Goal: Communication & Community: Answer question/provide support

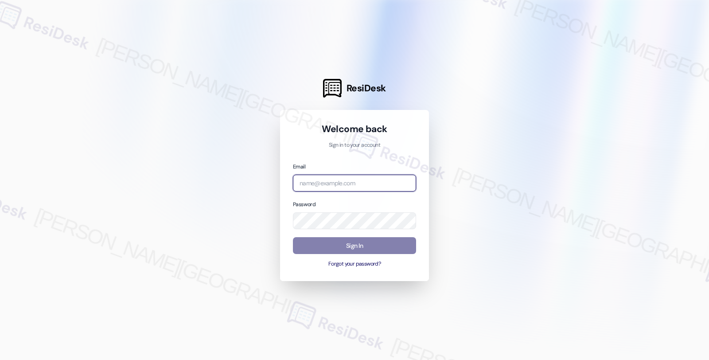
click at [349, 184] on input "email" at bounding box center [354, 183] width 123 height 17
type input "orio"
click at [352, 185] on input "email" at bounding box center [354, 183] width 123 height 17
type input "automated-surveys-orion_housing-fides.[PERSON_NAME]@orion_[DOMAIN_NAME]"
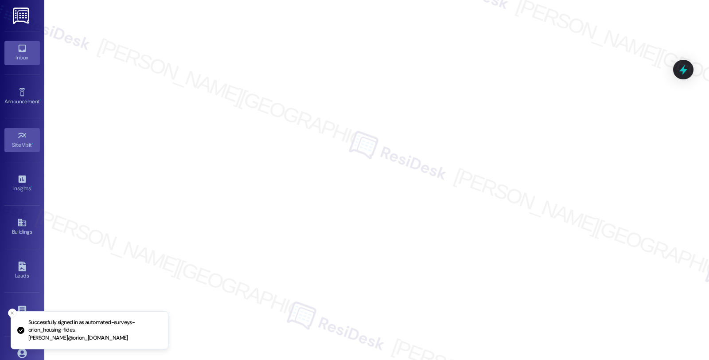
click at [23, 54] on div "Inbox" at bounding box center [22, 57] width 44 height 9
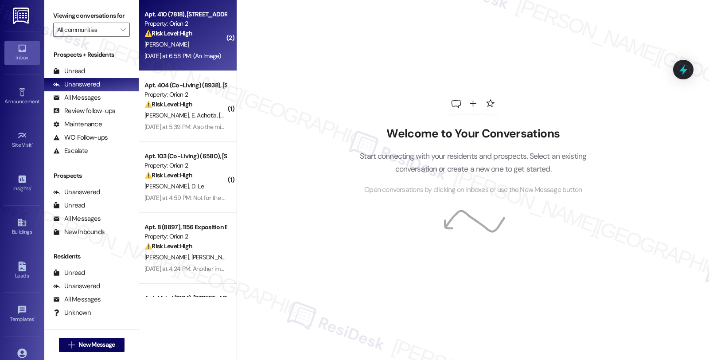
click at [216, 41] on div "[PERSON_NAME]" at bounding box center [186, 44] width 84 height 11
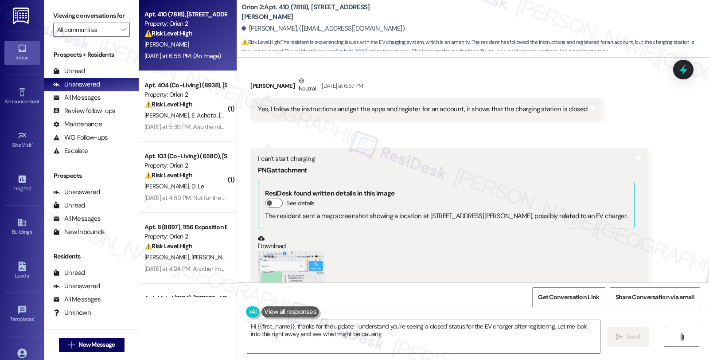
scroll to position [1017, 0]
type textarea "Hi {{first_name}}, thanks for the update! I understand you're seeing a 'closed'…"
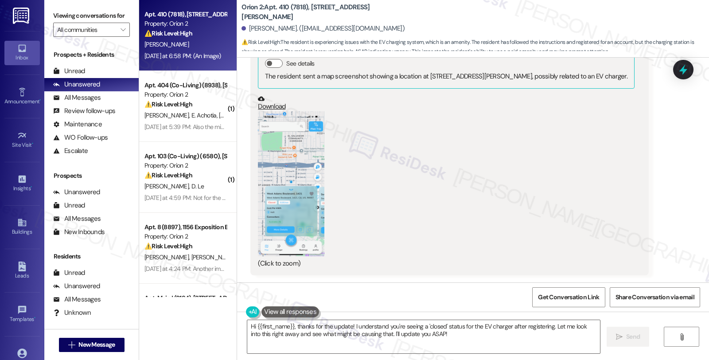
scroll to position [1165, 0]
click at [293, 190] on button "Zoom image" at bounding box center [291, 183] width 66 height 145
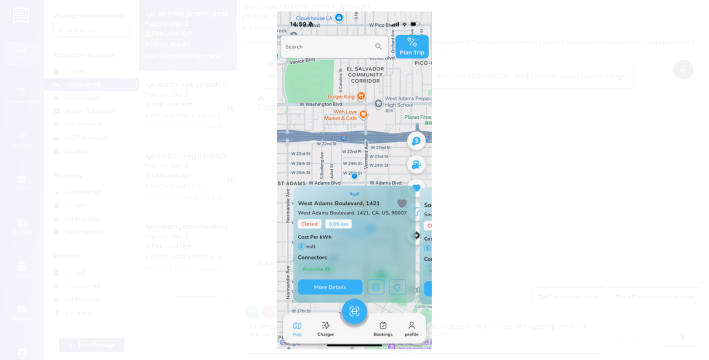
click at [538, 175] on button "Unzoom image" at bounding box center [354, 180] width 709 height 360
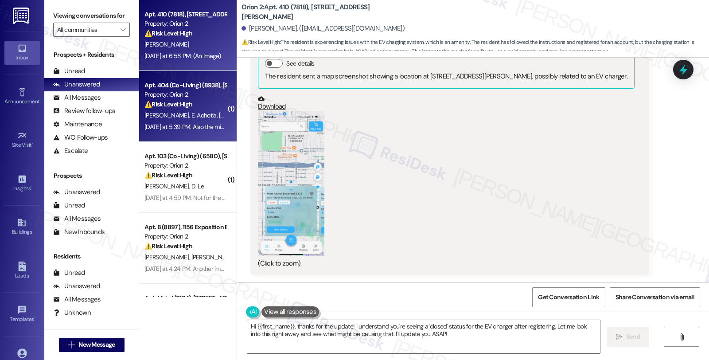
click at [197, 121] on div "P. Cortez E. Achotia M. Cortez" at bounding box center [186, 115] width 84 height 11
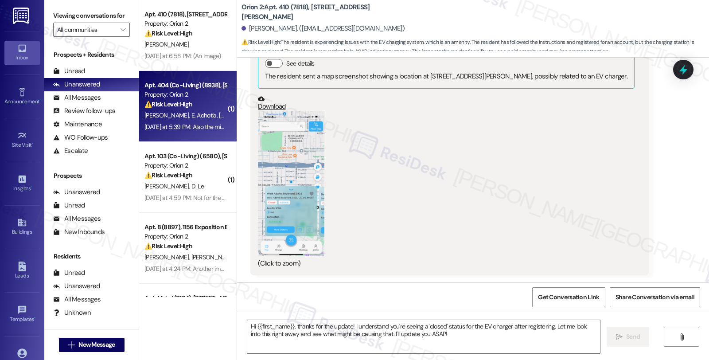
type textarea "Fetching suggested responses. Please feel free to read through the conversation…"
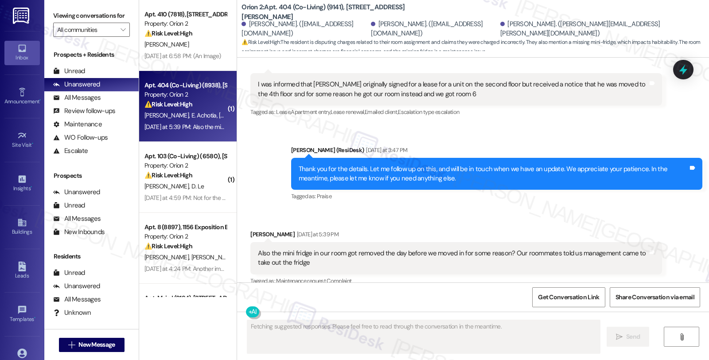
scroll to position [1498, 0]
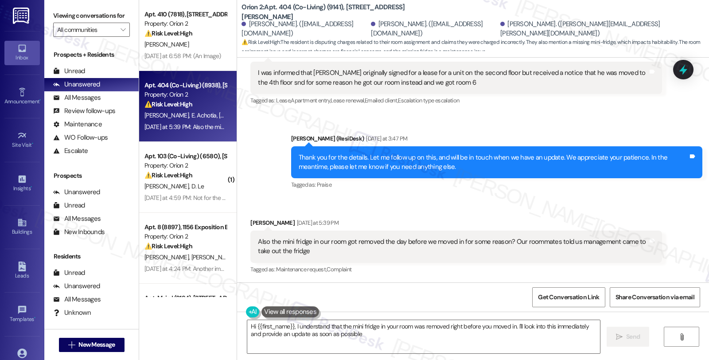
type textarea "Hi {{first_name}}, I understand that the mini fridge in your room was removed r…"
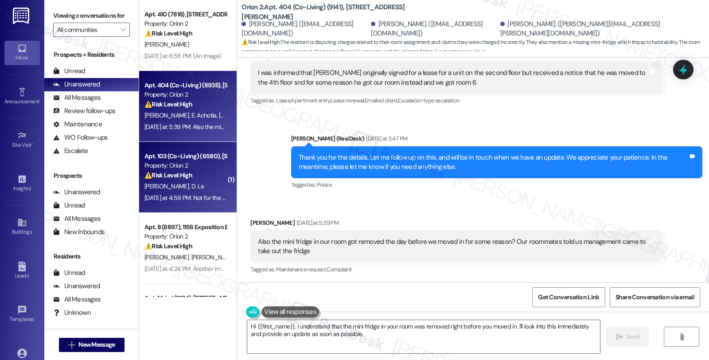
click at [192, 187] on div "H. Vo D. Le" at bounding box center [186, 186] width 84 height 11
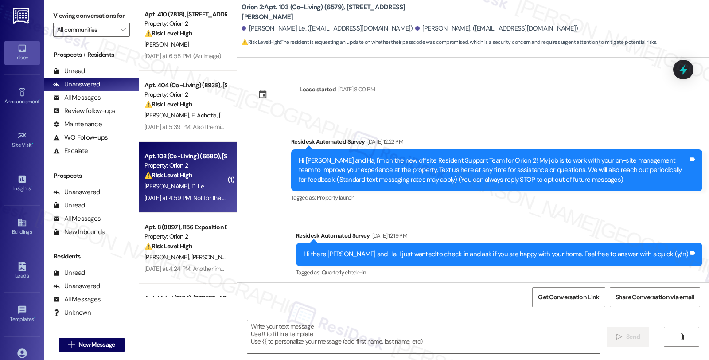
scroll to position [2032, 0]
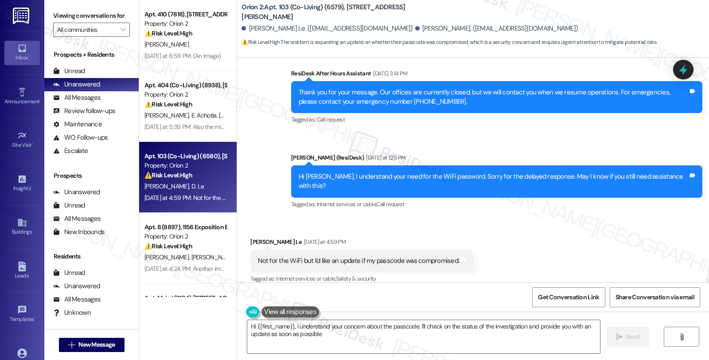
type textarea "Hi {{first_name}}, I understand your concern about the passcode. I'll check on …"
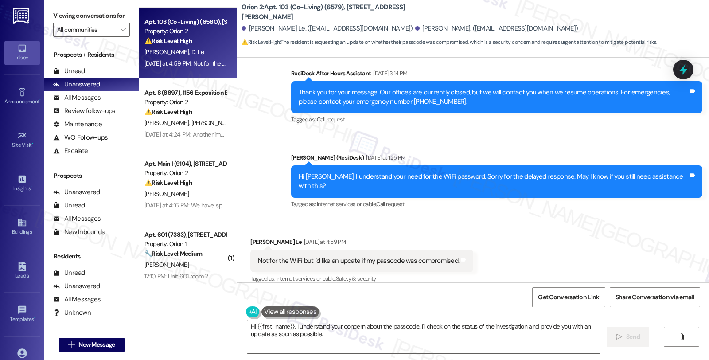
scroll to position [148, 0]
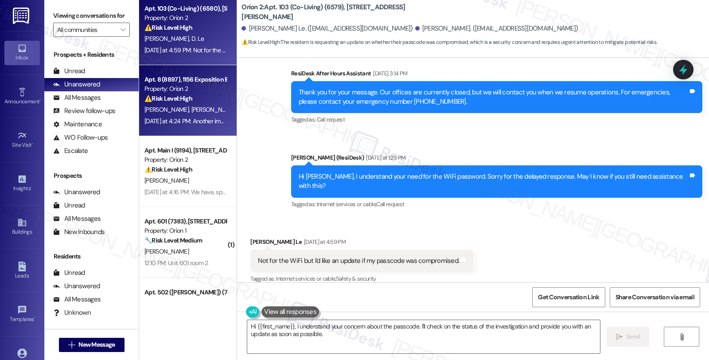
click at [188, 94] on strong "⚠️ Risk Level: High" at bounding box center [169, 98] width 48 height 8
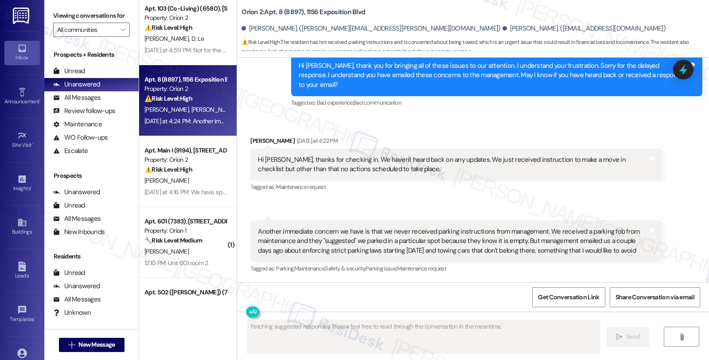
scroll to position [1083, 0]
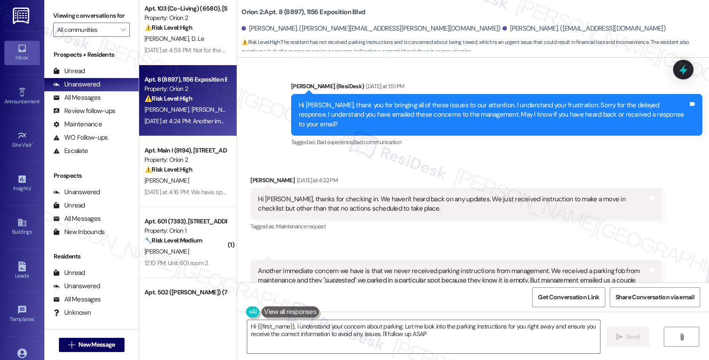
type textarea "Hi {{first_name}}, I understand your concern about parking. Let me look into th…"
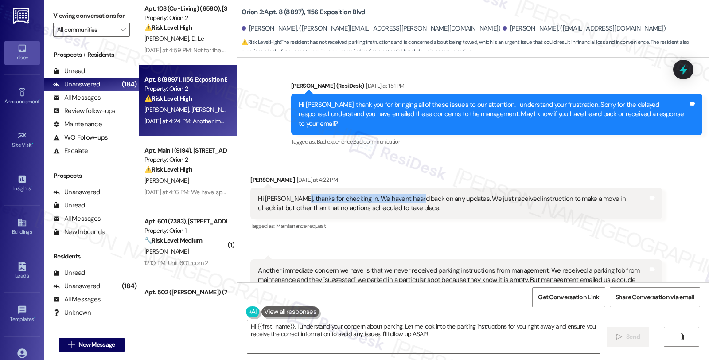
drag, startPoint x: 291, startPoint y: 165, endPoint x: 408, endPoint y: 165, distance: 117.0
click at [408, 194] on div "Hi Sarah, thanks for checking in. We haven't heard back on any updates. We just…" at bounding box center [453, 203] width 390 height 19
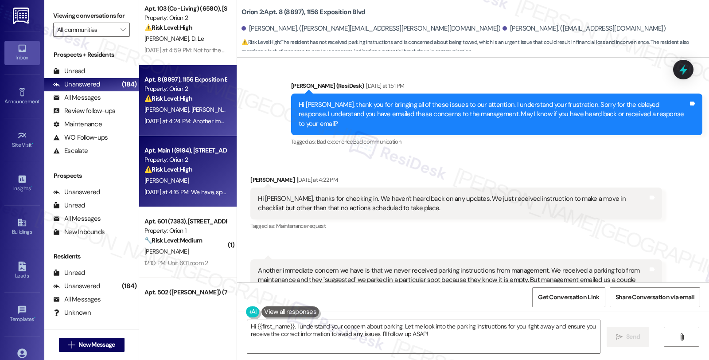
click at [186, 178] on div "[PERSON_NAME]" at bounding box center [186, 180] width 84 height 11
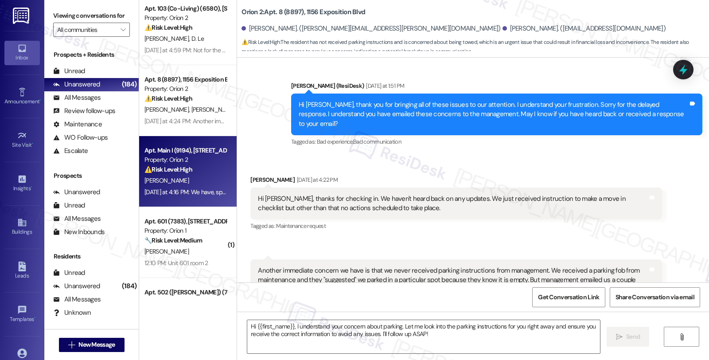
type textarea "Fetching suggested responses. Please feel free to read through the conversation…"
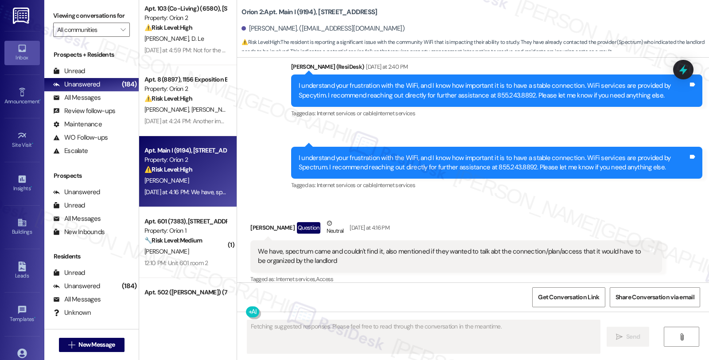
scroll to position [2033, 0]
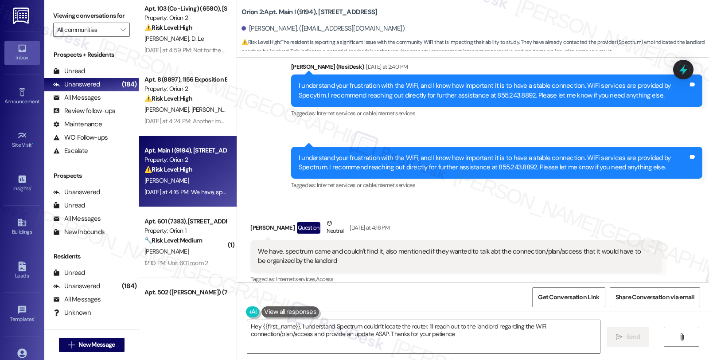
type textarea "Hey {{first_name}}, I understand Spectrum couldn't locate the router. I'll reac…"
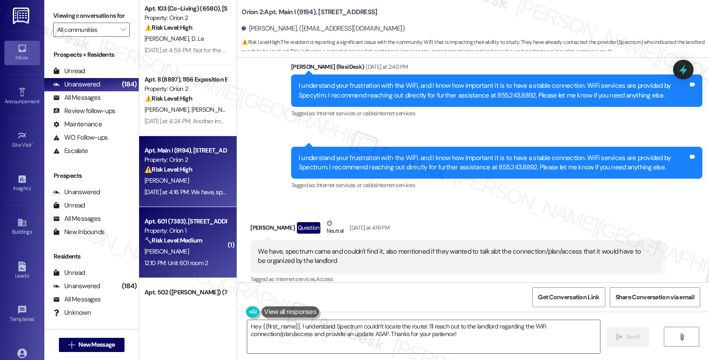
click at [182, 232] on div "Property: Orion 1" at bounding box center [186, 230] width 82 height 9
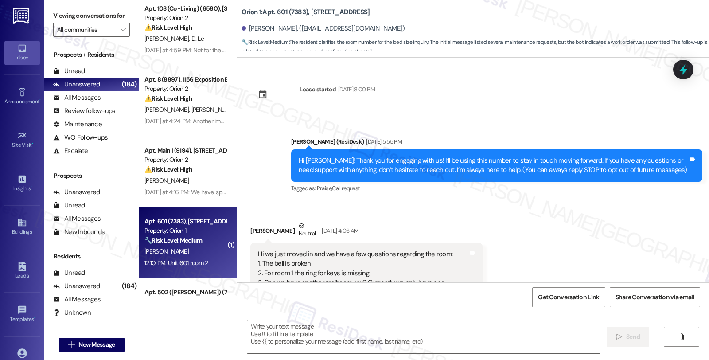
scroll to position [910, 0]
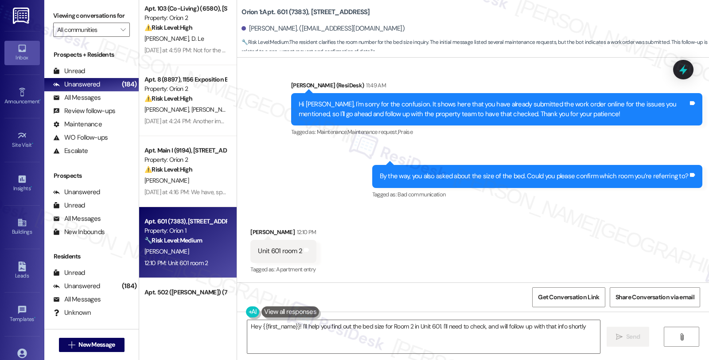
type textarea "Hey {{first_name}}! I'll help you find out the bed size for Room 2 in Unit 601.…"
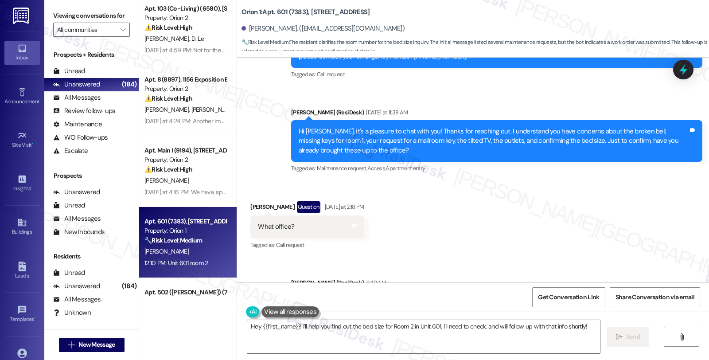
scroll to position [861, 0]
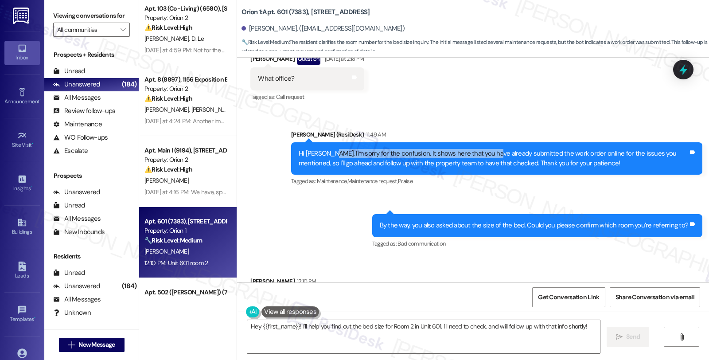
drag, startPoint x: 325, startPoint y: 156, endPoint x: 482, endPoint y: 156, distance: 156.5
click at [482, 156] on div "Hi Jasmine, I'm sorry for the confusion. It shows here that you have already su…" at bounding box center [494, 158] width 390 height 19
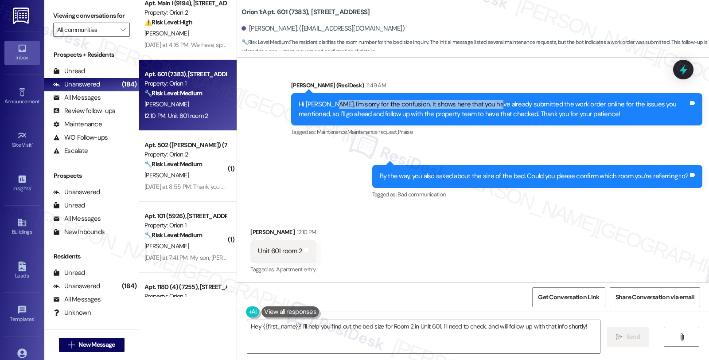
scroll to position [295, 0]
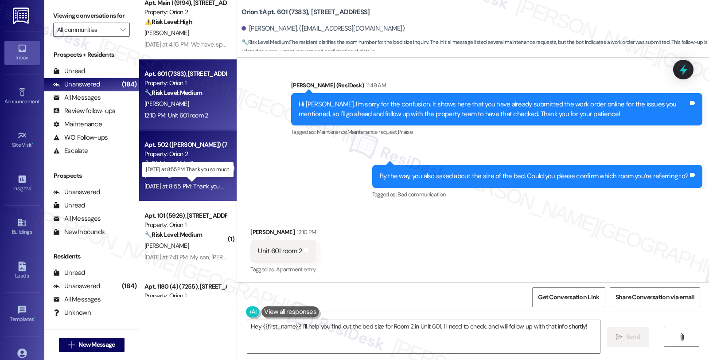
click at [202, 187] on div "Yesterday at 8:55 PM: Thank you so much. Yesterday at 8:55 PM: Thank you so muc…" at bounding box center [195, 186] width 100 height 8
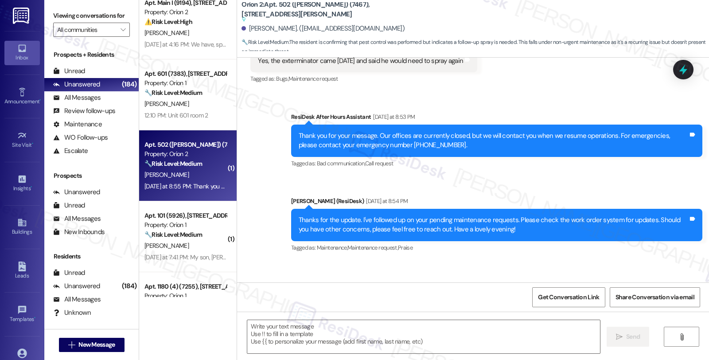
scroll to position [1908, 0]
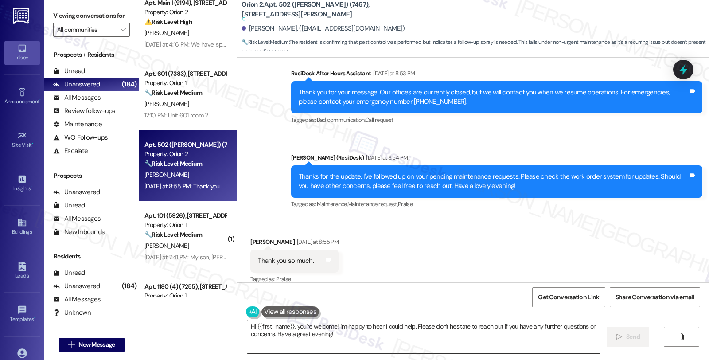
click at [336, 326] on textarea "Hi {{first_name}}, you're welcome! I'm happy to hear I could help. Please don't…" at bounding box center [423, 336] width 353 height 33
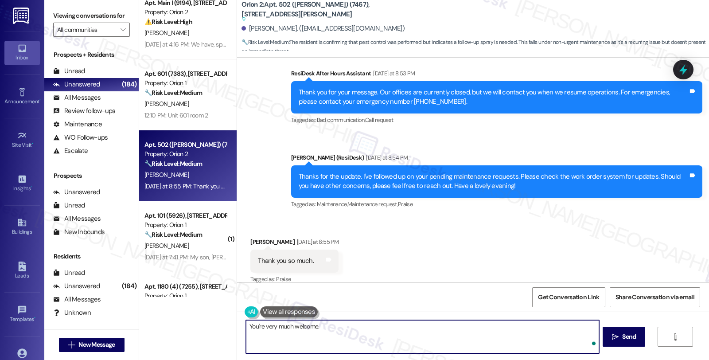
type textarea "You're very much welcome."
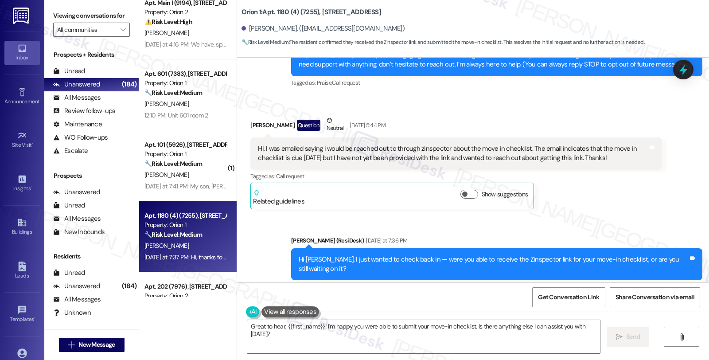
scroll to position [90, 0]
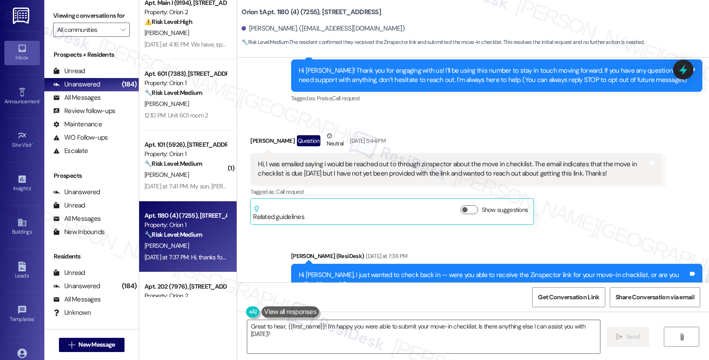
click at [626, 216] on div "Abigail Mcmillin Question Neutral Aug 25, 2025 at 5:44 PM Hi, I was emailed say…" at bounding box center [455, 178] width 411 height 94
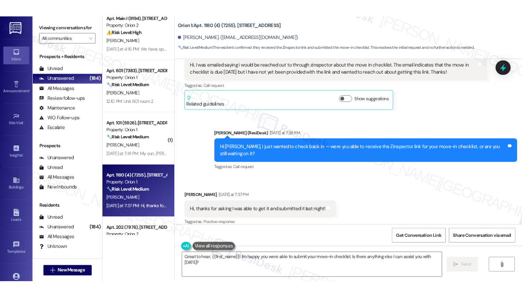
scroll to position [188, 0]
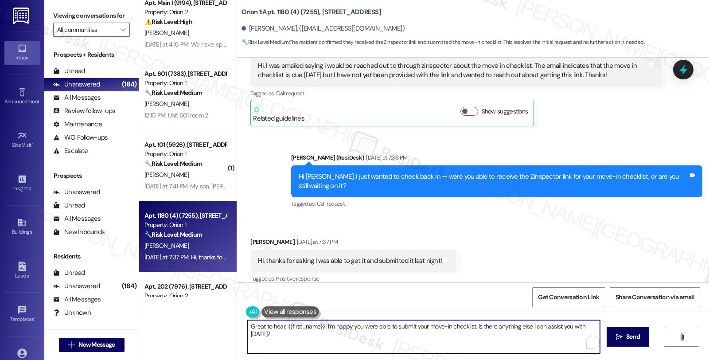
drag, startPoint x: 472, startPoint y: 324, endPoint x: 482, endPoint y: 337, distance: 15.8
click at [482, 337] on textarea "Great to hear, {{first_name}}! I'm happy you were able to submit your move-in c…" at bounding box center [423, 336] width 353 height 33
click at [512, 329] on textarea "Great to hear, {{first_name}}! I'm happy you were able to submit your move-in c…" at bounding box center [422, 336] width 353 height 33
type textarea "Great to hear, {{first_name}}! I'm happy you were able to submit your move-in c…"
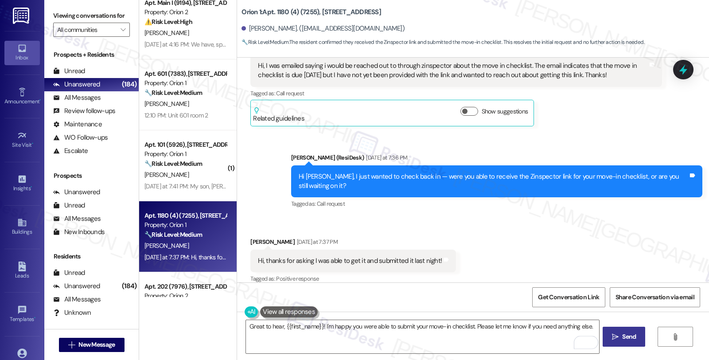
click at [621, 338] on span "Send" at bounding box center [629, 336] width 17 height 9
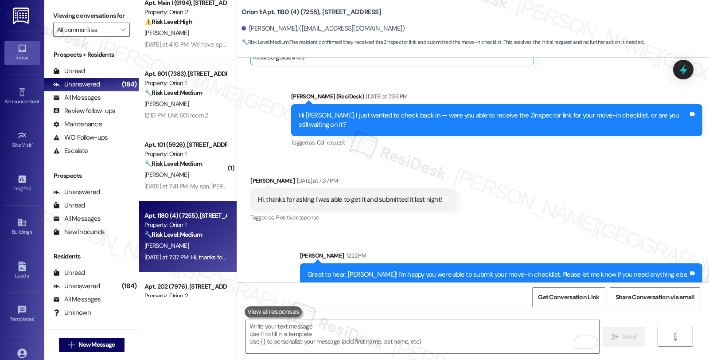
scroll to position [250, 0]
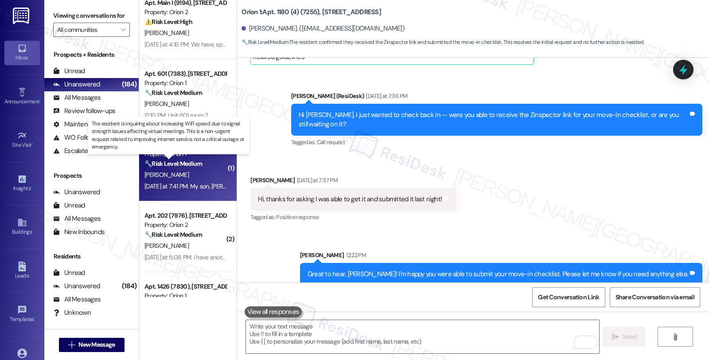
click at [174, 167] on strong "🔧 Risk Level: Medium" at bounding box center [174, 164] width 58 height 8
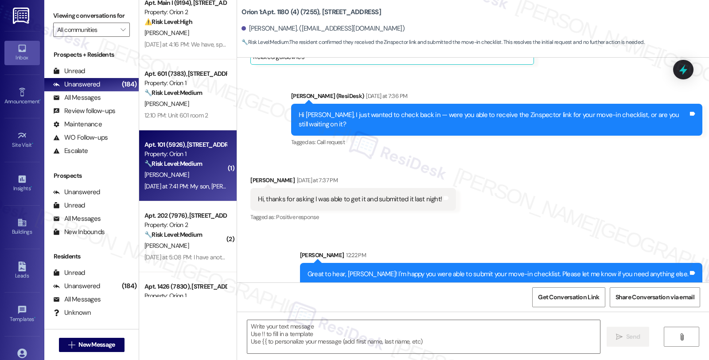
type textarea "Fetching suggested responses. Please feel free to read through the conversation…"
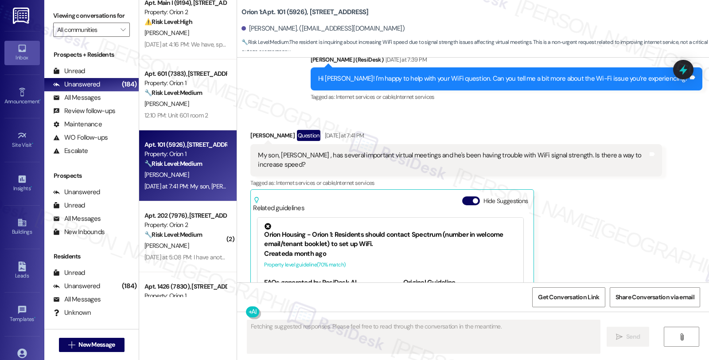
scroll to position [262, 0]
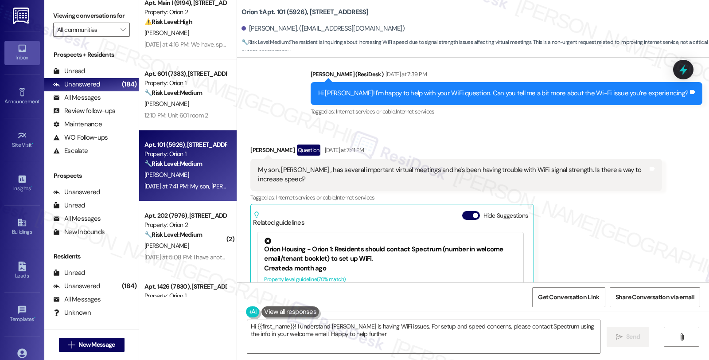
type textarea "Hi {{first_name}}! I understand Thomas is having WiFi issues. For setup and spe…"
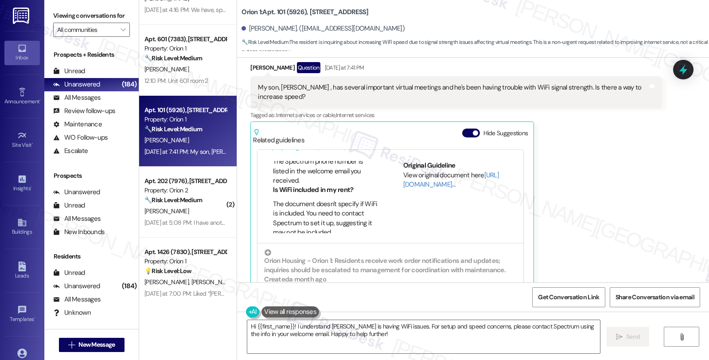
scroll to position [394, 0]
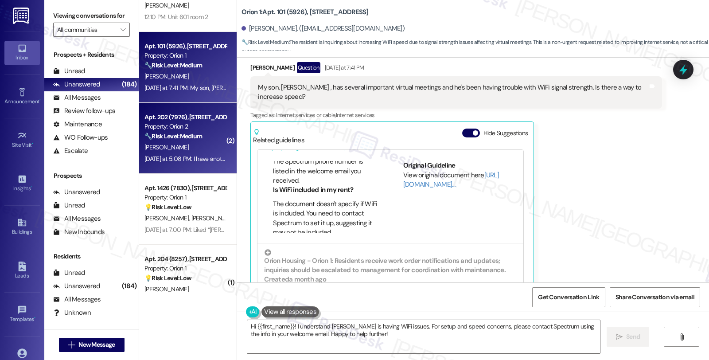
click at [195, 145] on div "[PERSON_NAME]" at bounding box center [186, 147] width 84 height 11
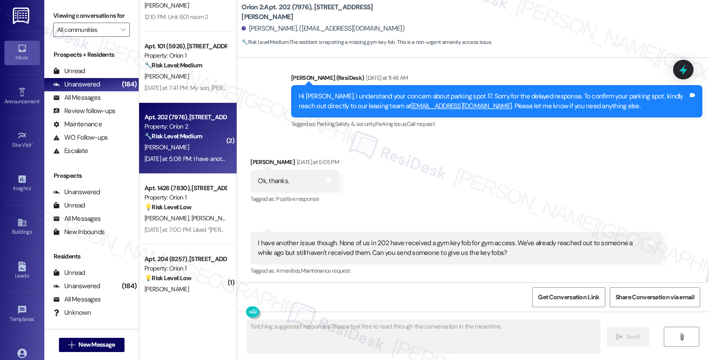
scroll to position [2000, 0]
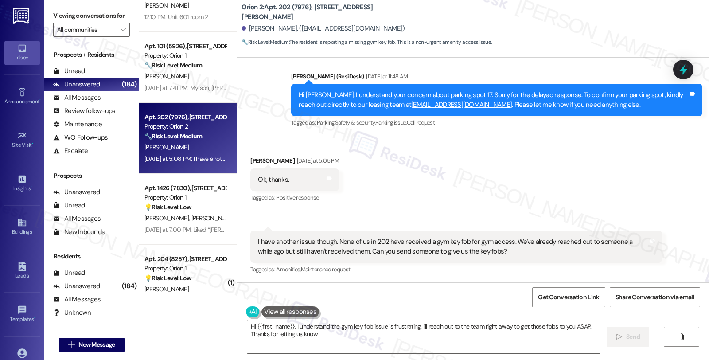
type textarea "Hi {{first_name}}, I understand the gym key fob issue is frustrating. I'll reac…"
click at [589, 182] on div "Received via SMS David Auguste Yesterday at 5:05 PM Ok, thanks. Tags and notes …" at bounding box center [473, 209] width 472 height 147
click at [121, 33] on icon "" at bounding box center [123, 29] width 5 height 7
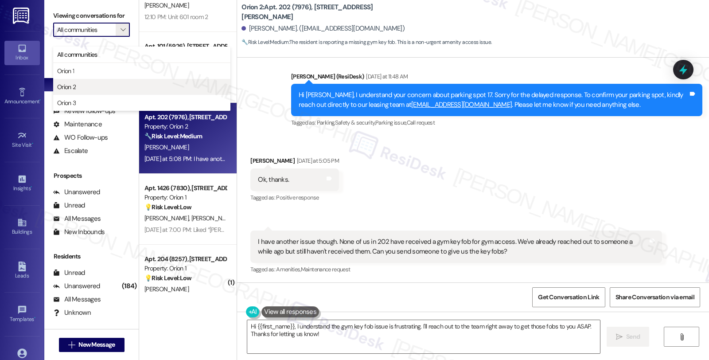
click at [94, 81] on button "Orion 2" at bounding box center [141, 87] width 177 height 16
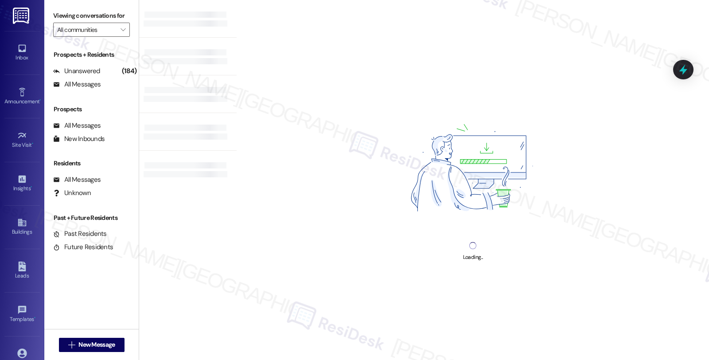
type input "Orion 2"
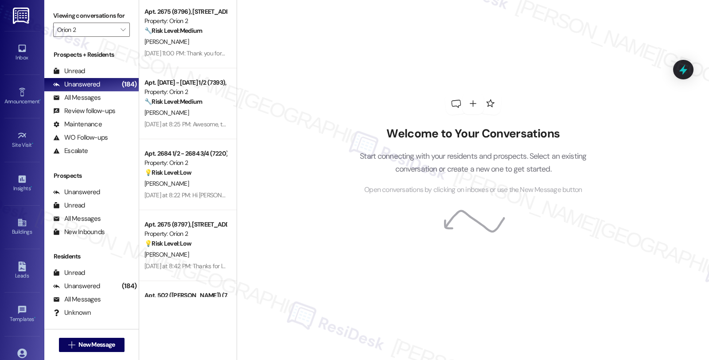
scroll to position [2115, 0]
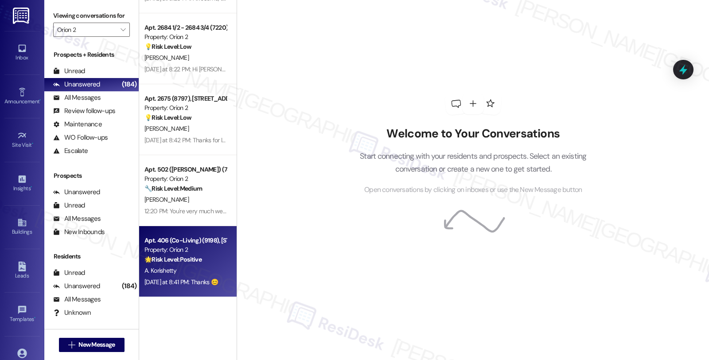
click at [200, 264] on div "🌟 Risk Level: Positive The resident confirmed receipt of the fob, resolving the…" at bounding box center [186, 259] width 82 height 9
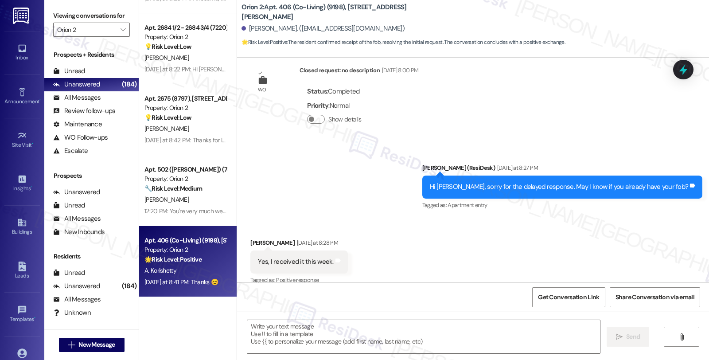
type textarea "Fetching suggested responses. Please feel free to read through the conversation…"
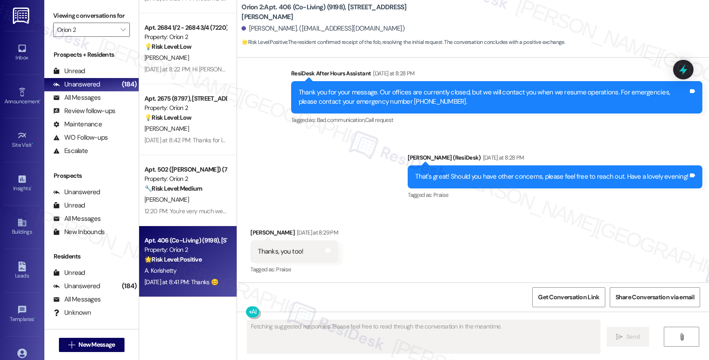
scroll to position [569, 0]
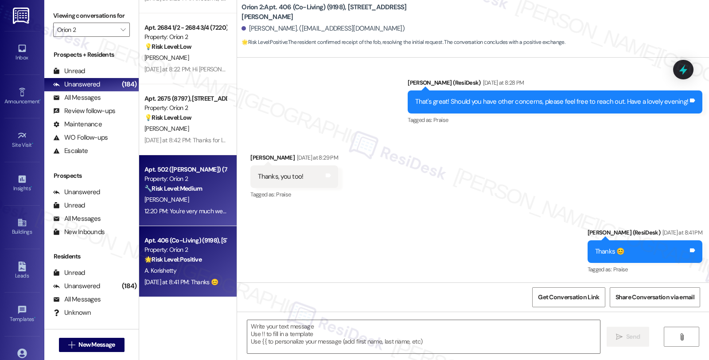
click at [170, 206] on div "12:20 PM: You're very much welcome. 12:20 PM: You're very much welcome." at bounding box center [186, 211] width 84 height 11
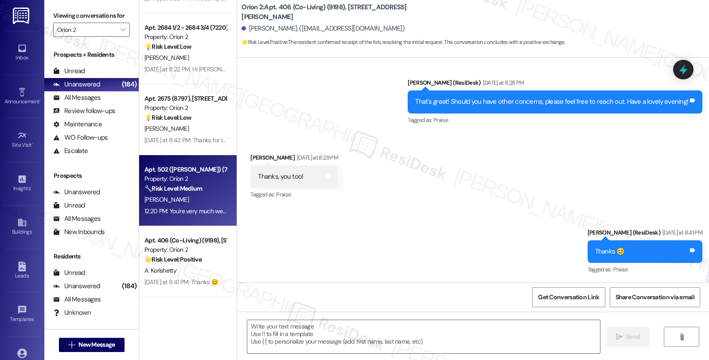
type textarea "Fetching suggested responses. Please feel free to read through the conversation…"
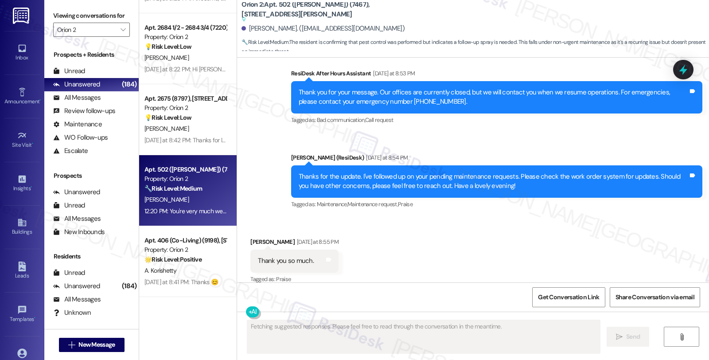
scroll to position [1983, 0]
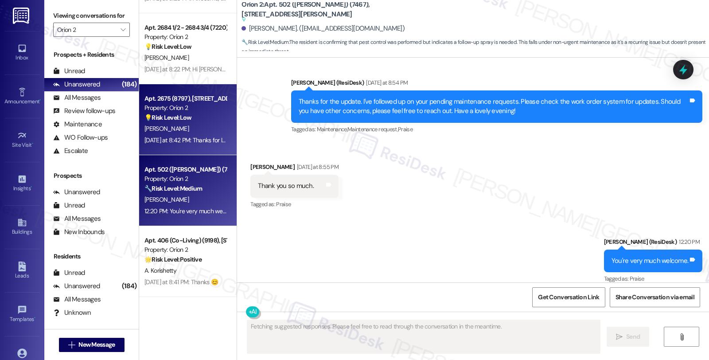
click at [145, 120] on strong "💡 Risk Level: Low" at bounding box center [168, 117] width 47 height 8
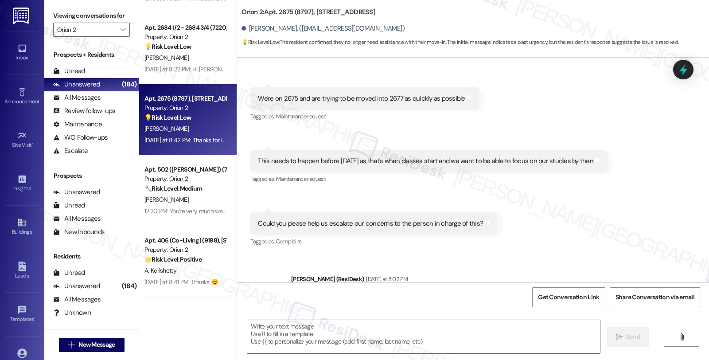
type textarea "Fetching suggested responses. Please feel free to read through the conversation…"
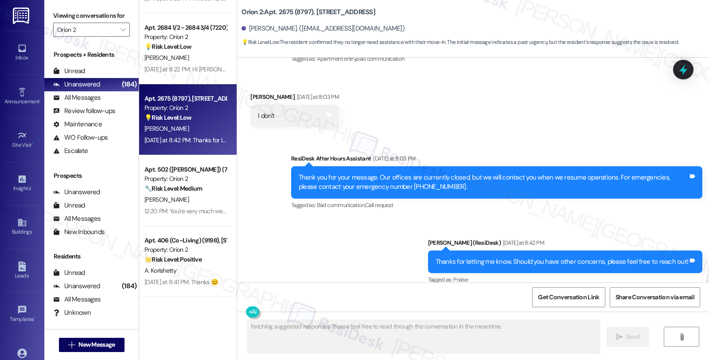
scroll to position [486, 0]
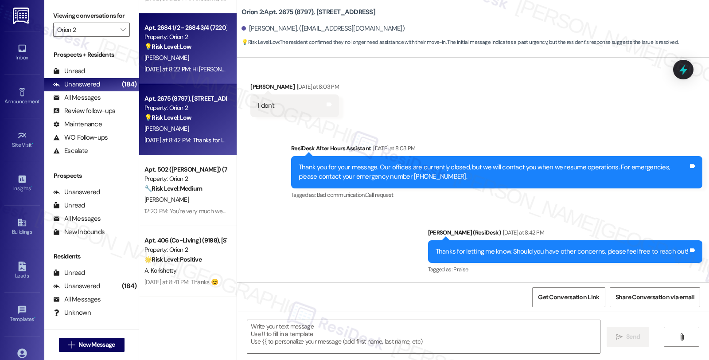
click at [182, 69] on div "Yesterday at 8:22 PM: Hi Valerey, I'm part of Orion 2's Resident Support Offsit…" at bounding box center [358, 69] width 426 height 8
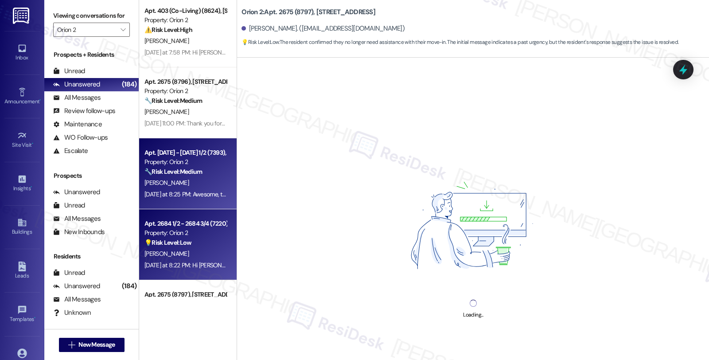
scroll to position [1917, 0]
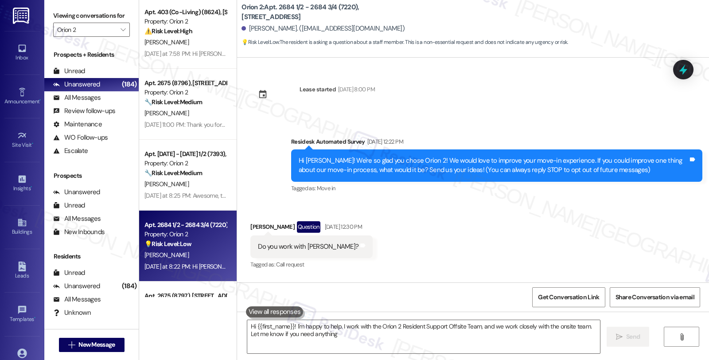
type textarea "Hi {{first_name}}! I'm happy to help. I work with the Orion 2 Resident Support …"
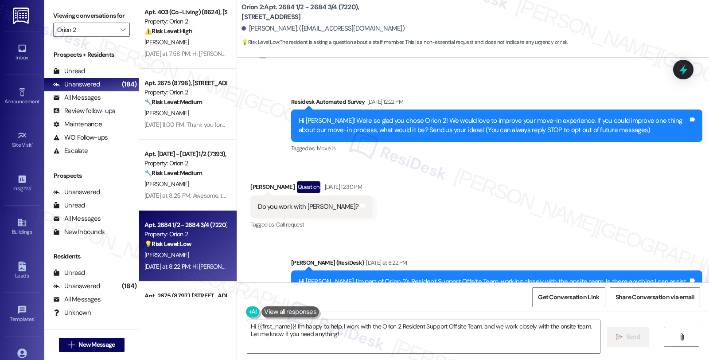
scroll to position [70, 0]
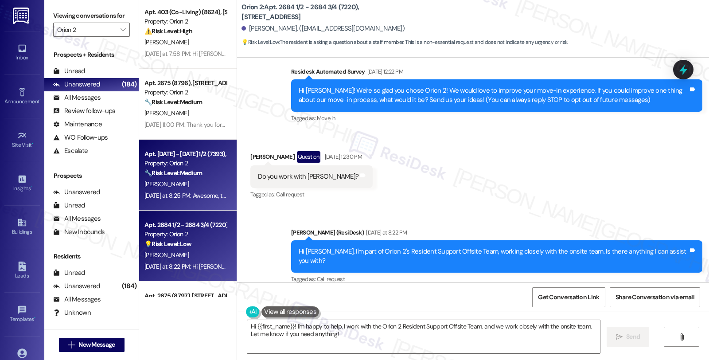
click at [180, 160] on div "Property: Orion 2" at bounding box center [186, 163] width 82 height 9
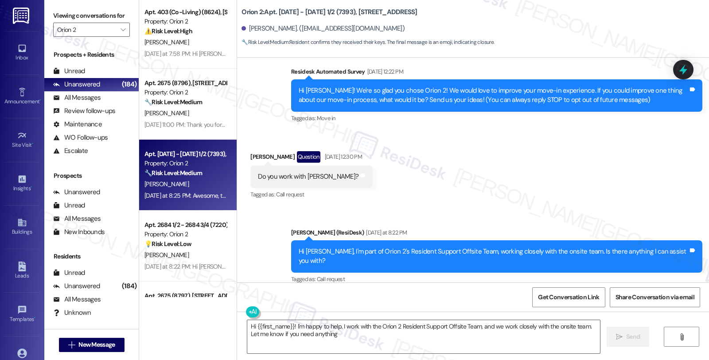
type textarea "Hi {{first_name}}! I'm happy to help. I work with the Orion 2 Resident Support …"
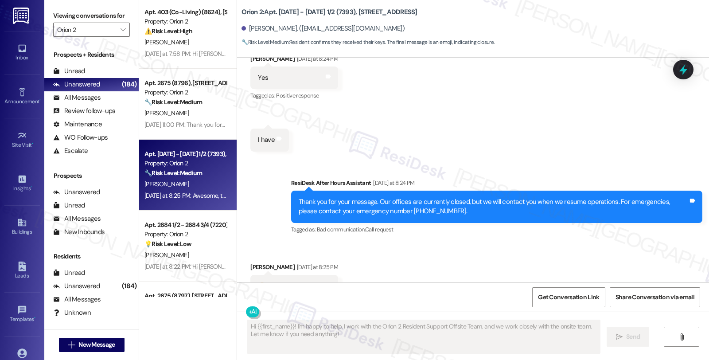
scroll to position [414, 0]
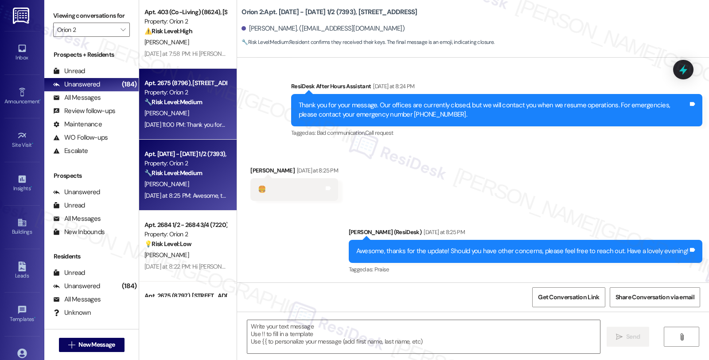
click at [180, 99] on strong "🔧 Risk Level: Medium" at bounding box center [174, 102] width 58 height 8
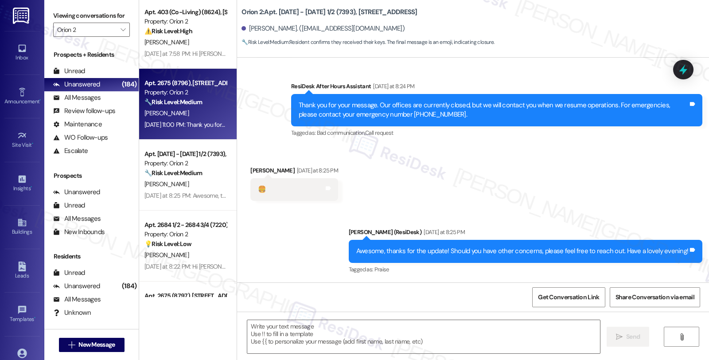
type textarea "Fetching suggested responses. Please feel free to read through the conversation…"
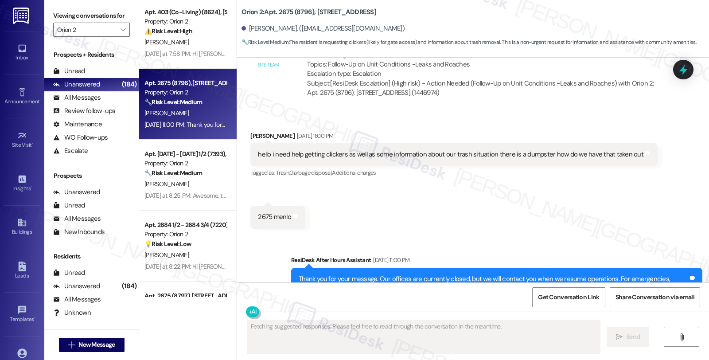
scroll to position [906, 0]
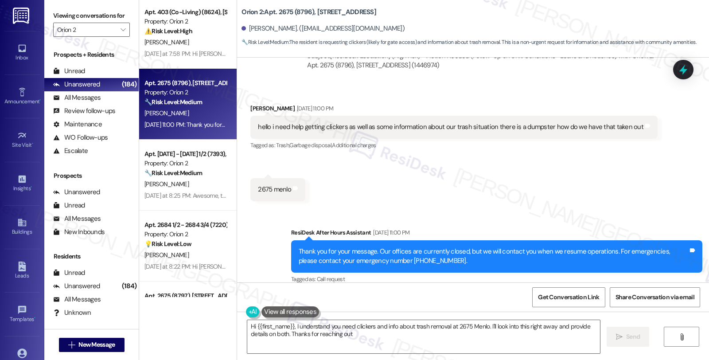
type textarea "Hi {{first_name}}, I understand you need clickers and info about trash removal …"
click at [627, 191] on div "Received via SMS Joseph Lafko Aug 24, 2025 at 11:00 PM hello i need help gettin…" at bounding box center [473, 146] width 472 height 124
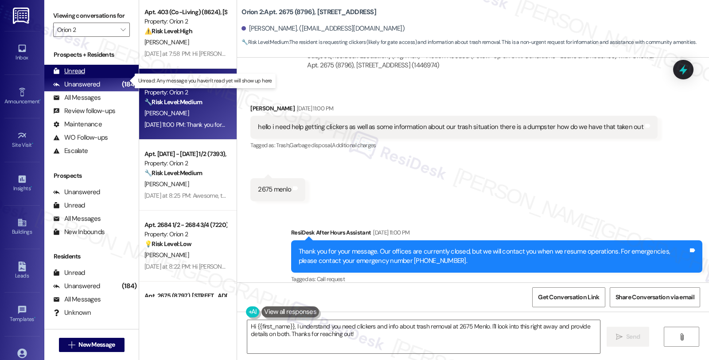
click at [86, 78] on div "Unread (0)" at bounding box center [91, 71] width 94 height 13
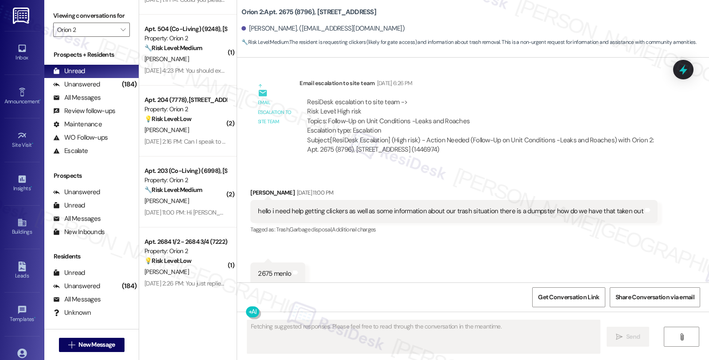
scroll to position [838, 0]
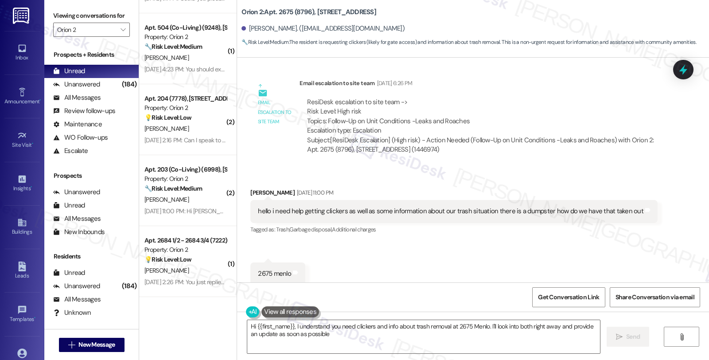
type textarea "Hi {{first_name}}, I understand you need clickers and info about trash removal …"
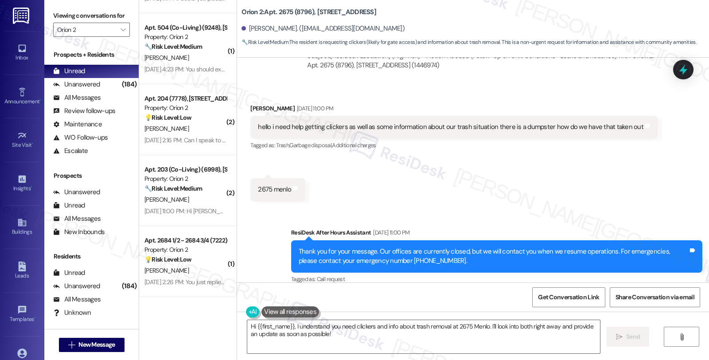
click at [600, 188] on div "Received via SMS Joseph Lafko Aug 24, 2025 at 11:00 PM hello i need help gettin…" at bounding box center [473, 146] width 472 height 124
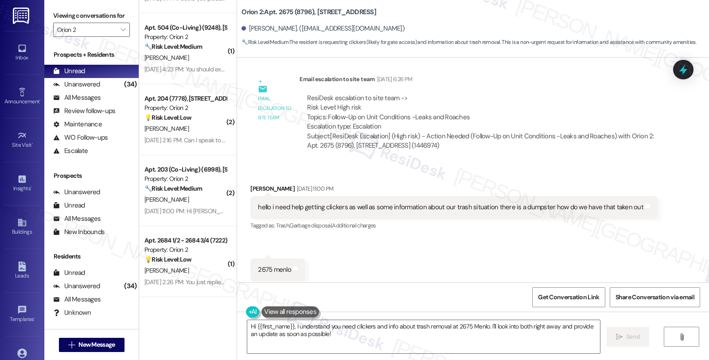
scroll to position [807, 0]
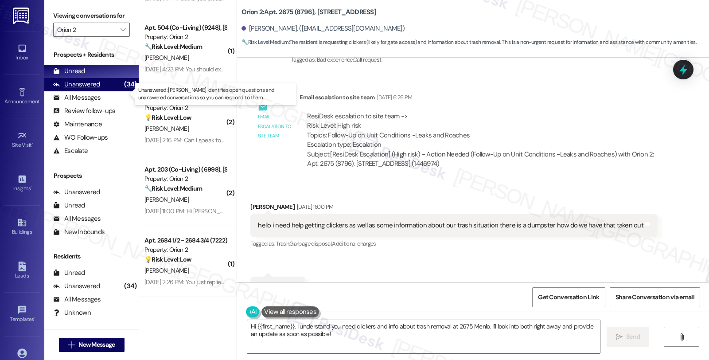
click at [94, 89] on div "Unanswered" at bounding box center [76, 84] width 47 height 9
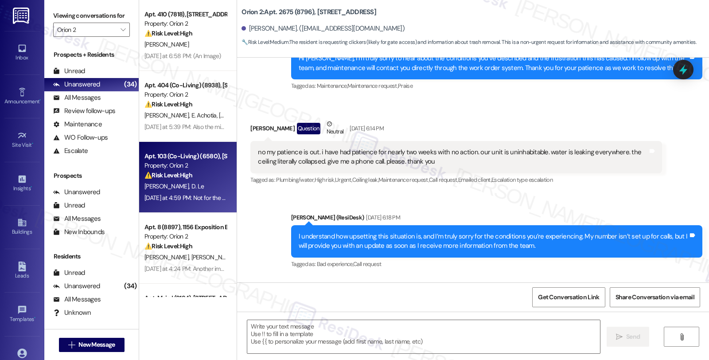
type textarea "Fetching suggested responses. Please feel free to read through the conversation…"
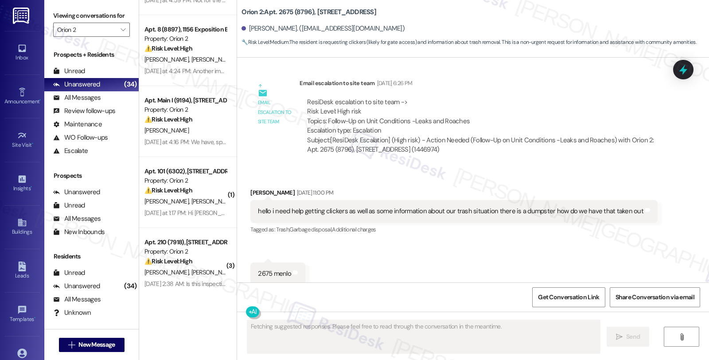
scroll to position [246, 0]
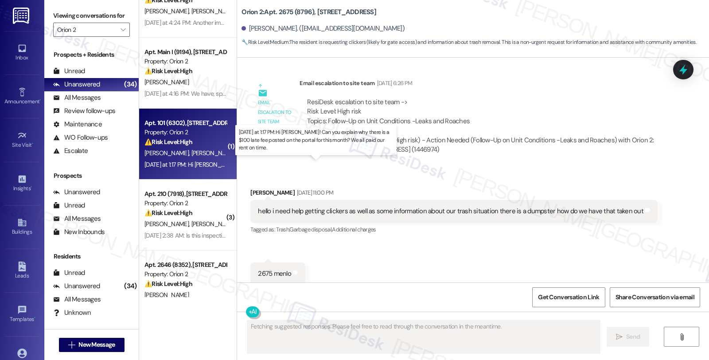
click at [209, 162] on div "Yesterday at 1:17 PM: Hi Sarah! Can you explain why there is a $100 late fee po…" at bounding box center [334, 164] width 378 height 8
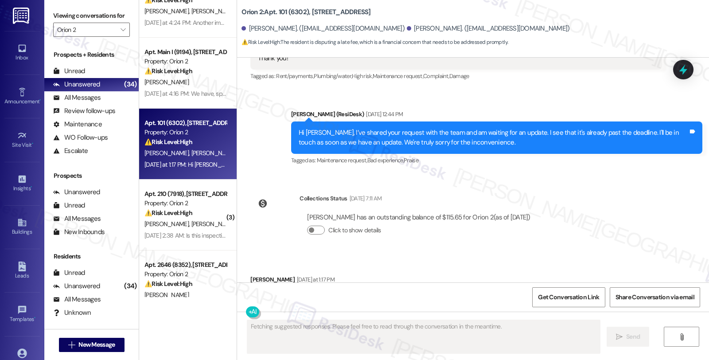
scroll to position [4439, 0]
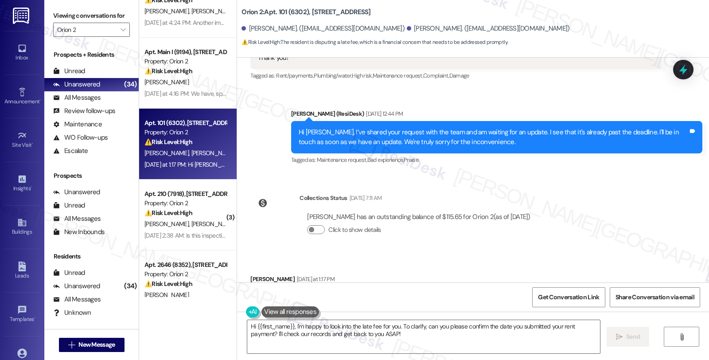
drag, startPoint x: 274, startPoint y: 255, endPoint x: 469, endPoint y: 247, distance: 195.2
click at [469, 293] on div "Hi Sarah! Can you explain why there is a $100 late fee posted on the portal for…" at bounding box center [439, 297] width 363 height 9
click at [283, 293] on div "Hi Sarah! Can you explain why there is a $100 late fee posted on the portal for…" at bounding box center [439, 297] width 363 height 9
drag, startPoint x: 370, startPoint y: 253, endPoint x: 377, endPoint y: 254, distance: 7.1
click at [377, 293] on div "Hi Sarah! Can you explain why there is a $100 late fee posted on the portal for…" at bounding box center [439, 297] width 363 height 9
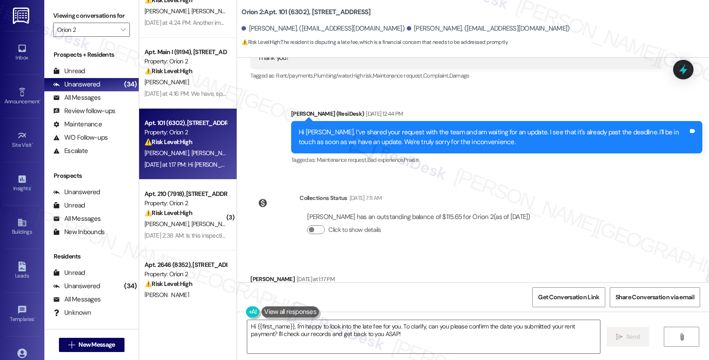
click at [254, 274] on div "Nabiha Hasan Yesterday at 1:17 PM" at bounding box center [442, 280] width 385 height 12
copy div "Nabiha"
click at [252, 328] on textarea "Hi {{first_name}}, I'm happy to look into the late fee for you. To clarify, can…" at bounding box center [423, 336] width 353 height 33
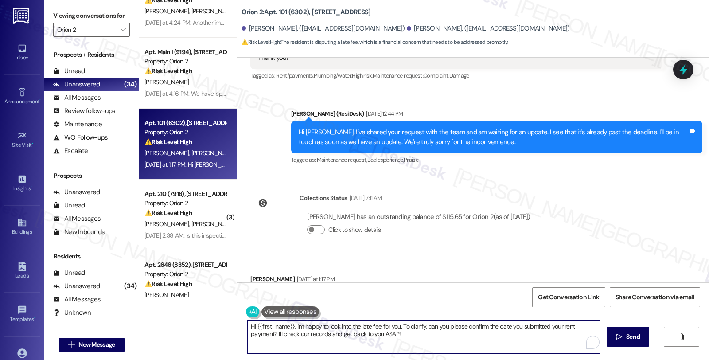
paste textarea "Nabiha"
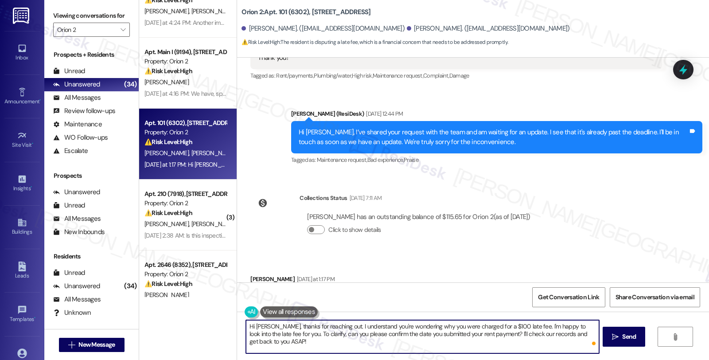
click at [275, 334] on textarea "Hi Nabiha, thanks for reaching out. I understand you're wondering why you were …" at bounding box center [422, 336] width 353 height 33
drag, startPoint x: 473, startPoint y: 333, endPoint x: 480, endPoint y: 344, distance: 13.2
click at [480, 344] on textarea "Hi Nabiha, thanks for reaching out. I understand you're wondering why you were …" at bounding box center [422, 336] width 353 height 33
drag, startPoint x: 493, startPoint y: 336, endPoint x: 489, endPoint y: 339, distance: 4.8
click at [493, 336] on textarea "Hi Nabiha, thanks for reaching out. I understand you're wondering why you were …" at bounding box center [422, 336] width 353 height 33
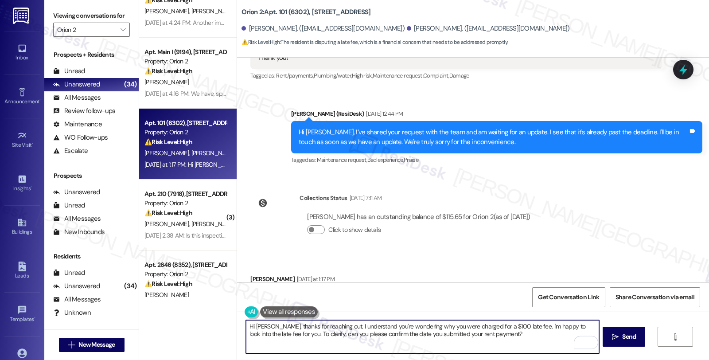
drag, startPoint x: 473, startPoint y: 336, endPoint x: 491, endPoint y: 338, distance: 18.3
click at [473, 336] on textarea "Hi Nabiha, thanks for reaching out. I understand you're wondering why you were …" at bounding box center [422, 336] width 353 height 33
click at [274, 334] on textarea "Hi Nabiha, thanks for reaching out. I understand you're wondering why you were …" at bounding box center [422, 336] width 353 height 33
click at [340, 334] on textarea "Hi Nabiha, thanks for reaching out. I understand you're wondering why you were …" at bounding box center [422, 336] width 353 height 33
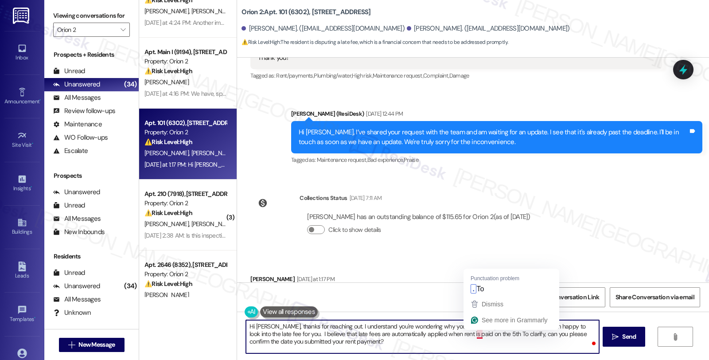
click at [469, 336] on textarea "Hi Nabiha, thanks for reaching out. I understand you're wondering why you were …" at bounding box center [422, 336] width 353 height 33
type textarea "Hi Nabiha, thanks for reaching out. I understand you're wondering why you were …"
click at [344, 340] on textarea "Hi Nabiha, thanks for reaching out. I understand you're wondering why you were …" at bounding box center [422, 336] width 353 height 33
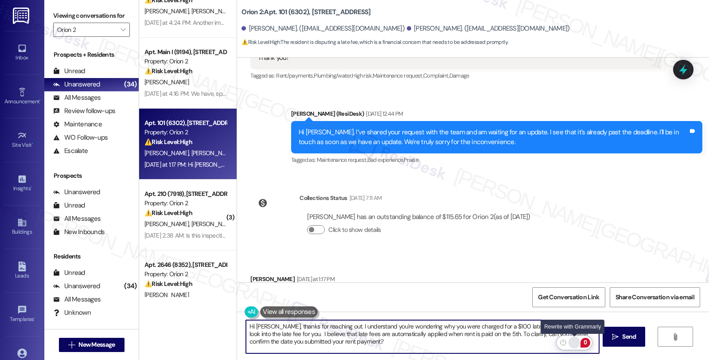
click at [574, 344] on div "Rewrite with Grammarly" at bounding box center [575, 342] width 10 height 10
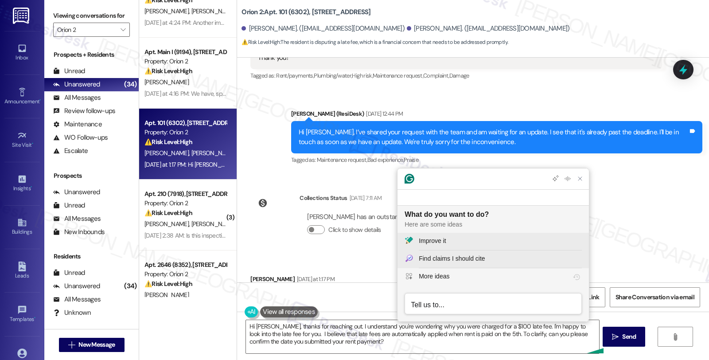
scroll to position [0, 0]
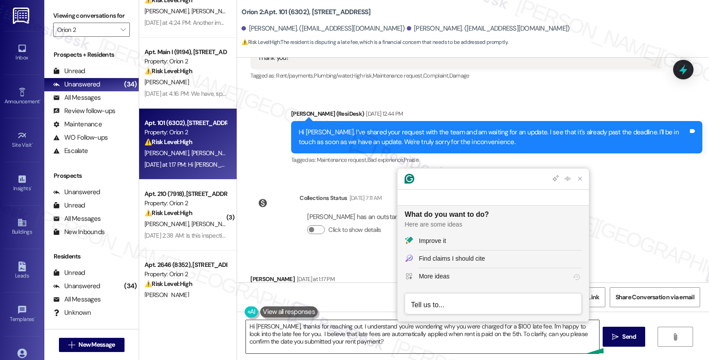
click at [356, 348] on textarea "Hi Nabiha, thanks for reaching out. I understand you're wondering why you were …" at bounding box center [422, 336] width 353 height 33
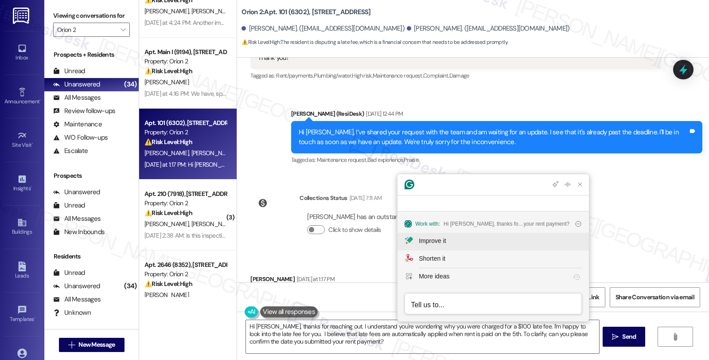
click at [448, 242] on div "Improve it" at bounding box center [500, 240] width 163 height 9
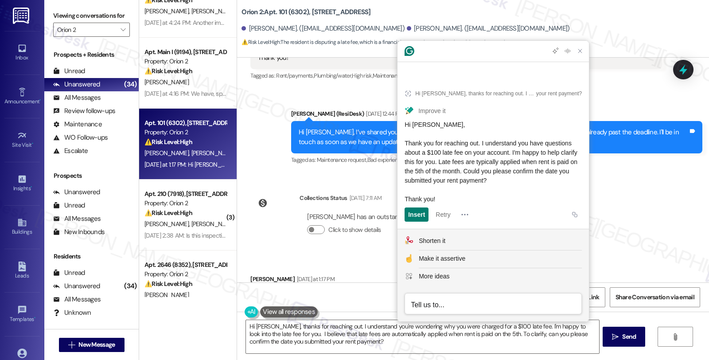
drag, startPoint x: 405, startPoint y: 143, endPoint x: 567, endPoint y: 178, distance: 166.1
click at [567, 178] on span "Hi Nabiha, Thank you for reaching out. I understand you have questions about a …" at bounding box center [492, 162] width 175 height 82
click at [428, 159] on span "Hi Nabiha, Thank you for reaching out. I understand you have questions about a …" at bounding box center [492, 162] width 175 height 82
drag, startPoint x: 406, startPoint y: 142, endPoint x: 581, endPoint y: 176, distance: 178.9
click at [581, 176] on div "Hi Nabiha, Thank you for reaching out. I understand you have questions about a …" at bounding box center [493, 162] width 177 height 84
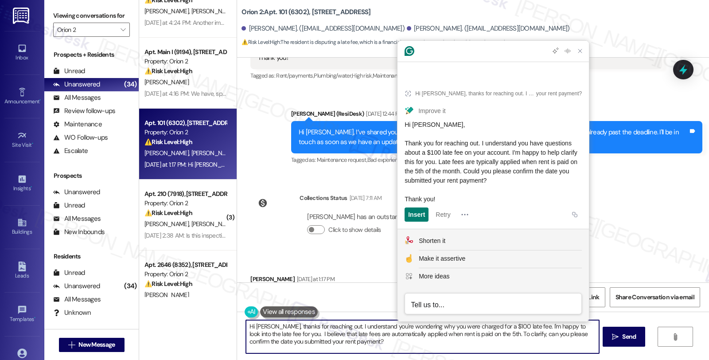
click at [333, 343] on textarea "Hi Nabiha, thanks for reaching out. I understand you're wondering why you were …" at bounding box center [422, 336] width 353 height 33
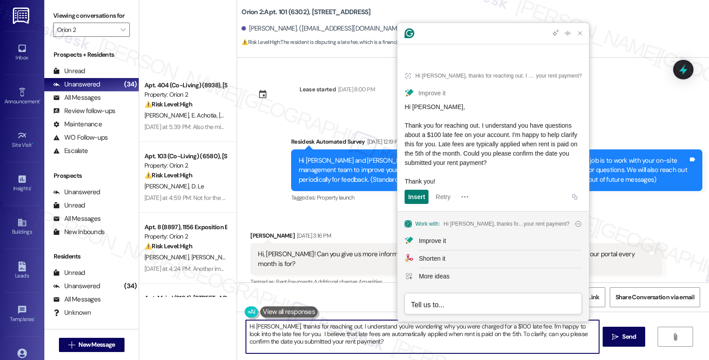
scroll to position [4439, 0]
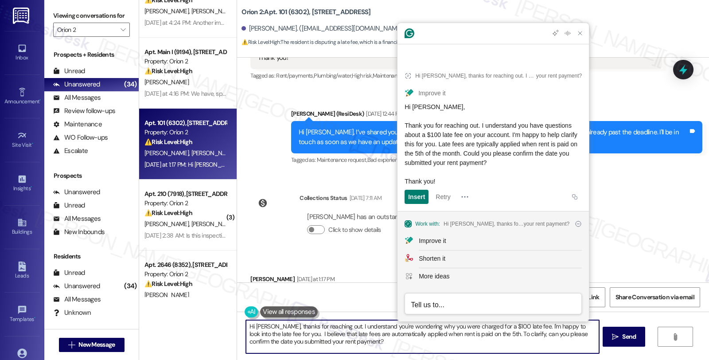
click at [358, 343] on textarea "Hi Nabiha, thanks for reaching out. I understand you're wondering why you were …" at bounding box center [422, 336] width 353 height 33
click at [344, 343] on textarea "Hi Nabiha, thanks for reaching out. I understand you're wondering why you were …" at bounding box center [422, 336] width 353 height 33
click at [625, 340] on span "Send" at bounding box center [629, 336] width 14 height 9
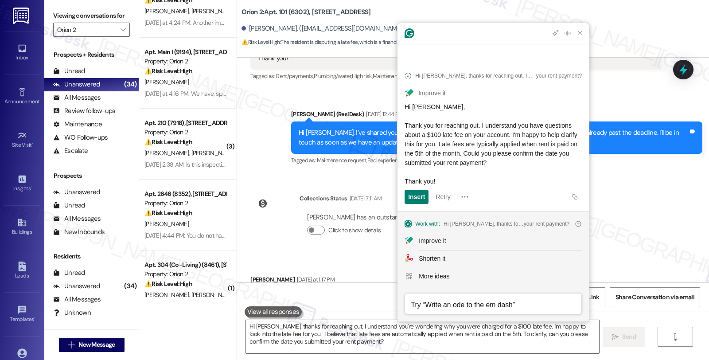
scroll to position [4520, 0]
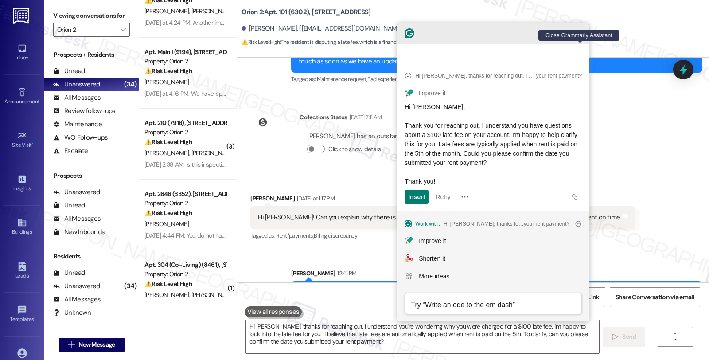
click at [582, 39] on icon "Close Grammarly Assistant" at bounding box center [580, 33] width 11 height 11
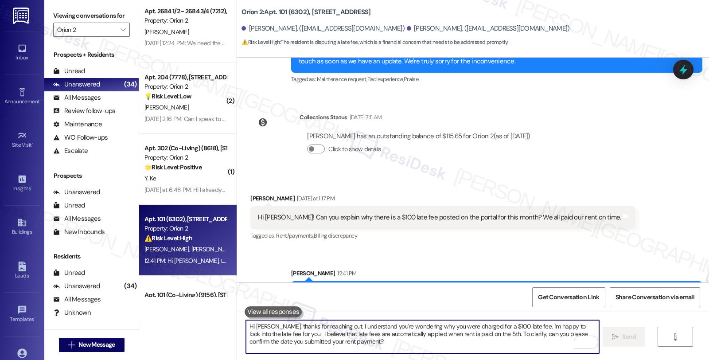
scroll to position [1182, 0]
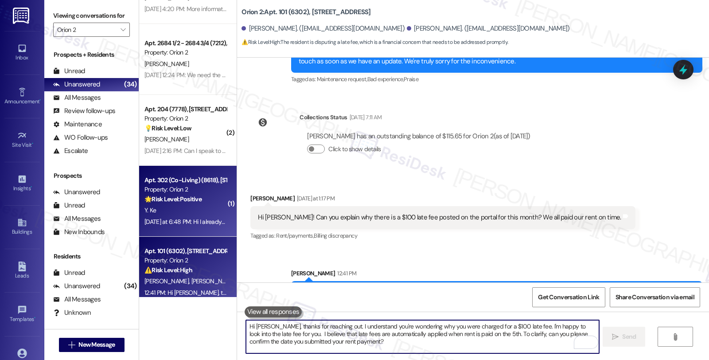
click at [184, 205] on div "Y. Ke" at bounding box center [186, 210] width 84 height 11
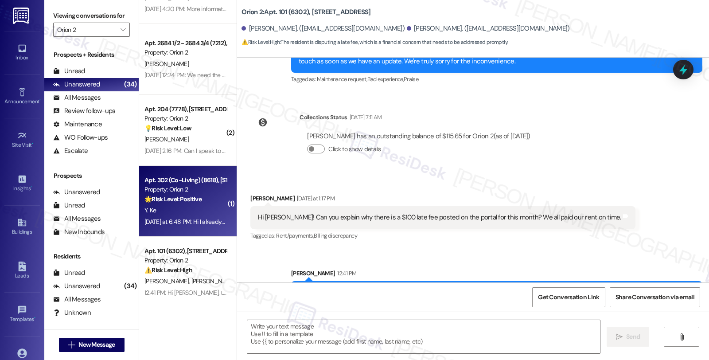
type textarea "Fetching suggested responses. Please feel free to read through the conversation…"
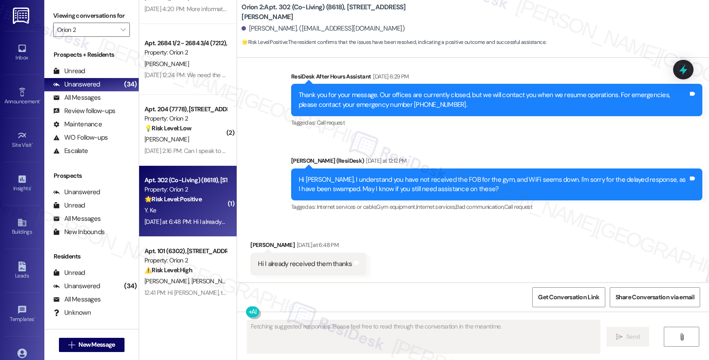
scroll to position [1163, 0]
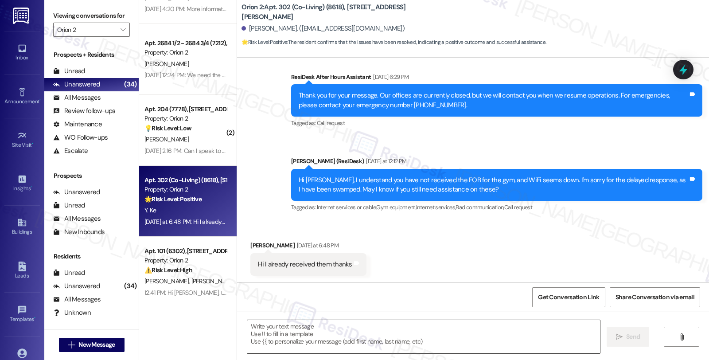
click at [300, 336] on textarea at bounding box center [423, 336] width 353 height 33
drag, startPoint x: 306, startPoint y: 173, endPoint x: 345, endPoint y: 182, distance: 39.9
click at [345, 182] on div "Hi Youhan, I understand you have not received the FOB for the gym, and WiFi see…" at bounding box center [496, 185] width 411 height 32
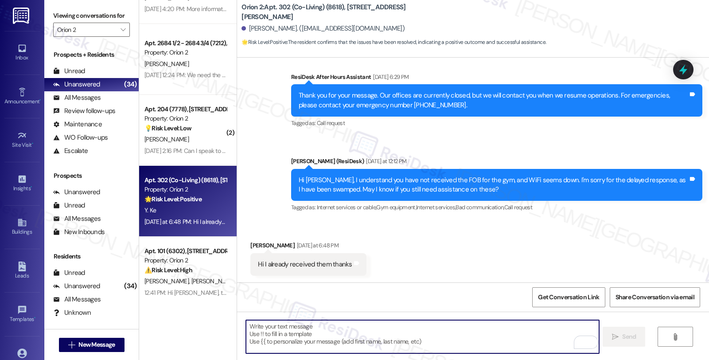
click at [353, 338] on textarea "To enrich screen reader interactions, please activate Accessibility in Grammarl…" at bounding box center [422, 336] width 353 height 33
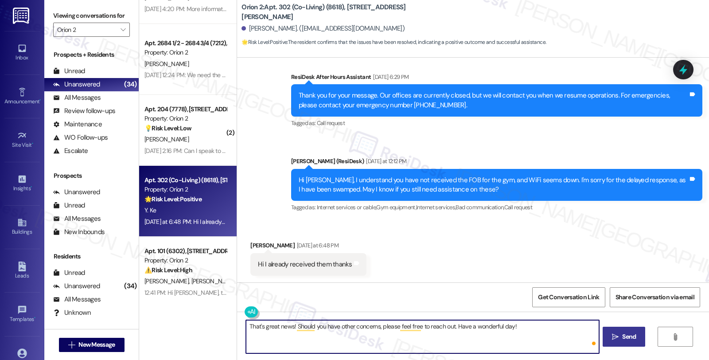
type textarea "That's great news! Should you have other concerns, please feel free to reach ou…"
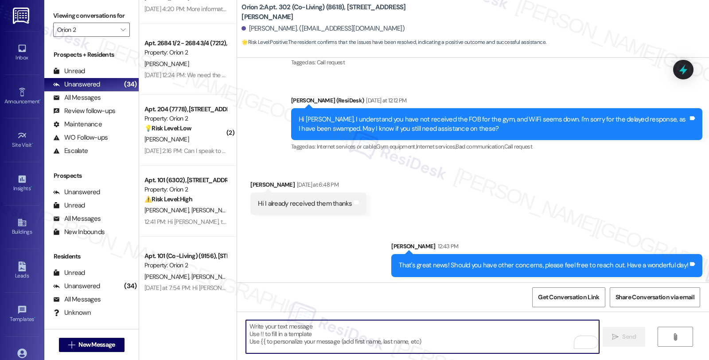
scroll to position [1225, 0]
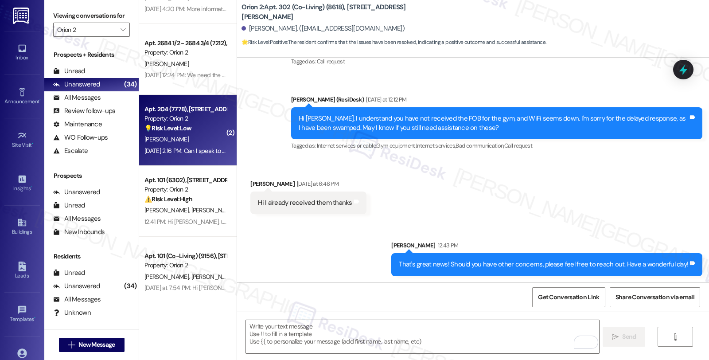
click at [210, 132] on div "💡 Risk Level: Low The resident is requesting to speak with management. This is …" at bounding box center [186, 128] width 82 height 9
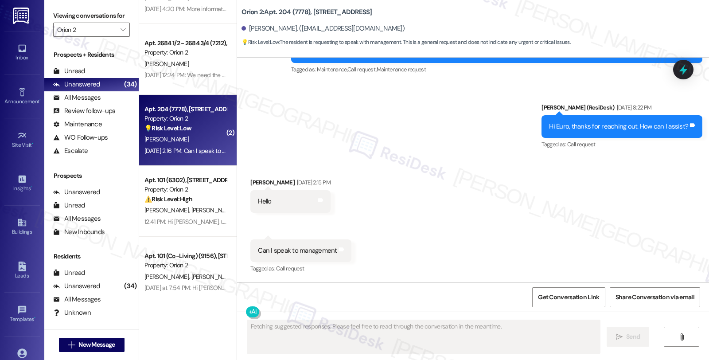
scroll to position [192, 0]
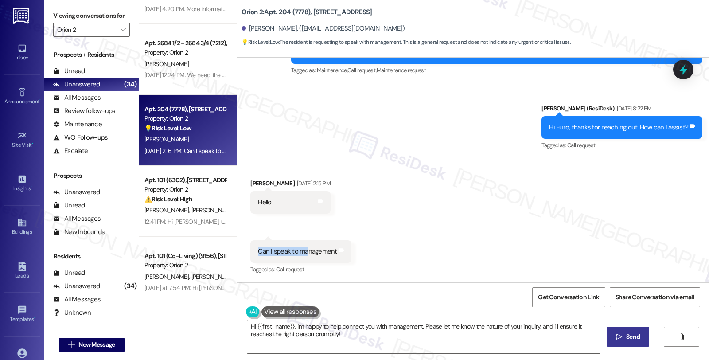
drag, startPoint x: 253, startPoint y: 253, endPoint x: 301, endPoint y: 253, distance: 48.8
click at [301, 253] on div "Can I speak to management" at bounding box center [297, 251] width 79 height 9
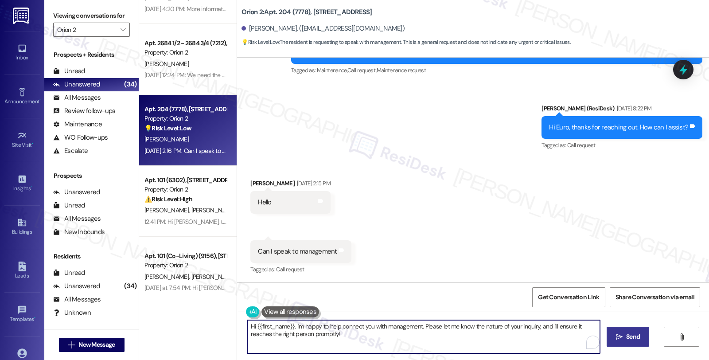
drag, startPoint x: 418, startPoint y: 327, endPoint x: 485, endPoint y: 329, distance: 67.4
click at [485, 329] on textarea "Hi {{first_name}}, I'm happy to help connect you with management. Please let me…" at bounding box center [423, 336] width 353 height 33
drag, startPoint x: 289, startPoint y: 324, endPoint x: 360, endPoint y: 314, distance: 71.7
click at [289, 324] on textarea "Hi {{first_name}}, I'm happy to help connect you with management. Please let me…" at bounding box center [422, 336] width 353 height 33
click at [539, 325] on textarea "Hi {{first_name}}, thank you for reaching out. I understand you'd like to speak…" at bounding box center [422, 336] width 353 height 33
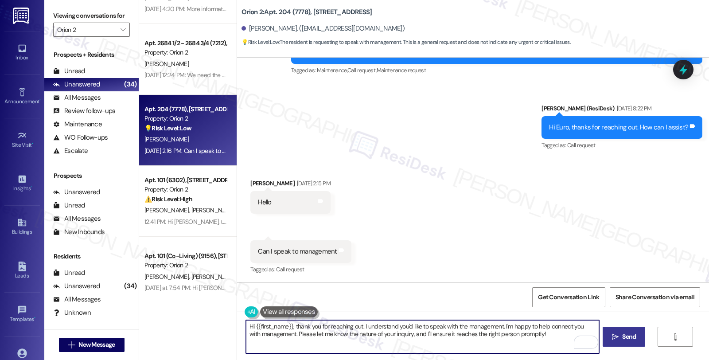
click at [539, 325] on textarea "Hi {{first_name}}, thank you for reaching out. I understand you'd like to speak…" at bounding box center [422, 336] width 353 height 33
click at [304, 333] on textarea "Hi {{first_name}}, thank you for reaching out. I understand you'd like to speak…" at bounding box center [422, 336] width 353 height 33
click at [510, 335] on textarea "Hi {{first_name}}, thank you for reaching out. I understand you'd like to speak…" at bounding box center [422, 336] width 353 height 33
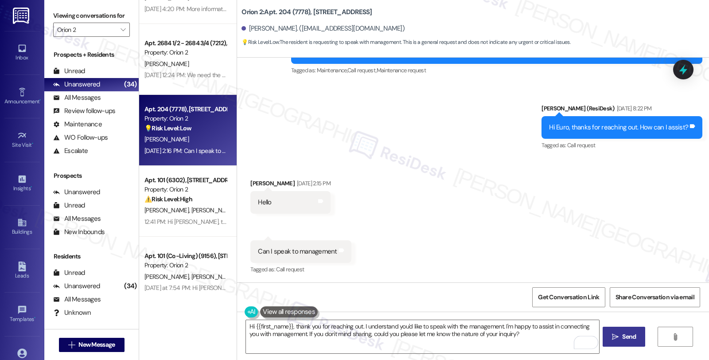
click at [285, 311] on button at bounding box center [289, 311] width 58 height 11
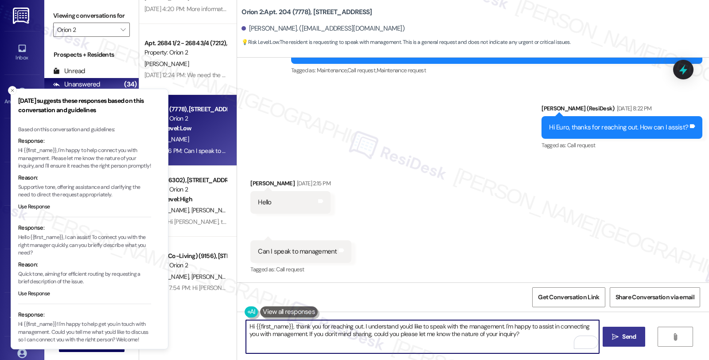
click at [520, 335] on textarea "Hi {{first_name}}, thank you for reaching out. I understand you'd like to speak…" at bounding box center [422, 336] width 353 height 33
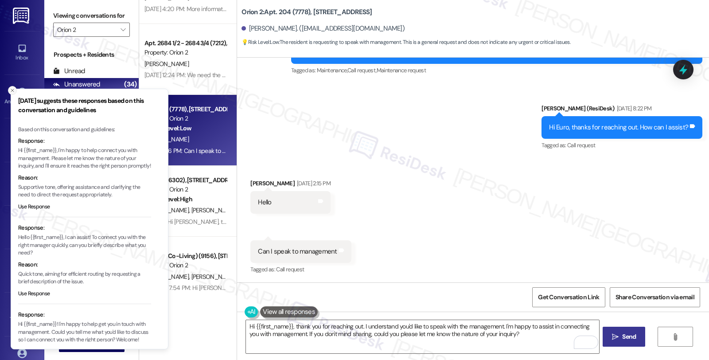
click at [10, 91] on icon "Close toast" at bounding box center [12, 90] width 5 height 5
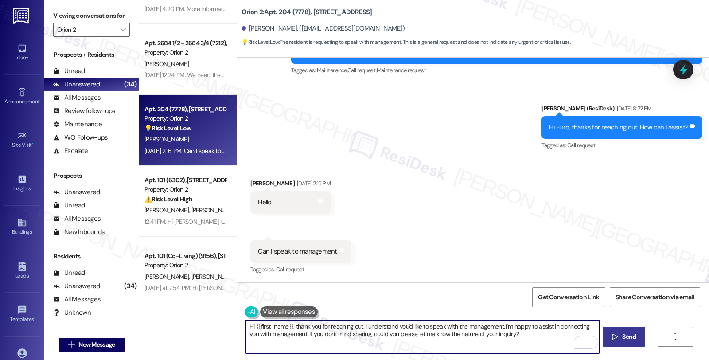
click at [546, 334] on textarea "Hi {{first_name}}, thank you for reaching out. I understand you'd like to speak…" at bounding box center [422, 336] width 353 height 33
click at [548, 327] on textarea "Hi {{first_name}}, thank you for reaching out. I understand you'd like to speak…" at bounding box center [422, 336] width 353 height 33
click at [552, 336] on textarea "Hi {{first_name}}, thank you for reaching out. I understand you'd like to speak…" at bounding box center [422, 336] width 353 height 33
click at [548, 326] on textarea "Hi {{first_name}}, thank you for reaching out. I understand you'd like to speak…" at bounding box center [422, 336] width 353 height 33
drag, startPoint x: 300, startPoint y: 336, endPoint x: 330, endPoint y: 336, distance: 29.7
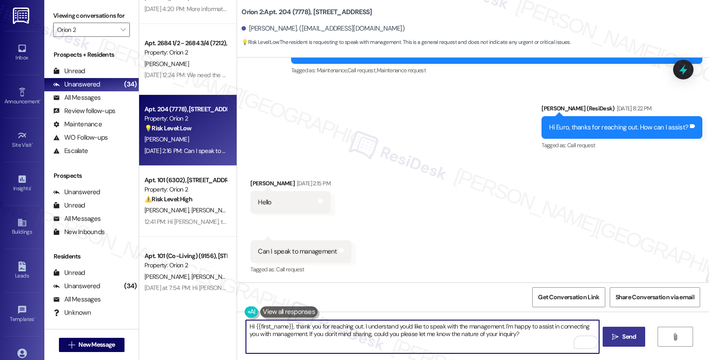
click at [301, 336] on textarea "Hi {{first_name}}, thank you for reaching out. I understand you'd like to speak…" at bounding box center [422, 336] width 353 height 33
type textarea "Hi {{first_name}}, thank you for reaching out. I understand you'd like to speak…"
click at [535, 340] on textarea "Hi {{first_name}}, thank you for reaching out. I understand you'd like to speak…" at bounding box center [422, 336] width 353 height 33
click at [528, 337] on textarea "Hi {{first_name}}, thank you for reaching out. I understand you'd like to speak…" at bounding box center [422, 336] width 353 height 33
click at [576, 343] on div "Rewrite with Grammarly" at bounding box center [581, 342] width 10 height 10
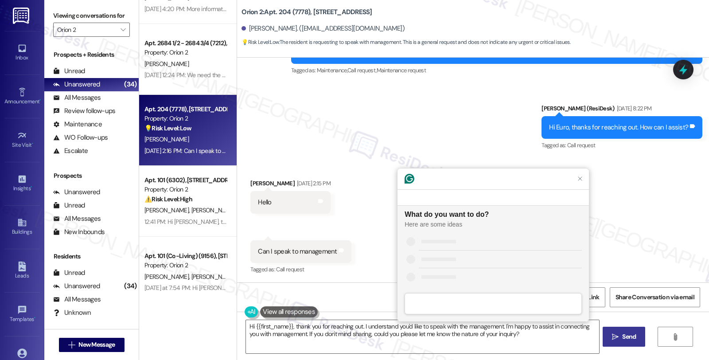
scroll to position [0, 0]
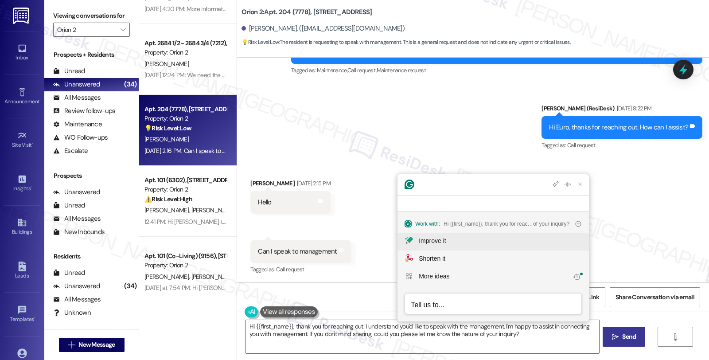
click at [465, 238] on div "Improve it" at bounding box center [500, 240] width 163 height 9
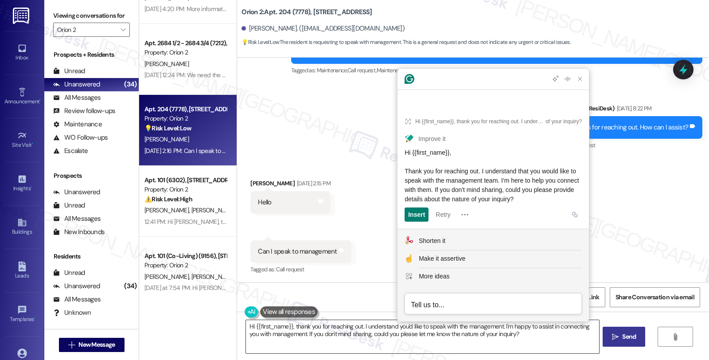
click at [422, 337] on textarea "Hi {{first_name}}, thank you for reaching out. I understand you'd like to speak…" at bounding box center [422, 336] width 353 height 33
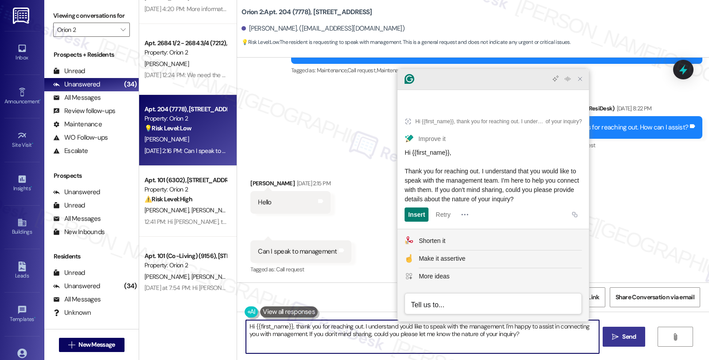
click at [579, 90] on div at bounding box center [494, 79] width 192 height 21
click at [581, 81] on icon "Close Grammarly Assistant" at bounding box center [581, 79] width 4 height 4
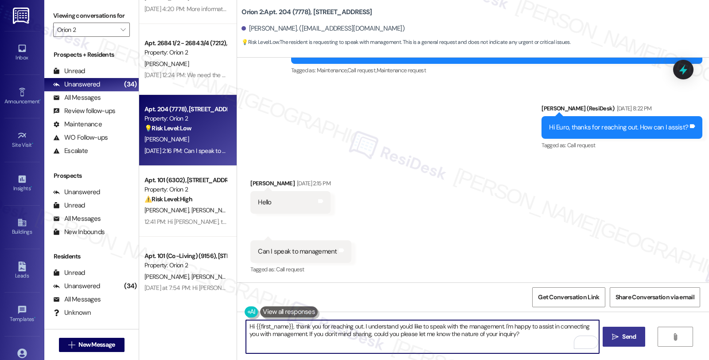
click at [439, 331] on textarea "Hi {{first_name}}, thank you for reaching out. I understand you'd like to speak…" at bounding box center [422, 336] width 353 height 33
click at [345, 333] on textarea "Hi {{first_name}}, thank you for reaching out. I understand you'd like to speak…" at bounding box center [422, 336] width 353 height 33
click at [546, 334] on textarea "Hi {{first_name}}, thank you for reaching out. I understand you'd like to speak…" at bounding box center [422, 336] width 353 height 33
click at [614, 334] on icon "" at bounding box center [615, 336] width 7 height 7
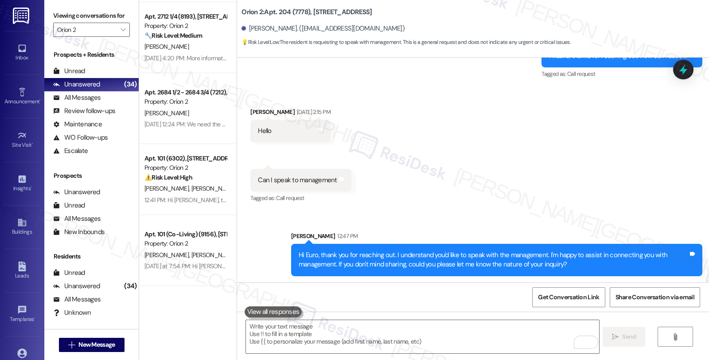
scroll to position [215, 0]
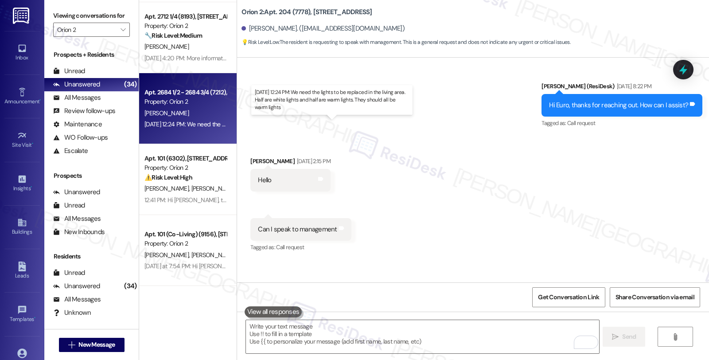
click at [197, 125] on div "Aug 19, 2025 at 12:24 PM: We need the lights to be replaced in the living area.…" at bounding box center [329, 124] width 369 height 8
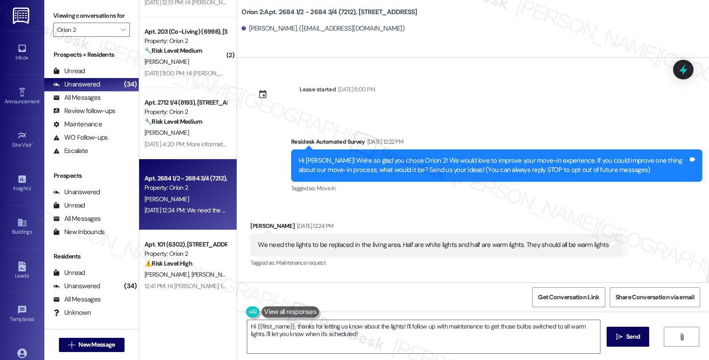
scroll to position [1034, 0]
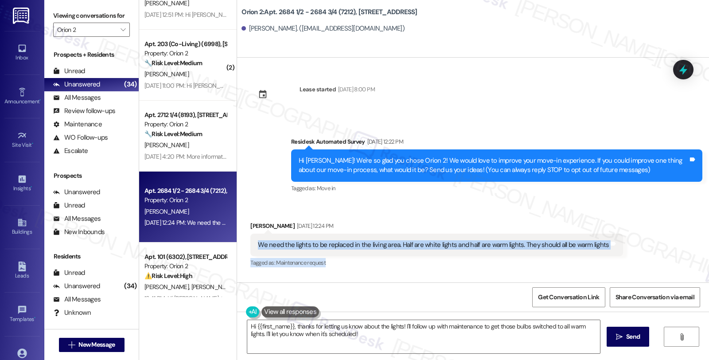
drag, startPoint x: 254, startPoint y: 247, endPoint x: 419, endPoint y: 259, distance: 165.4
click at [419, 259] on div "Casey Addicks Aug 19, 2025 at 12:24 PM We need the lights to be replaced in the…" at bounding box center [436, 245] width 373 height 48
click at [279, 244] on div "We need the lights to be replaced in the living area. Half are white lights and…" at bounding box center [433, 244] width 351 height 9
click at [286, 245] on div "We need the lights to be replaced in the living area. Half are white lights and…" at bounding box center [433, 244] width 351 height 9
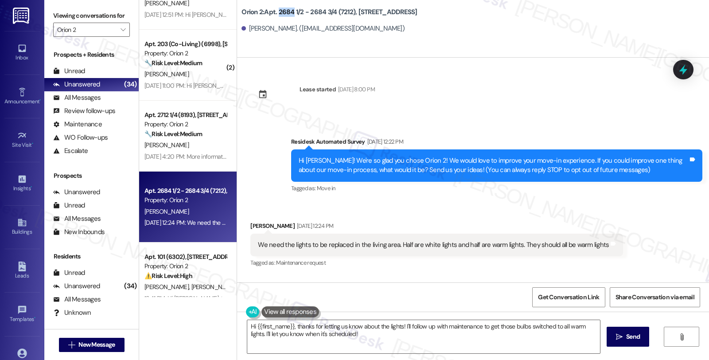
drag, startPoint x: 273, startPoint y: 9, endPoint x: 286, endPoint y: 9, distance: 13.7
click at [286, 9] on b "Orion 2: Apt. 2684 1/2 - 2684 3/4 (7212), 2684 Orchard Ave" at bounding box center [330, 12] width 176 height 9
drag, startPoint x: 244, startPoint y: 27, endPoint x: 285, endPoint y: 31, distance: 41.0
click at [285, 31] on div "Casey Addicks. (caddicks@usc.edu)" at bounding box center [323, 28] width 163 height 9
copy div "Casey Addicks."
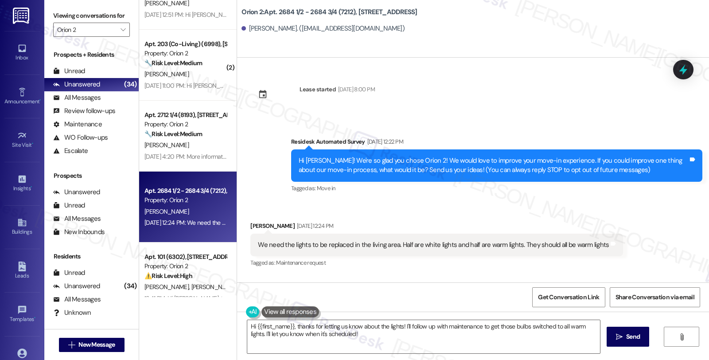
click at [279, 10] on b "Orion 2: Apt. 2684 1/2 - 2684 3/4 (7212), 2684 Orchard Ave" at bounding box center [330, 12] width 176 height 9
copy b "2684"
drag, startPoint x: 244, startPoint y: 29, endPoint x: 282, endPoint y: 31, distance: 38.6
click at [282, 31] on div "Casey Addicks. (caddicks@usc.edu)" at bounding box center [323, 28] width 163 height 9
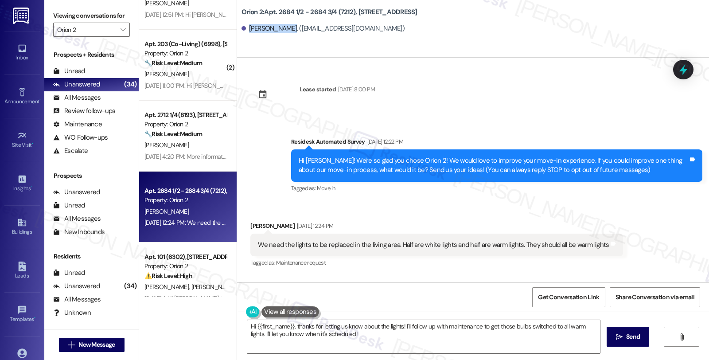
copy div "Casey Addicks"
drag, startPoint x: 321, startPoint y: 246, endPoint x: 418, endPoint y: 250, distance: 97.2
click at [418, 250] on div "We need the lights to be replaced in the living area. Half are white lights and…" at bounding box center [436, 245] width 373 height 23
drag, startPoint x: 575, startPoint y: 242, endPoint x: 605, endPoint y: 244, distance: 29.8
click at [605, 244] on div "We need the lights to be replaced in the living area. Half are white lights and…" at bounding box center [436, 245] width 373 height 23
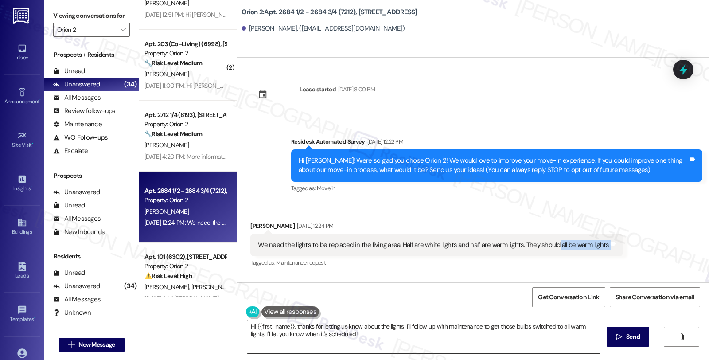
click at [367, 336] on textarea "Hi {{first_name}}, thanks for letting us know about the lights! I'll follow up …" at bounding box center [423, 336] width 353 height 33
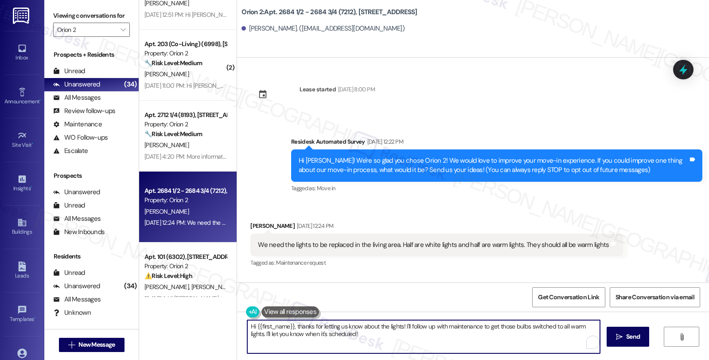
click at [264, 327] on textarea "Hi {{first_name}}, thanks for letting us know about the lights! I'll follow up …" at bounding box center [423, 336] width 353 height 33
click at [316, 325] on textarea "Hi {{first_name}}, thanks for letting us know about the lights! I'll follow up …" at bounding box center [422, 336] width 353 height 33
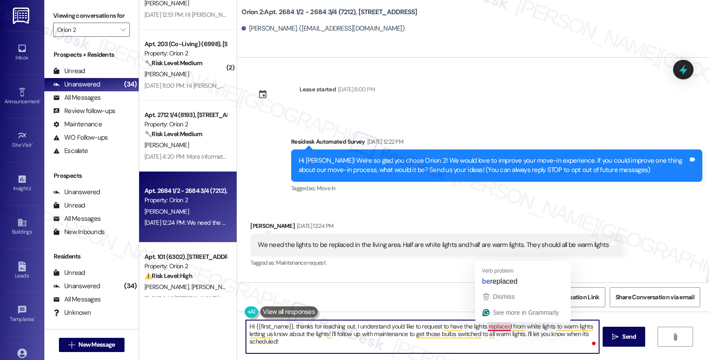
click at [482, 325] on textarea "Hi {{first_name}}, thanks for reaching out. I understand you'd like to request …" at bounding box center [422, 336] width 353 height 33
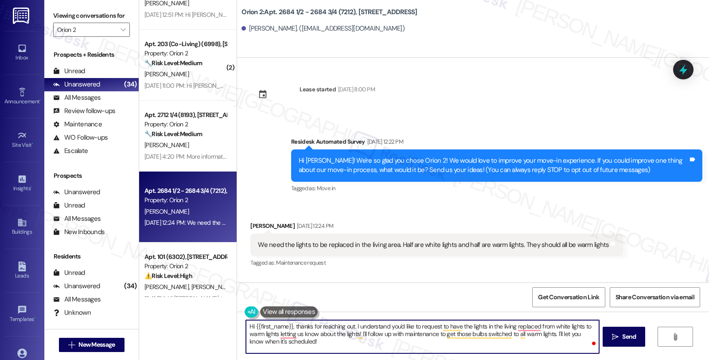
click at [274, 334] on textarea "Hi {{first_name}}, thanks for reaching out. I understand you'd like to request …" at bounding box center [422, 336] width 353 height 33
type textarea "Hi {{first_name}}, thanks for reaching out. I understand you'd like to request …"
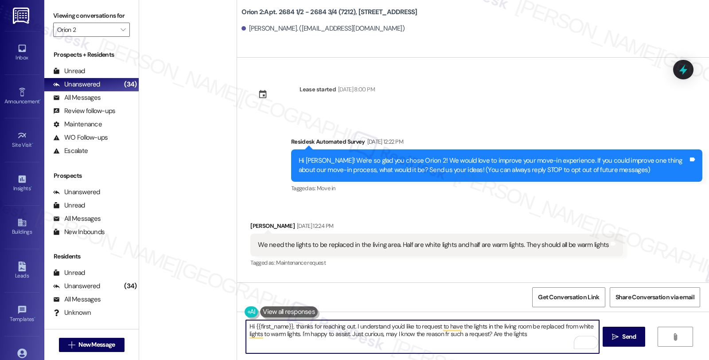
scroll to position [1034, 0]
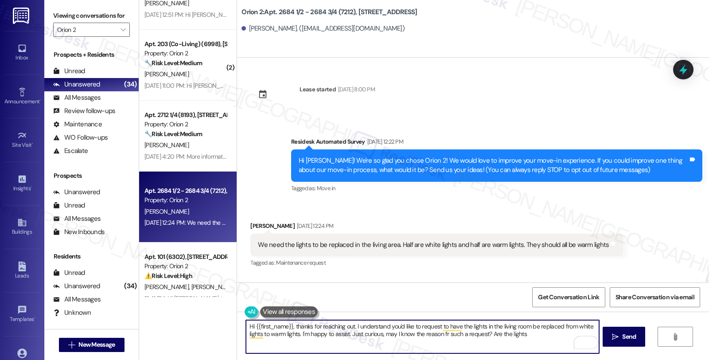
click at [537, 335] on textarea "Hi {{first_name}}, thanks for reaching out. I understand you'd like to request …" at bounding box center [422, 336] width 353 height 33
drag, startPoint x: 486, startPoint y: 333, endPoint x: 531, endPoint y: 333, distance: 44.8
click at [531, 333] on textarea "Hi {{first_name}}, thanks for reaching out. I understand you'd like to request …" at bounding box center [422, 336] width 353 height 33
drag, startPoint x: 278, startPoint y: 342, endPoint x: 241, endPoint y: 342, distance: 37.2
click at [241, 342] on div "Hi {{first_name}}, thanks for reaching out. I understand you'd like to request …" at bounding box center [473, 345] width 472 height 66
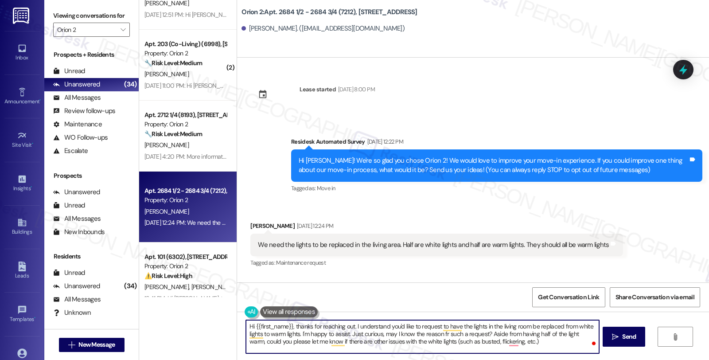
click at [522, 343] on textarea "Hi {{first_name}}, thanks for reaching out. I understand you'd like to request …" at bounding box center [422, 336] width 353 height 33
click at [515, 341] on textarea "Hi {{first_name}}, thanks for reaching out. I understand you'd like to request …" at bounding box center [422, 336] width 353 height 33
click at [441, 332] on textarea "Hi {{first_name}}, thanks for reaching out. I understand you'd like to request …" at bounding box center [422, 336] width 353 height 33
click at [574, 335] on textarea "Hi {{first_name}}, thanks for reaching out. I understand you'd like to request …" at bounding box center [422, 336] width 353 height 33
click at [539, 347] on textarea "Hi {{first_name}}, thanks for reaching out. I understand you'd like to request …" at bounding box center [422, 336] width 353 height 33
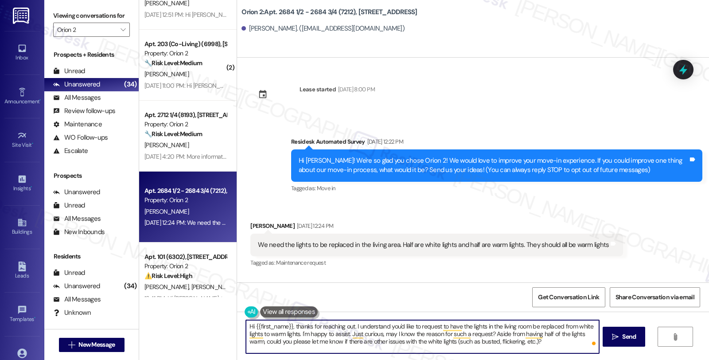
click at [410, 338] on textarea "Hi {{first_name}}, thanks for reaching out. I understand you'd like to request …" at bounding box center [422, 336] width 353 height 33
click at [548, 340] on textarea "Hi {{first_name}}, thanks for reaching out. I understand you'd like to request …" at bounding box center [422, 336] width 353 height 33
type textarea "Hi {{first_name}}, thanks for reaching out. I understand you'd like to request …"
click at [621, 338] on span "Send" at bounding box center [629, 336] width 17 height 9
click at [355, 339] on textarea "Hi {{first_name}}, thanks for reaching out. I understand you'd like to request …" at bounding box center [422, 336] width 353 height 33
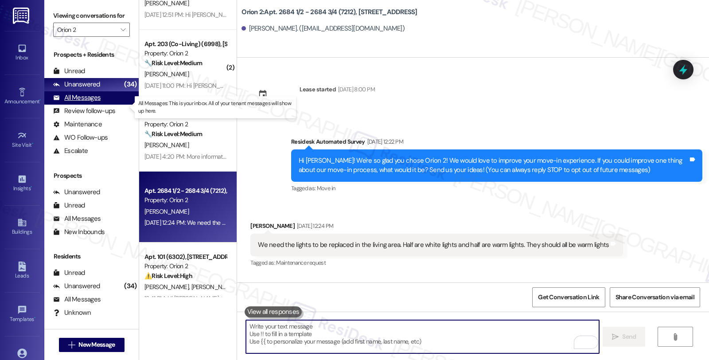
click at [103, 105] on div "All Messages (undefined)" at bounding box center [91, 97] width 94 height 13
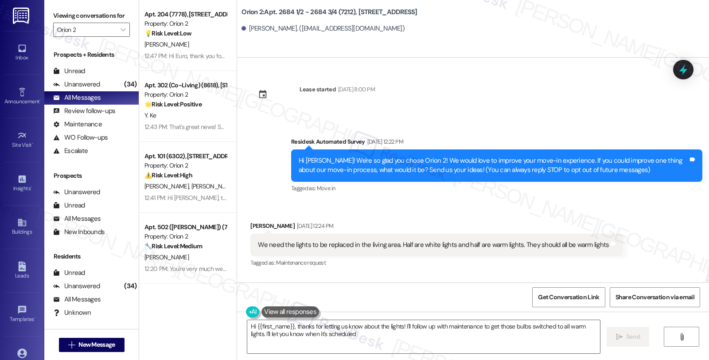
type textarea "Hi {{first_name}}, thanks for letting us know about the lights! I'll follow up …"
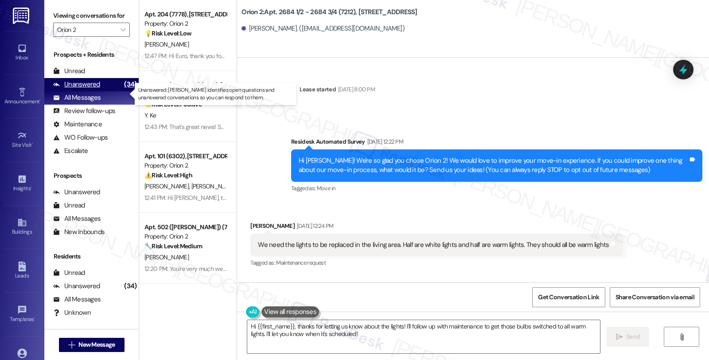
click at [74, 89] on div "Unanswered" at bounding box center [76, 84] width 47 height 9
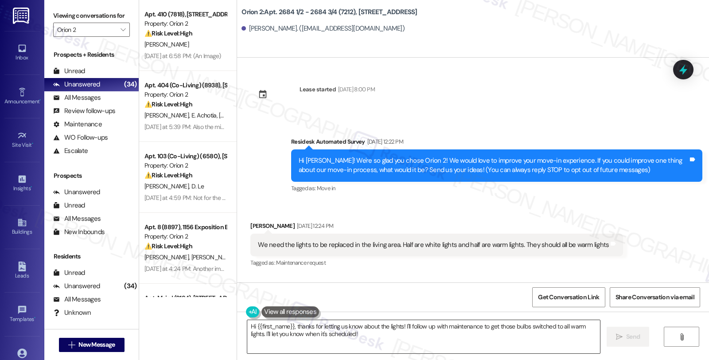
click at [371, 340] on textarea "Hi {{first_name}}, thanks for letting us know about the lights! I'll follow up …" at bounding box center [423, 336] width 353 height 33
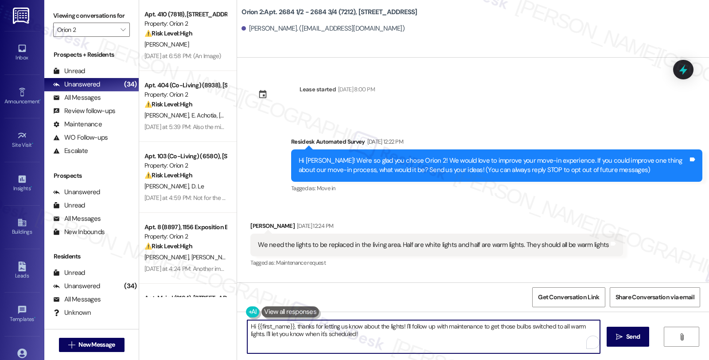
paste textarea "[PERSON_NAME]"
type textarea "[PERSON_NAME]"
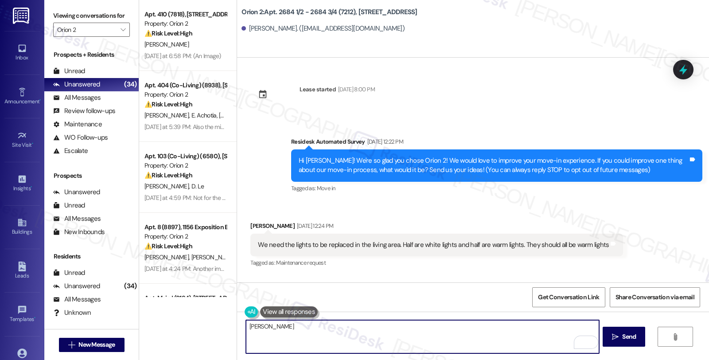
drag, startPoint x: 307, startPoint y: 322, endPoint x: 197, endPoint y: 322, distance: 109.5
click at [196, 322] on div "Apt. 410 (7818), 1421 W Adams Blvd Property: Orion 2 ⚠️ Risk Level: High The re…" at bounding box center [424, 180] width 570 height 360
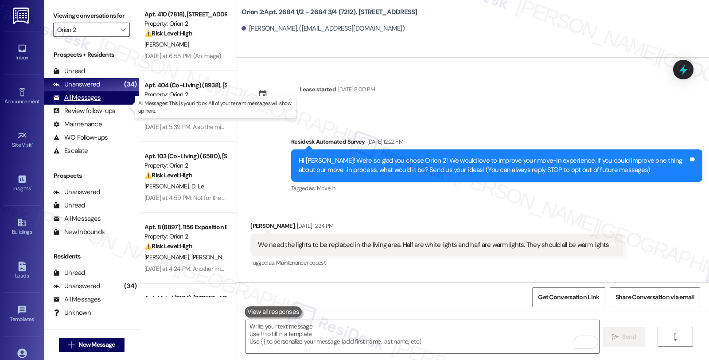
click at [69, 102] on div "All Messages" at bounding box center [76, 97] width 47 height 9
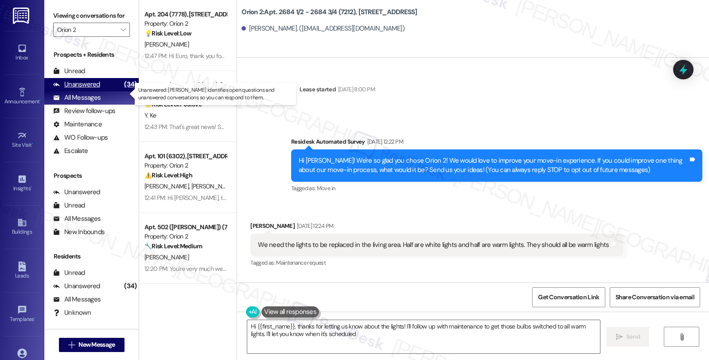
click at [83, 89] on div "Unanswered" at bounding box center [76, 84] width 47 height 9
type textarea "Hi {{first_name}}, thanks for letting us know about the lights! I'll follow up …"
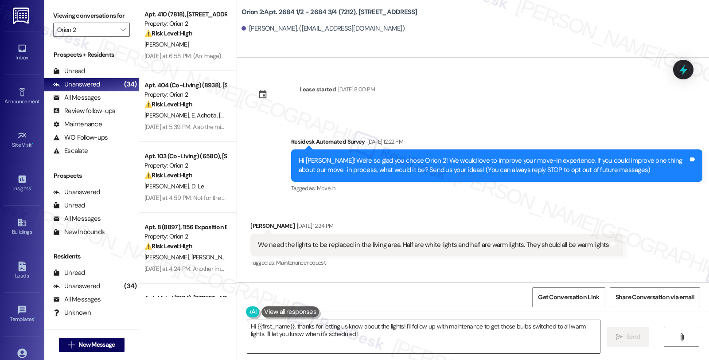
click at [357, 340] on textarea "Hi {{first_name}}, thanks for letting us know about the lights! I'll follow up …" at bounding box center [423, 336] width 353 height 33
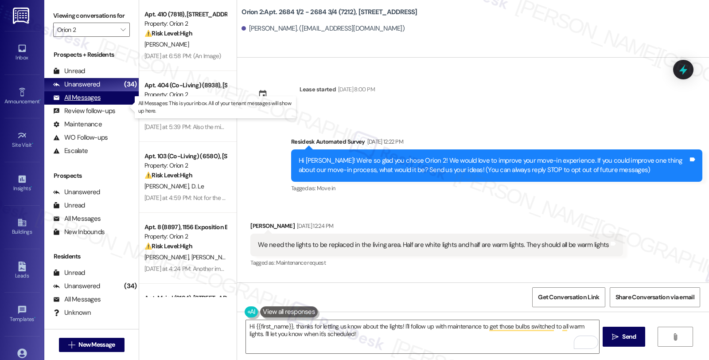
click at [100, 105] on div "All Messages (undefined)" at bounding box center [91, 97] width 94 height 13
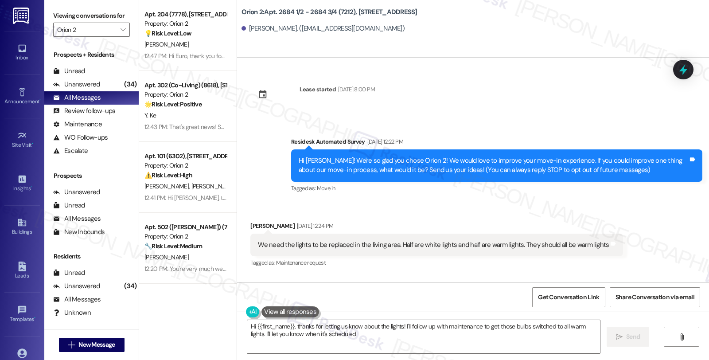
type textarea "Hi {{first_name}}, thanks for letting us know about the lights! I'll follow up …"
click at [91, 89] on div "Unanswered" at bounding box center [76, 84] width 47 height 9
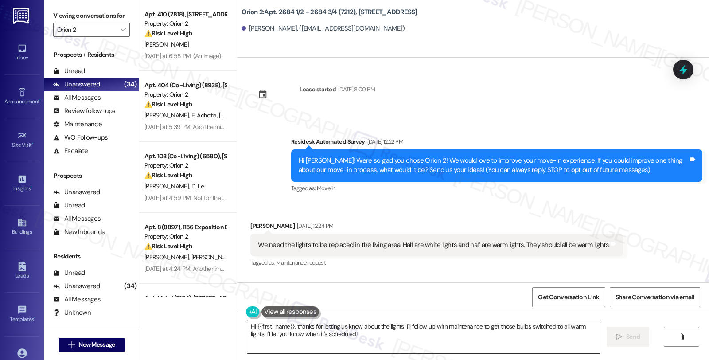
click at [317, 326] on textarea "Hi {{first_name}}, thanks for letting us know about the lights! I'll follow up …" at bounding box center [423, 336] width 353 height 33
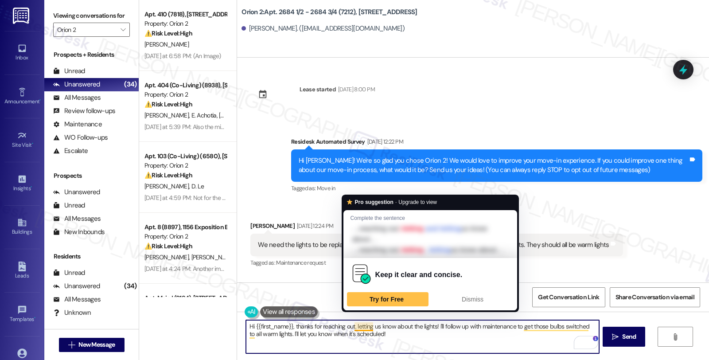
click at [350, 325] on textarea "Hi {{first_name}}, thanks for reaching out. letting us know about the lights! I…" at bounding box center [422, 336] width 353 height 33
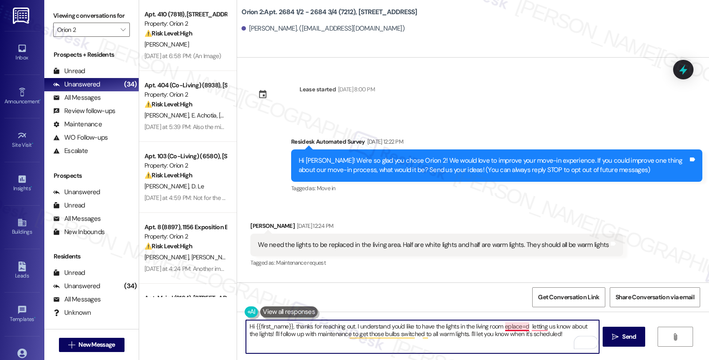
click at [512, 327] on textarea "Hi {{first_name}}, thanks for reaching out. I understand you'd like to have the…" at bounding box center [422, 336] width 353 height 33
click at [309, 334] on textarea "Hi {{first_name}}, thanks for reaching out. I understand you'd like to have the…" at bounding box center [422, 336] width 353 height 33
click at [358, 332] on textarea "Hi {{first_name}}, thanks for reaching out. I understand you'd like to have the…" at bounding box center [422, 336] width 353 height 33
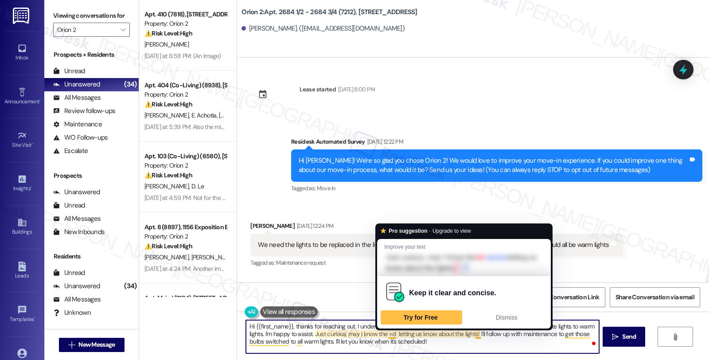
click at [384, 335] on textarea "Hi {{first_name}}, thanks for reaching out. I understand you'd like to have the…" at bounding box center [422, 336] width 353 height 33
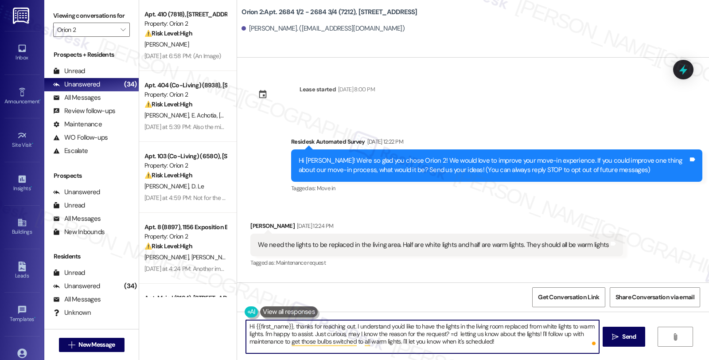
click at [507, 346] on textarea "Hi {{first_name}}, thanks for reaching out. I understand you'd like to have the…" at bounding box center [422, 336] width 353 height 33
click at [531, 335] on textarea "Hi {{first_name}}, thanks for reaching out. I understand you'd like to have the…" at bounding box center [422, 336] width 353 height 33
click at [495, 328] on textarea "Hi {{first_name}}, thanks for reaching out. I understand you'd like to have the…" at bounding box center [422, 336] width 353 height 33
click at [496, 334] on textarea "Hi {{first_name}}, thanks for reaching out. I understand you'd like to have the…" at bounding box center [422, 336] width 353 height 33
click at [535, 337] on textarea "Hi {{first_name}}, thanks for reaching out. I understand you'd like to have the…" at bounding box center [422, 336] width 353 height 33
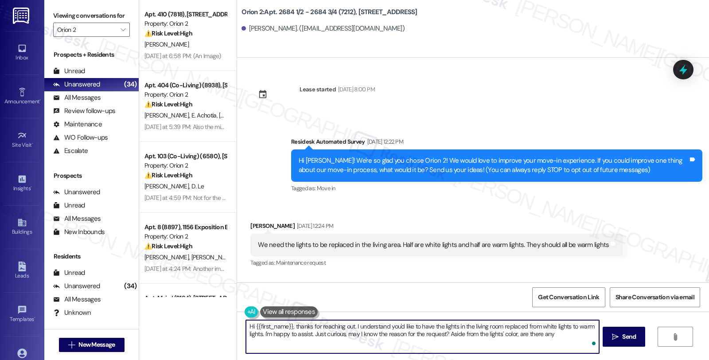
type textarea "Hi {{first_name}}, thanks for reaching out. I understand you'd like to have the…"
click at [374, 349] on textarea "Hi {{first_name}}, thanks for reaching out. I understand you'd like to have the…" at bounding box center [422, 336] width 353 height 33
click at [575, 342] on div "Rewrite with Grammarly" at bounding box center [575, 342] width 10 height 10
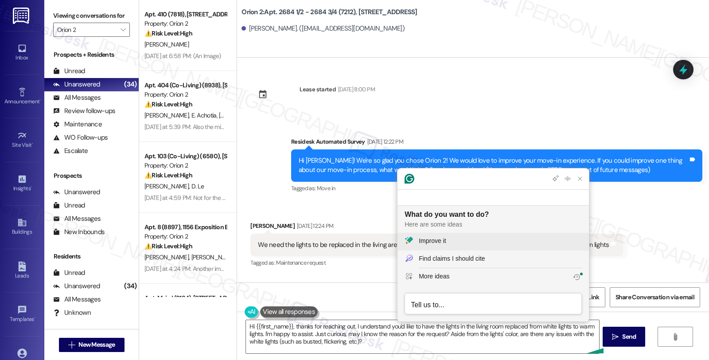
click at [450, 240] on div "Improve it" at bounding box center [500, 240] width 163 height 9
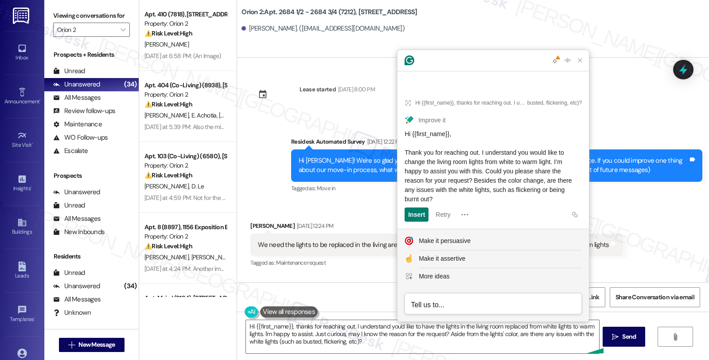
drag, startPoint x: 466, startPoint y: 199, endPoint x: 401, endPoint y: 152, distance: 79.8
click at [401, 152] on article "Hi {{first_name}}, thanks for reaching out. I understand you'd like to have the…" at bounding box center [494, 158] width 192 height 142
click at [459, 201] on div "Hi {{first_name}}, Thank you for reaching out. I understand you would like to c…" at bounding box center [493, 166] width 177 height 74
drag, startPoint x: 461, startPoint y: 199, endPoint x: 410, endPoint y: 156, distance: 66.7
click at [410, 156] on div "Hi {{first_name}}, Thank you for reaching out. I understand you would like to c…" at bounding box center [493, 166] width 177 height 74
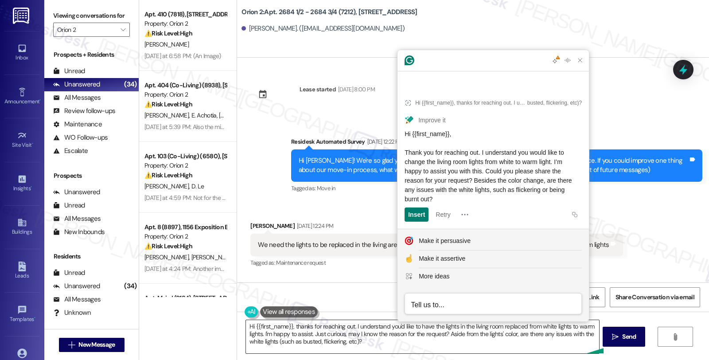
click at [290, 327] on textarea "Hi {{first_name}}, thanks for reaching out. I understand you'd like to have the…" at bounding box center [422, 336] width 353 height 33
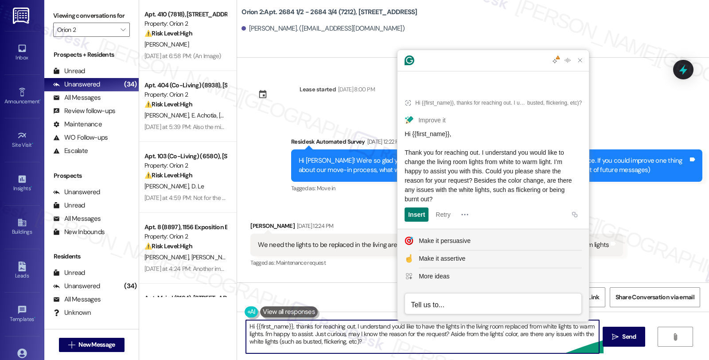
drag, startPoint x: 293, startPoint y: 327, endPoint x: 365, endPoint y: 341, distance: 73.3
click at [365, 341] on textarea "Hi {{first_name}}, thanks for reaching out. I understand you'd like to have the…" at bounding box center [422, 336] width 353 height 33
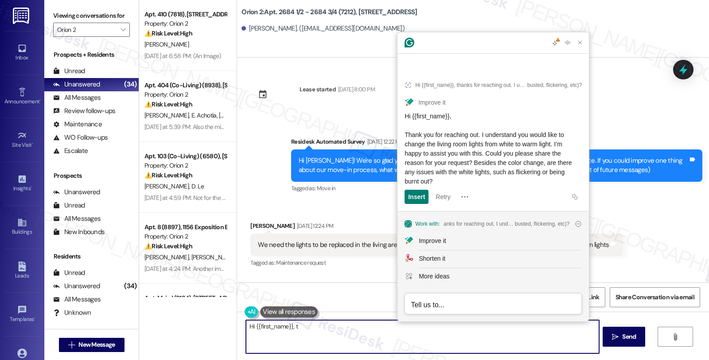
paste textarea "[PERSON_NAME] you for reaching out. I understand you would like to change the l…"
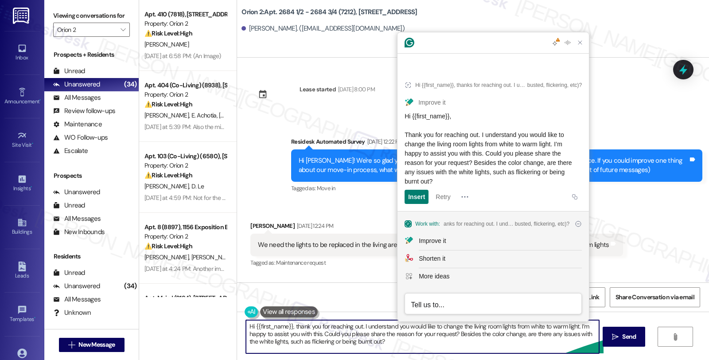
click at [421, 349] on textarea "Hi {{first_name}}, thank you for reaching out. I understand you would like to c…" at bounding box center [422, 336] width 353 height 33
type textarea "Hi {{first_name}}, thank you for reaching out. I understand you would like to c…"
click at [623, 336] on span "Send" at bounding box center [629, 336] width 14 height 9
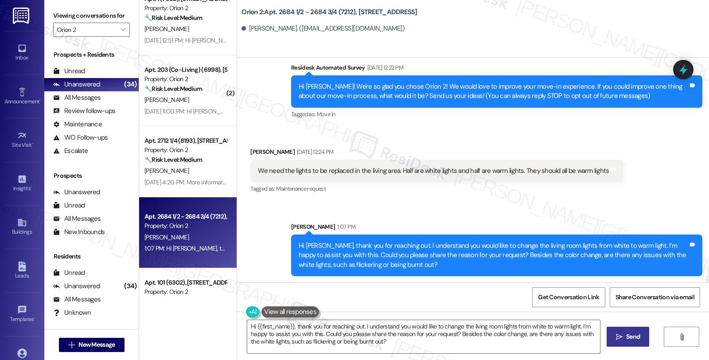
scroll to position [985, 0]
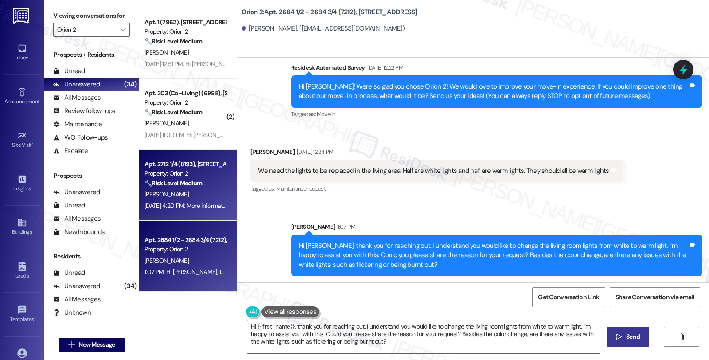
click at [199, 210] on div "[DATE] 4:20 PM: More information in general. We did not have a smooth experienc…" at bounding box center [186, 205] width 84 height 11
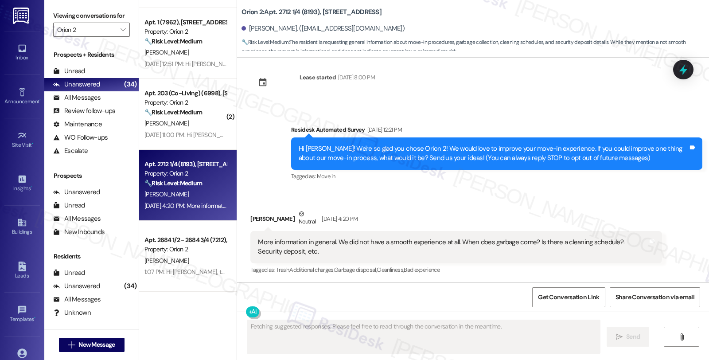
scroll to position [12, 0]
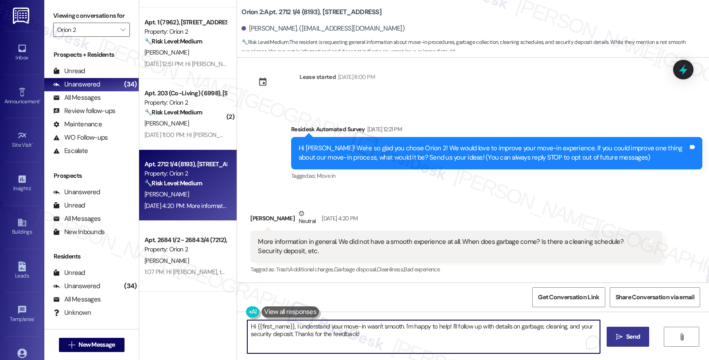
click at [379, 332] on textarea "Hi {{first_name}}, I understand your move-in wasn't smooth. I'm happy to help! …" at bounding box center [423, 336] width 353 height 33
click at [336, 147] on div "Hi [PERSON_NAME]! We're so glad you chose Orion 2! We would love to improve you…" at bounding box center [494, 153] width 390 height 19
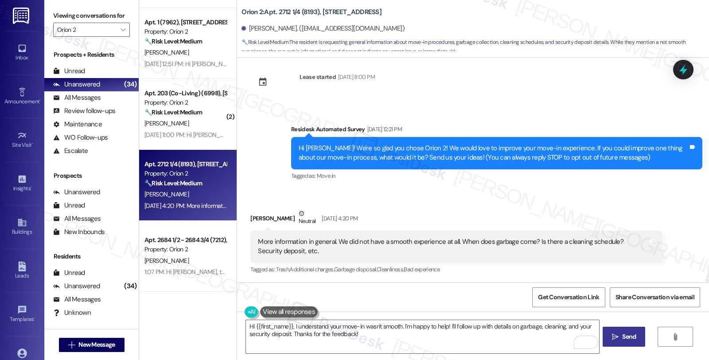
drag, startPoint x: 407, startPoint y: 153, endPoint x: 449, endPoint y: 155, distance: 41.7
click at [408, 153] on div "Hi [PERSON_NAME]! We're so glad you chose Orion 2! We would love to improve you…" at bounding box center [494, 153] width 390 height 19
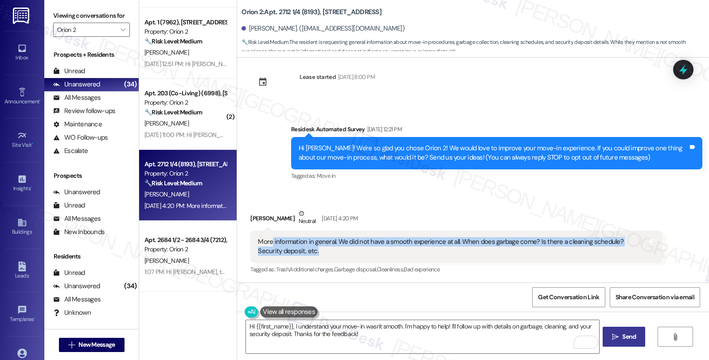
drag, startPoint x: 264, startPoint y: 245, endPoint x: 324, endPoint y: 247, distance: 59.4
click at [322, 246] on div "More information in general. We did not have a smooth experience at all. When d…" at bounding box center [453, 246] width 390 height 19
click at [352, 250] on div "More information in general. We did not have a smooth experience at all. When d…" at bounding box center [453, 246] width 390 height 19
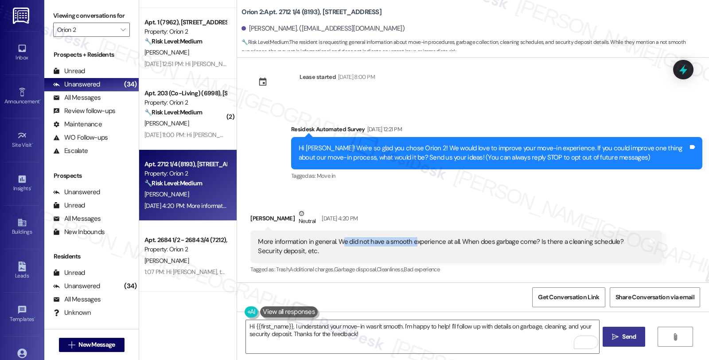
drag, startPoint x: 336, startPoint y: 243, endPoint x: 406, endPoint y: 243, distance: 69.6
click at [406, 243] on div "More information in general. We did not have a smooth experience at all. When d…" at bounding box center [453, 246] width 390 height 19
drag, startPoint x: 522, startPoint y: 241, endPoint x: 601, endPoint y: 241, distance: 78.5
click at [601, 241] on div "More information in general. We did not have a smooth experience at all. When d…" at bounding box center [453, 246] width 390 height 19
drag, startPoint x: 487, startPoint y: 243, endPoint x: 544, endPoint y: 243, distance: 57.6
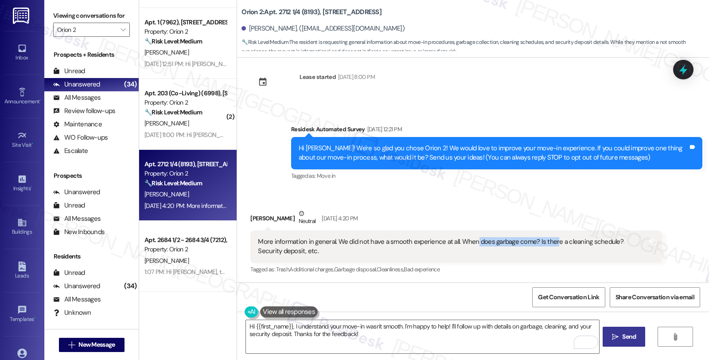
click at [544, 243] on div "More information in general. We did not have a smooth experience at all. When d…" at bounding box center [453, 246] width 390 height 19
drag, startPoint x: 470, startPoint y: 241, endPoint x: 559, endPoint y: 242, distance: 88.2
click at [559, 242] on div "More information in general. We did not have a smooth experience at all. When d…" at bounding box center [453, 246] width 390 height 19
drag, startPoint x: 591, startPoint y: 195, endPoint x: 515, endPoint y: 158, distance: 84.7
click at [591, 195] on div "Received via SMS [PERSON_NAME] Neutral [DATE] 4:20 PM More information in gener…" at bounding box center [473, 236] width 472 height 94
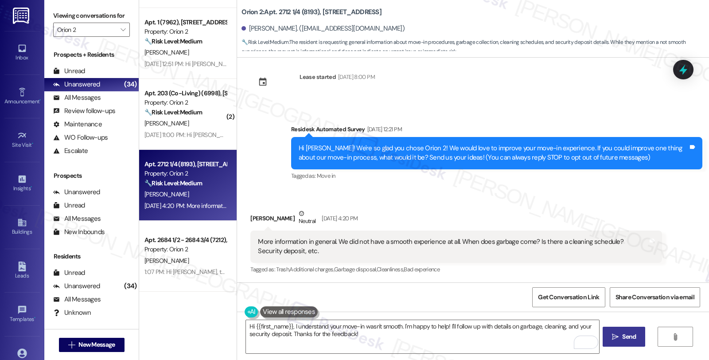
click at [582, 209] on div "[PERSON_NAME] Neutral [DATE] 4:20 PM" at bounding box center [455, 220] width 411 height 22
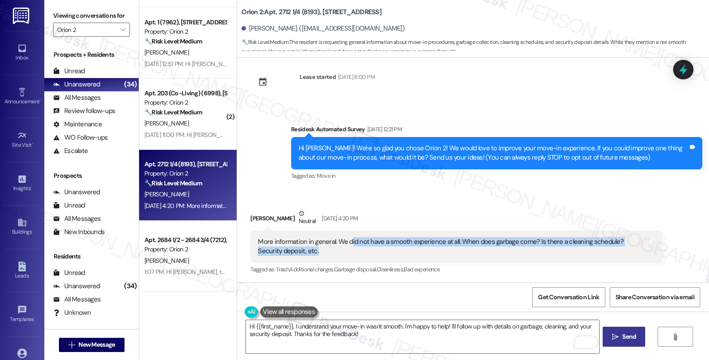
drag, startPoint x: 344, startPoint y: 242, endPoint x: 462, endPoint y: 252, distance: 118.8
click at [462, 252] on div "More information in general. We did not have a smooth experience at all. When d…" at bounding box center [453, 246] width 390 height 19
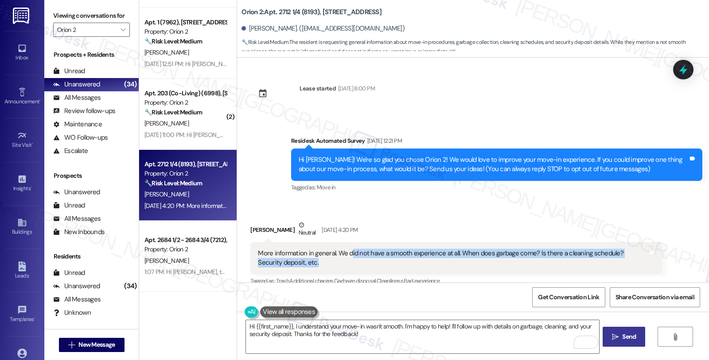
scroll to position [0, 0]
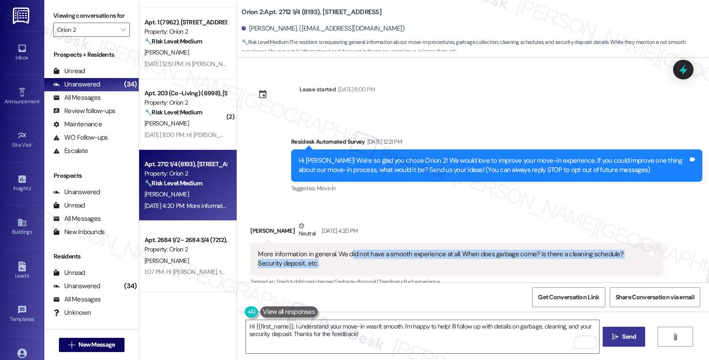
drag, startPoint x: 331, startPoint y: 89, endPoint x: 410, endPoint y: 89, distance: 79.3
click at [410, 89] on div "Lease started [DATE] 8:00 PM Survey, sent via SMS Residesk Automated Survey [DA…" at bounding box center [473, 170] width 472 height 225
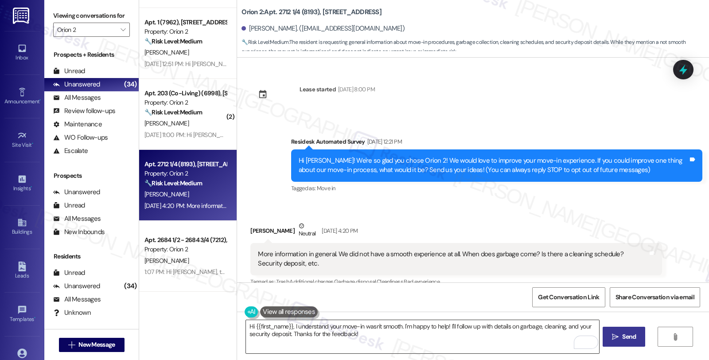
click at [289, 326] on textarea "Hi {{first_name}}, I understand your move-in wasn't smooth. I'm happy to help! …" at bounding box center [422, 336] width 353 height 33
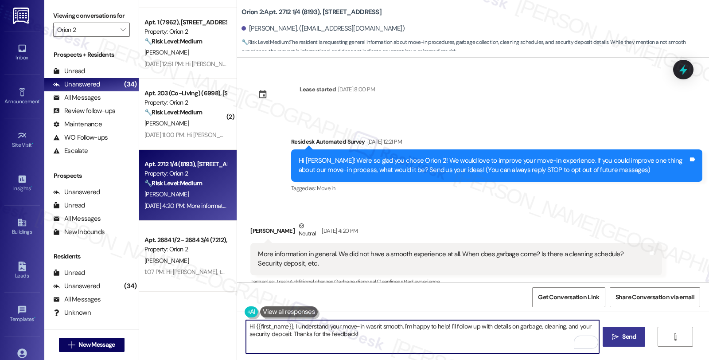
scroll to position [12, 0]
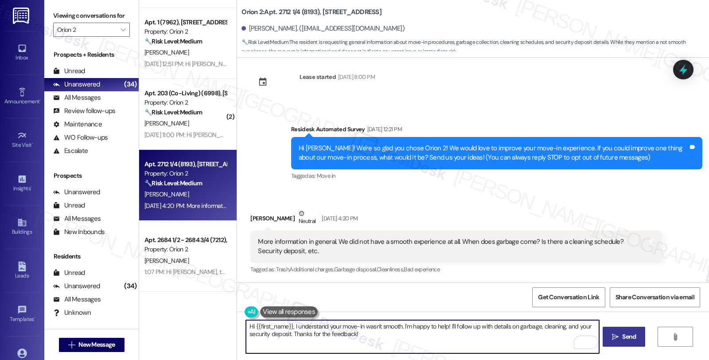
click at [399, 325] on textarea "Hi {{first_name}}, I understand your move-in wasn't smooth. I'm happy to help! …" at bounding box center [422, 336] width 353 height 33
click at [454, 324] on textarea "Hi {{first_name}}, I understand your move-in wasn't smooth. I'm sorry to hear t…" at bounding box center [422, 336] width 353 height 33
click at [455, 325] on textarea "Hi {{first_name}}, I understand your move-in wasn't smooth. I'm sorry to hear t…" at bounding box center [422, 336] width 353 height 33
click at [455, 324] on textarea "Hi {{first_name}}, I understand your move-in wasn't smooth. I'm sorry to hear t…" at bounding box center [422, 336] width 353 height 33
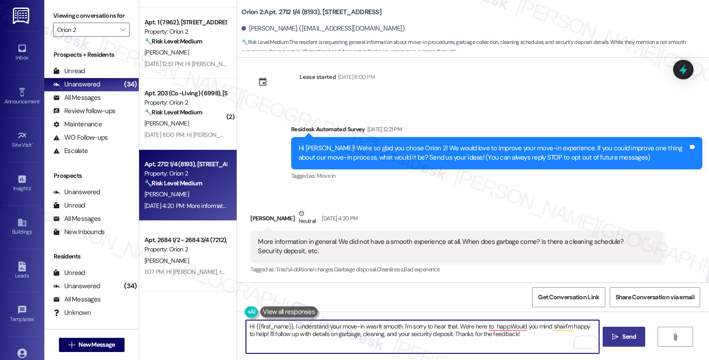
click at [462, 324] on textarea "Hi {{first_name}}, I understand your move-in wasn't smooth. I'm sorry to hear t…" at bounding box center [422, 336] width 353 height 33
click at [457, 324] on textarea "Hi {{first_name}}, I understand your move-in wasn't smooth. I'm sorry to hear t…" at bounding box center [422, 336] width 353 height 33
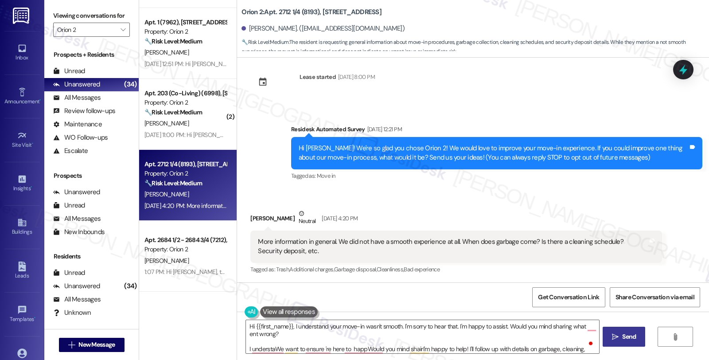
click at [564, 209] on div "[PERSON_NAME] Neutral [DATE] 4:20 PM" at bounding box center [455, 220] width 411 height 22
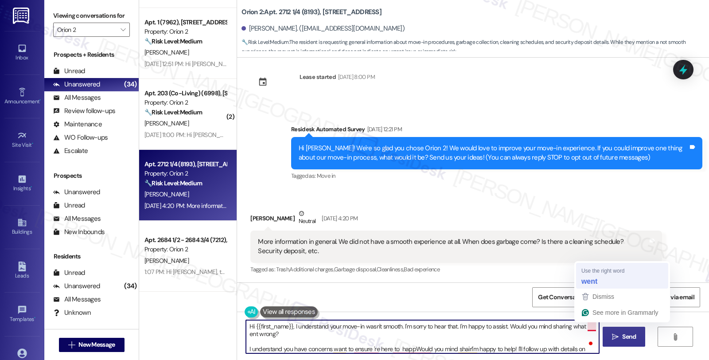
type textarea "Hi {{first_name}}, I understand your move-in wasn't smooth. I'm sorry to hear t…"
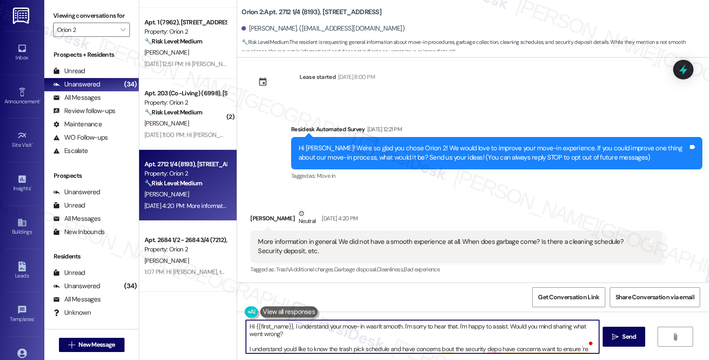
click at [289, 348] on textarea "Hi {{first_name}}, I understand your move-in wasn't smooth. I'm sorry to hear t…" at bounding box center [422, 336] width 353 height 33
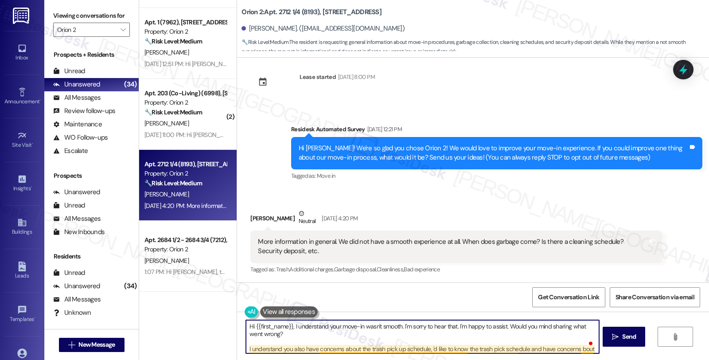
click at [426, 348] on textarea "Hi {{first_name}}, I understand your move-in wasn't smooth. I'm sorry to hear t…" at bounding box center [422, 336] width 353 height 33
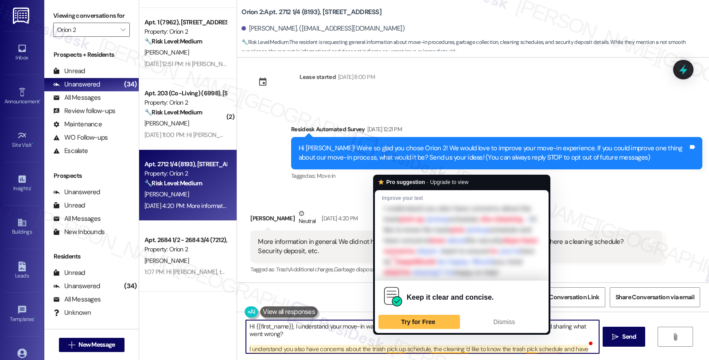
click at [399, 348] on textarea "Hi {{first_name}}, I understand your move-in wasn't smooth. I'm sorry to hear t…" at bounding box center [422, 336] width 353 height 33
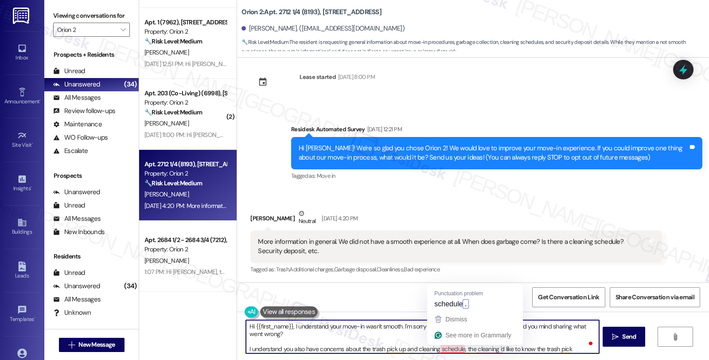
scroll to position [17, 0]
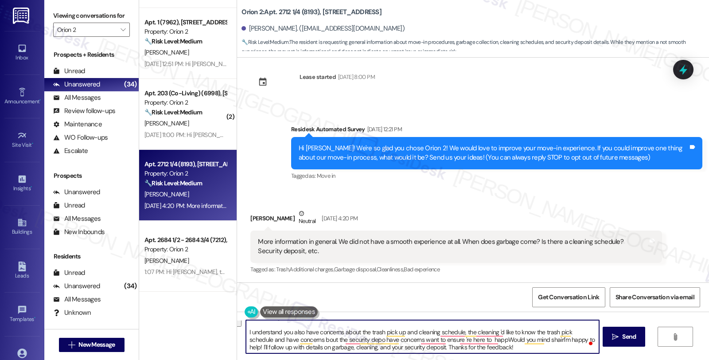
drag, startPoint x: 457, startPoint y: 351, endPoint x: 539, endPoint y: 352, distance: 82.0
click at [539, 352] on textarea "Hi {{first_name}}, I understand your move-in wasn't smooth. I'm sorry to hear t…" at bounding box center [422, 336] width 353 height 33
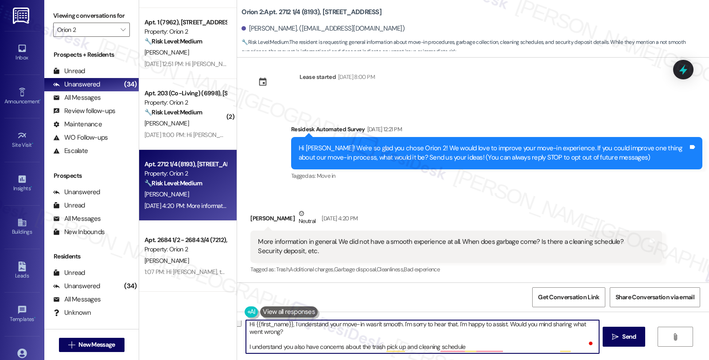
scroll to position [2, 0]
click at [534, 349] on textarea "Hi {{first_name}}, I understand your move-in wasn't smooth. I'm sorry to hear t…" at bounding box center [422, 336] width 353 height 33
click at [526, 348] on textarea "Hi {{first_name}}, I understand your move-in wasn't smooth. I'm sorry to hear t…" at bounding box center [422, 336] width 353 height 33
click at [581, 348] on textarea "Hi {{first_name}}, I understand your move-in wasn't smooth. I'm sorry to hear t…" at bounding box center [422, 336] width 353 height 33
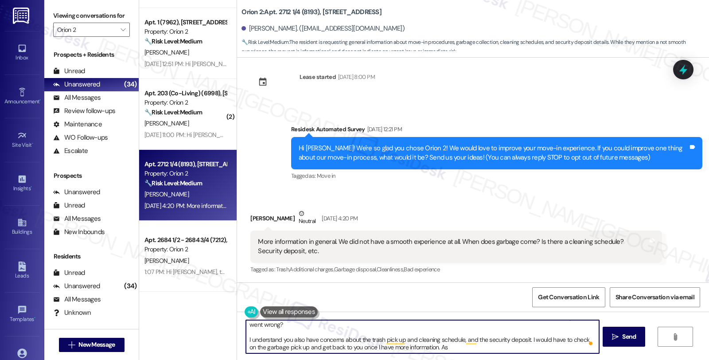
click at [446, 350] on textarea "Hi {{first_name}}, I understand your move-in wasn't smooth. I'm sorry to hear t…" at bounding box center [422, 336] width 353 height 33
click at [489, 345] on textarea "Hi {{first_name}}, I understand your move-in wasn't smooth. I'm sorry to hear t…" at bounding box center [422, 336] width 353 height 33
paste textarea "Cleaning service, if applicable, is provided once a month for common areas only…"
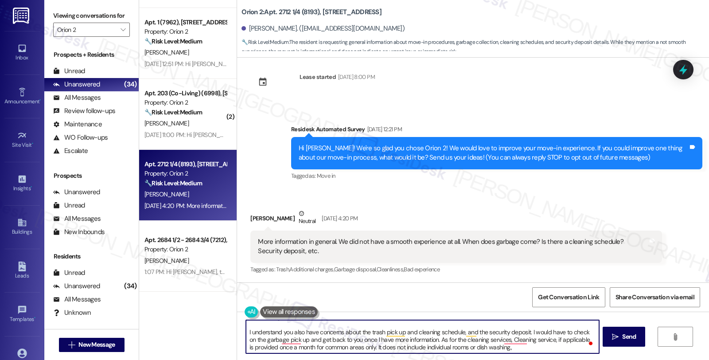
drag, startPoint x: 498, startPoint y: 340, endPoint x: 575, endPoint y: 340, distance: 77.6
click at [575, 340] on textarea "Hi {{first_name}}, I understand your move-in wasn't smooth. I'm sorry to hear t…" at bounding box center [422, 336] width 353 height 33
click at [439, 346] on textarea "Hi {{first_name}}, I understand your move-in wasn't smooth. I'm sorry to hear t…" at bounding box center [422, 336] width 353 height 33
click at [447, 349] on textarea "Hi {{first_name}}, I understand your move-in wasn't smooth. I'm sorry to hear t…" at bounding box center [422, 336] width 353 height 33
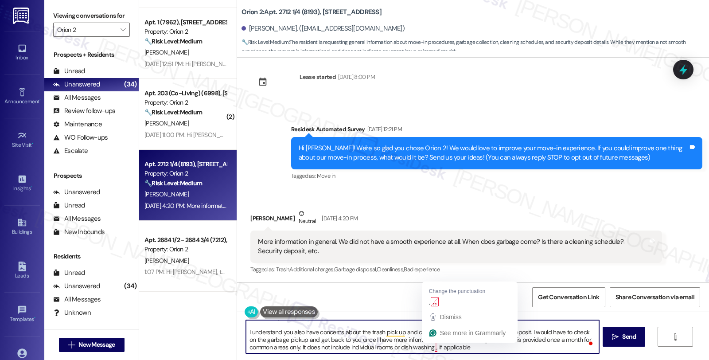
click at [431, 347] on textarea "Hi {{first_name}}, I understand your move-in wasn't smooth. I'm sorry to hear t…" at bounding box center [422, 336] width 353 height 33
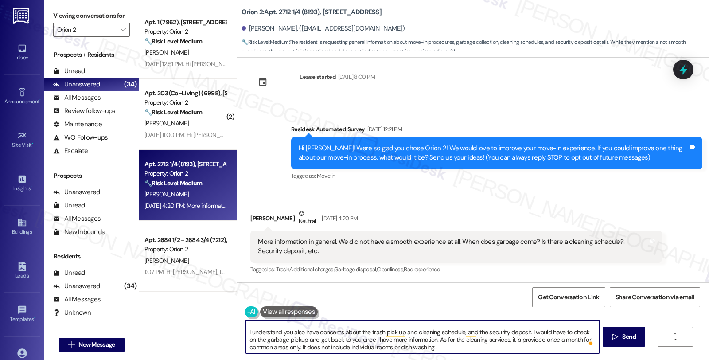
click at [293, 348] on textarea "Hi {{first_name}}, I understand your move-in wasn't smooth. I'm sorry to hear t…" at bounding box center [422, 336] width 353 height 33
click at [481, 350] on textarea "Hi {{first_name}}, I understand your move-in wasn't smooth. I'm sorry to hear t…" at bounding box center [422, 336] width 353 height 33
click at [483, 334] on textarea "Hi {{first_name}}, I understand your move-in wasn't smooth. I'm sorry to hear t…" at bounding box center [422, 336] width 353 height 33
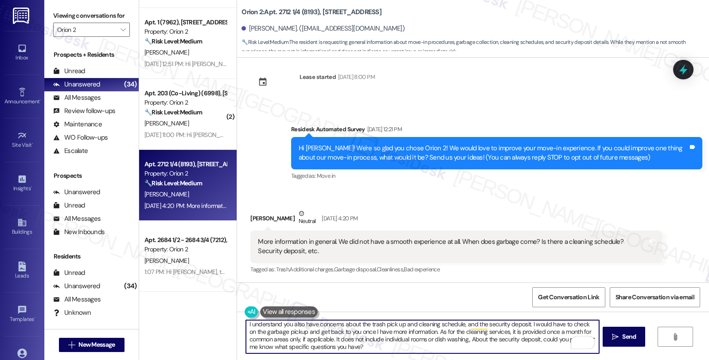
click at [394, 352] on textarea "Hi {{first_name}}, I understand your move-in wasn't smooth. I'm sorry to hear t…" at bounding box center [422, 336] width 353 height 33
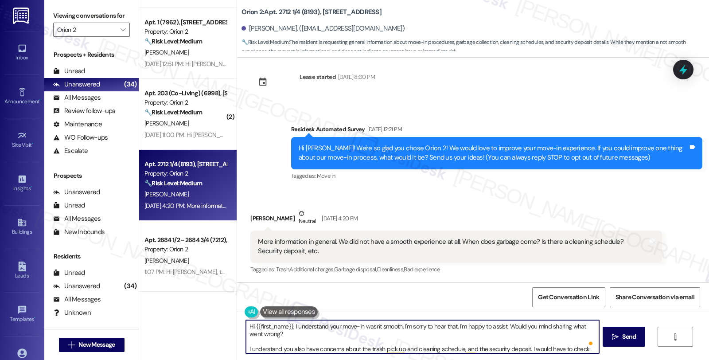
click at [333, 330] on textarea "Hi {{first_name}}, I understand your move-in wasn't smooth. I'm sorry to hear t…" at bounding box center [422, 336] width 353 height 33
drag, startPoint x: 273, startPoint y: 350, endPoint x: 277, endPoint y: 339, distance: 11.6
click at [274, 350] on textarea "Hi {{first_name}}, I understand your move-in wasn't smooth. I'm sorry to hear t…" at bounding box center [422, 336] width 353 height 33
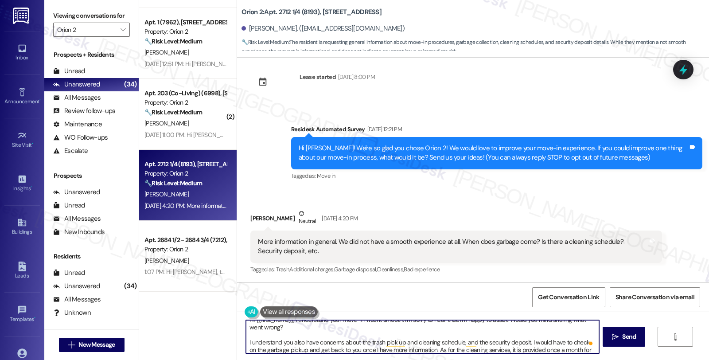
click at [528, 342] on textarea "Hi {{first_name}}, I understand your move-in wasn't smooth. I'm sorry to hear t…" at bounding box center [422, 336] width 353 height 33
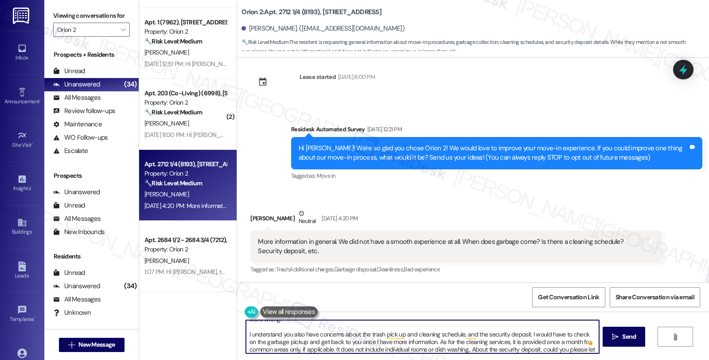
click at [297, 341] on textarea "Hi {{first_name}}, I understand your move-in wasn't smooth. I'm sorry to hear t…" at bounding box center [422, 336] width 353 height 33
click at [296, 343] on textarea "Hi {{first_name}}, I understand your move-in wasn't smooth. I'm sorry to hear t…" at bounding box center [422, 336] width 353 height 33
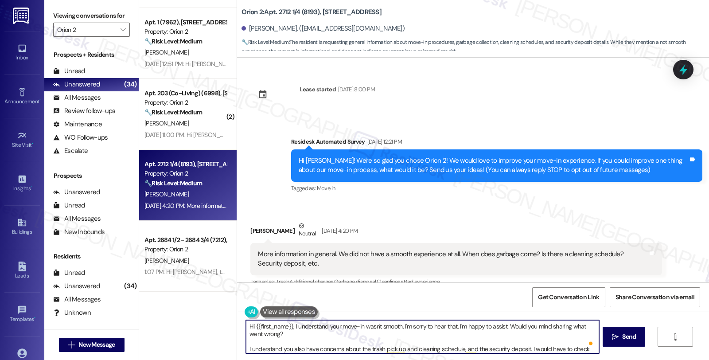
click at [451, 326] on textarea "Hi {{first_name}}, I understand your move-in wasn't smooth. I'm sorry to hear t…" at bounding box center [422, 336] width 353 height 33
type textarea "Hi {{first_name}}, I understand your move-in wasn't smooth. I'm sorry to hear t…"
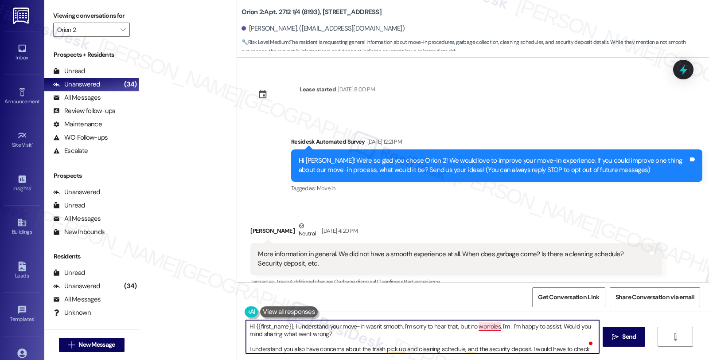
scroll to position [985, 0]
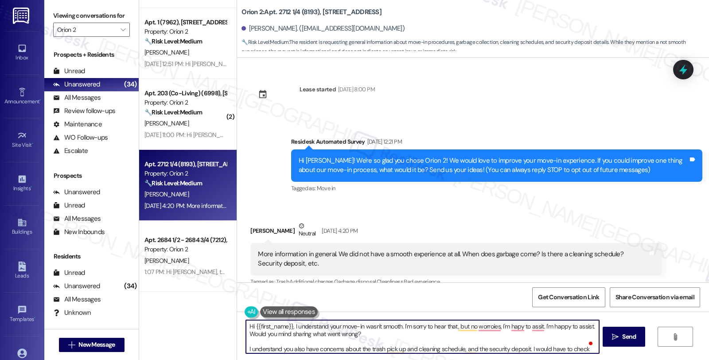
click at [587, 324] on textarea "Hi {{first_name}}, I understand your move-in wasn't smooth. I'm sorry to hear t…" at bounding box center [422, 336] width 353 height 33
click at [361, 339] on textarea "Hi {{first_name}}, I understand your move-in wasn't smooth. I'm sorry to hear t…" at bounding box center [422, 336] width 353 height 33
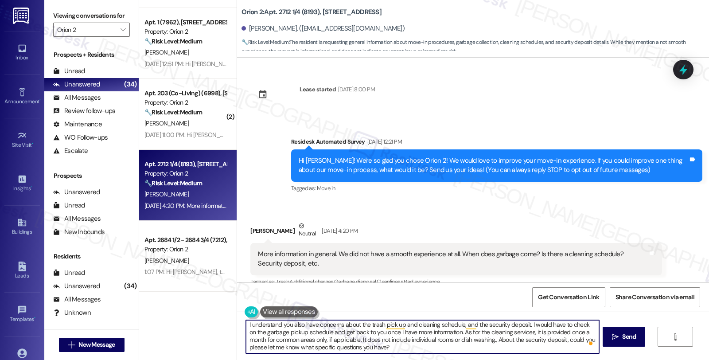
scroll to position [10, 0]
click at [480, 347] on textarea "Hi {{first_name}}, I understand your move-in wasn't smooth. I'm sorry to hear t…" at bounding box center [422, 336] width 353 height 33
click at [568, 341] on div "Rewrite with Grammarly" at bounding box center [572, 342] width 10 height 10
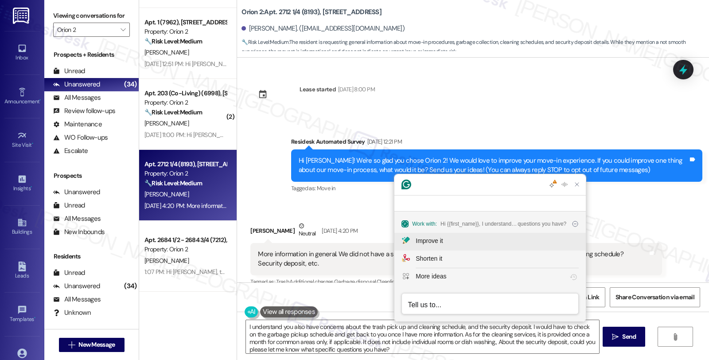
click at [449, 240] on div "Improve it" at bounding box center [497, 240] width 163 height 9
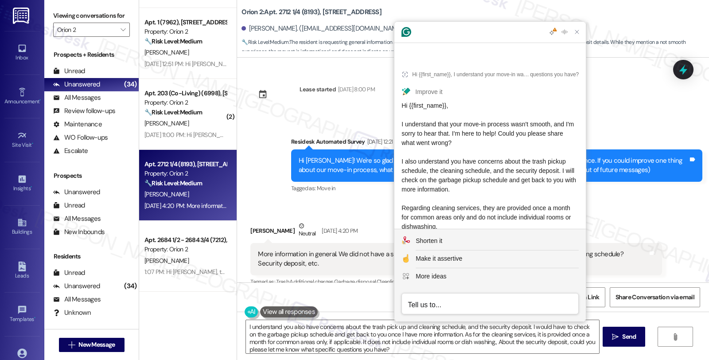
drag, startPoint x: 401, startPoint y: 144, endPoint x: 525, endPoint y: 162, distance: 124.9
click at [525, 162] on span "Hi {{first_name}}, I understand that your move-in process wasn't smooth, and I'…" at bounding box center [490, 189] width 176 height 175
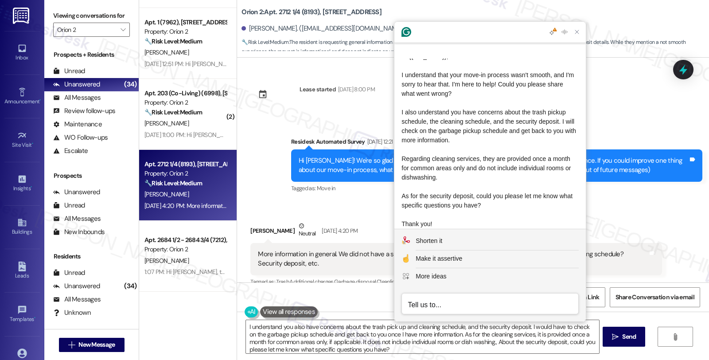
click at [403, 99] on span "Hi {{first_name}}, I understand that your move-in process wasn't smooth, and I'…" at bounding box center [490, 140] width 176 height 175
click at [402, 95] on span "Hi {{first_name}}, I understand that your move-in process wasn't smooth, and I'…" at bounding box center [490, 140] width 176 height 175
drag, startPoint x: 511, startPoint y: 188, endPoint x: 396, endPoint y: 94, distance: 148.4
click at [396, 94] on article "Hi {{first_name}}, I understand your move-in wasn't smooth. I'm sorry to hear t…" at bounding box center [491, 131] width 192 height 244
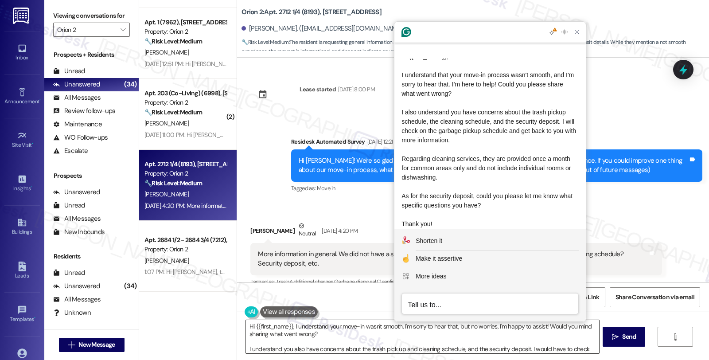
scroll to position [0, 0]
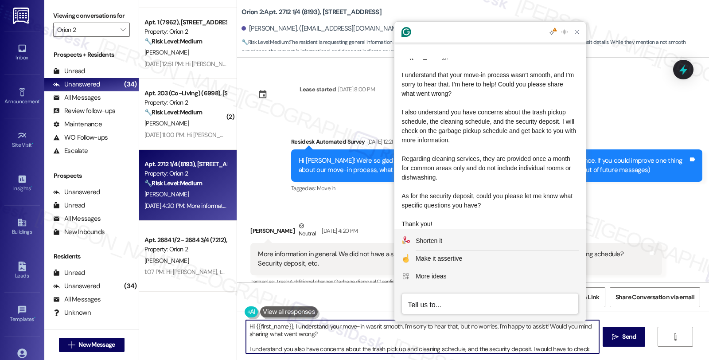
click at [338, 346] on textarea "Hi {{first_name}}, I understand your move-in wasn't smooth. I'm sorry to hear t…" at bounding box center [422, 336] width 353 height 33
drag, startPoint x: 243, startPoint y: 348, endPoint x: 303, endPoint y: 350, distance: 59.9
click at [246, 348] on textarea "Hi {{first_name}}, I understand your move-in wasn't smooth. I'm sorry to hear t…" at bounding box center [422, 336] width 353 height 33
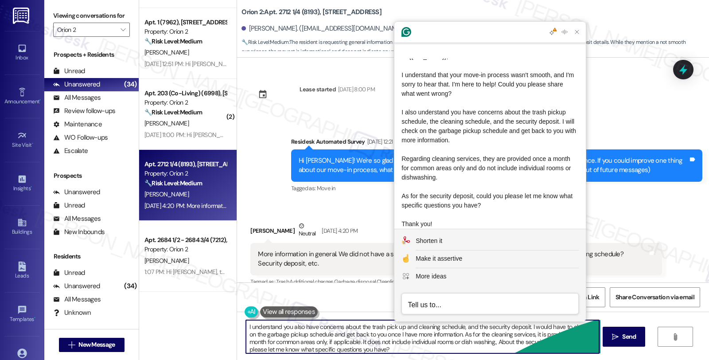
scroll to position [22, 0]
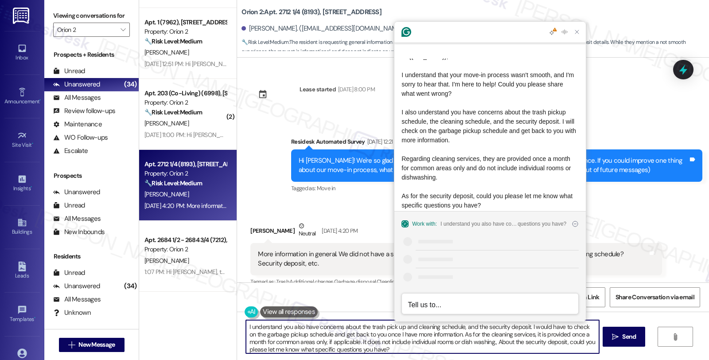
paste textarea "also understand you have concerns about the trash pickup schedule, the cleaning…"
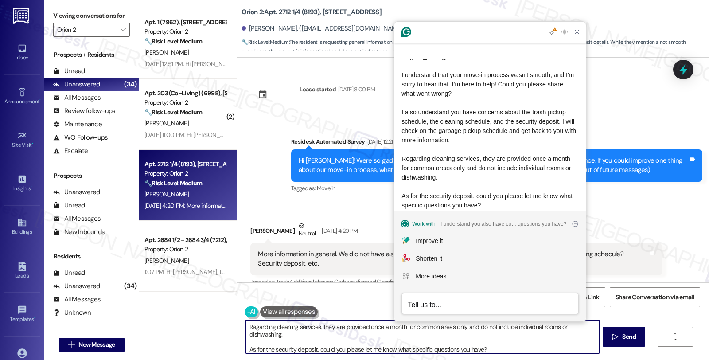
scroll to position [77, 0]
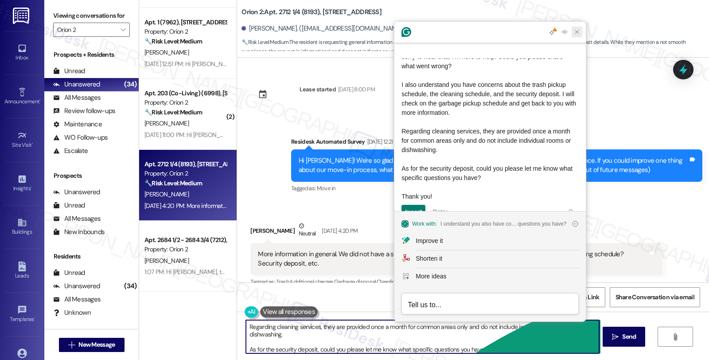
click at [575, 32] on icon "Close Grammarly Assistant" at bounding box center [577, 31] width 7 height 7
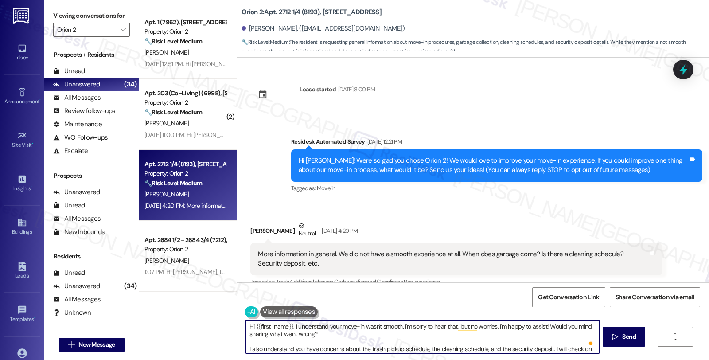
scroll to position [33, 0]
click at [418, 326] on textarea "Hi {{first_name}}, I understand your move-in wasn't smooth. I'm sorry to hear t…" at bounding box center [422, 336] width 353 height 33
click at [426, 347] on textarea "Hi {{first_name}}, I understand your move-in wasn't smooth. I'm sorry to hear t…" at bounding box center [422, 336] width 353 height 33
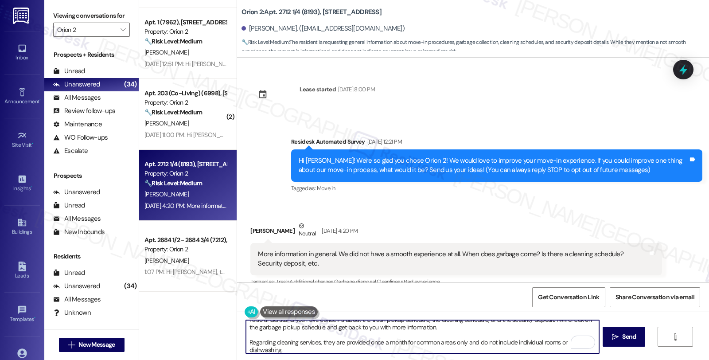
click at [275, 349] on textarea "Hi {{first_name}}, I understand your move-in wasn't smooth. I'm sorry to hear t…" at bounding box center [422, 336] width 353 height 33
click at [332, 344] on textarea "Hi {{first_name}}, I understand your move-in wasn't smooth. I'm sorry to hear t…" at bounding box center [422, 336] width 353 height 33
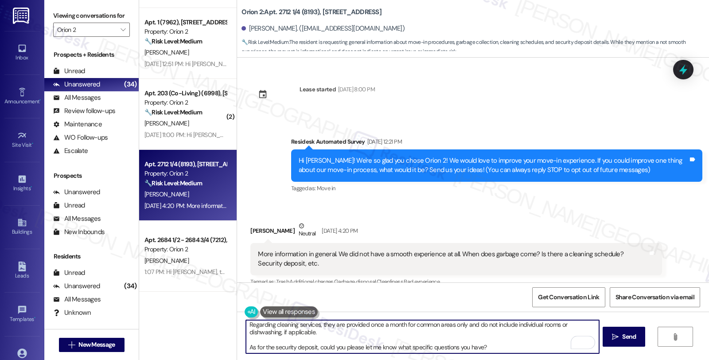
click at [331, 329] on textarea "Hi {{first_name}}, I understand your move-in wasn't smooth. I'm sorry to hear t…" at bounding box center [422, 336] width 353 height 33
click at [494, 347] on textarea "Hi {{first_name}}, I understand your move-in wasn't smooth. I'm sorry to hear t…" at bounding box center [422, 336] width 353 height 33
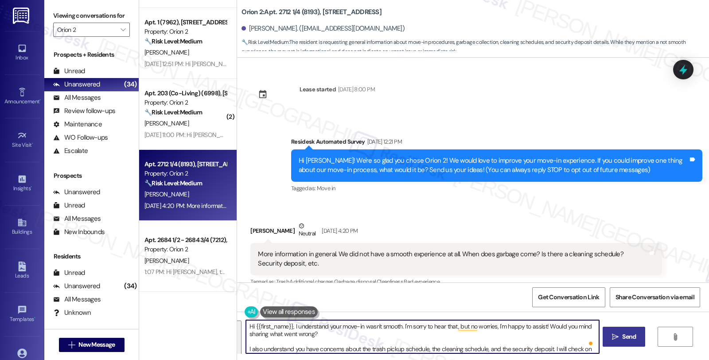
type textarea "Hi {{first_name}}, I understand your move-in wasn't smooth. I'm sorry to hear t…"
click at [627, 340] on span "Send" at bounding box center [629, 336] width 14 height 9
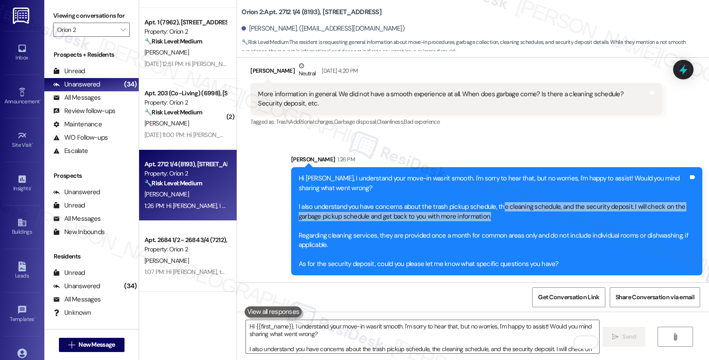
drag, startPoint x: 493, startPoint y: 209, endPoint x: 614, endPoint y: 220, distance: 120.7
click at [614, 220] on div "Hi [PERSON_NAME], I understand your move-in wasn't smooth. I'm sorry to hear th…" at bounding box center [494, 221] width 390 height 95
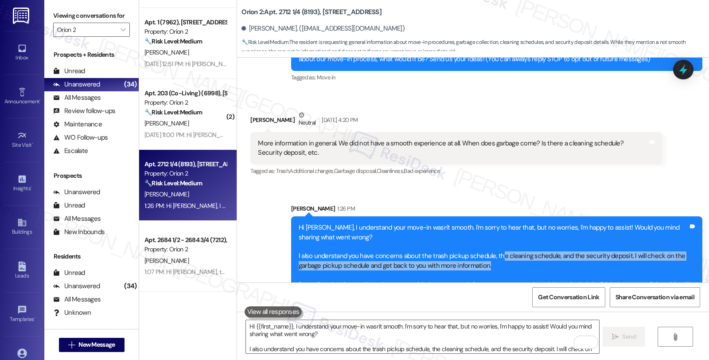
scroll to position [160, 0]
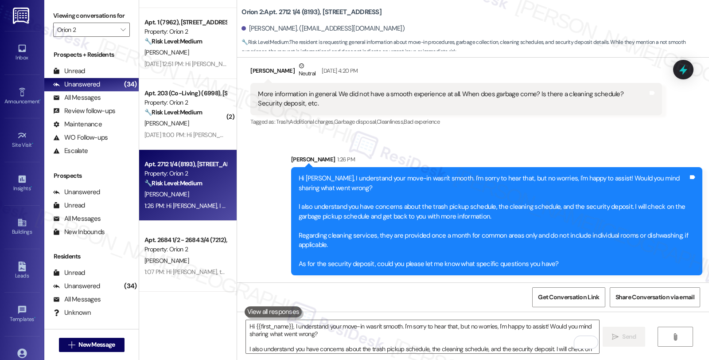
click at [531, 228] on div "Hi [PERSON_NAME], I understand your move-in wasn't smooth. I'm sorry to hear th…" at bounding box center [494, 221] width 390 height 95
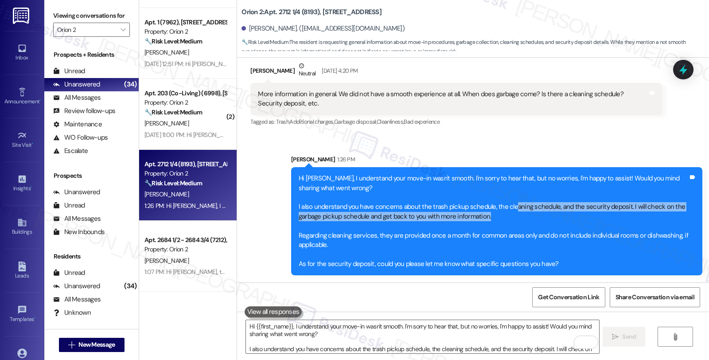
drag, startPoint x: 507, startPoint y: 209, endPoint x: 575, endPoint y: 215, distance: 68.6
click at [575, 215] on div "Hi [PERSON_NAME], I understand your move-in wasn't smooth. I'm sorry to hear th…" at bounding box center [494, 221] width 390 height 95
click at [572, 207] on div "Hi [PERSON_NAME], I understand your move-in wasn't smooth. I'm sorry to hear th…" at bounding box center [494, 221] width 390 height 95
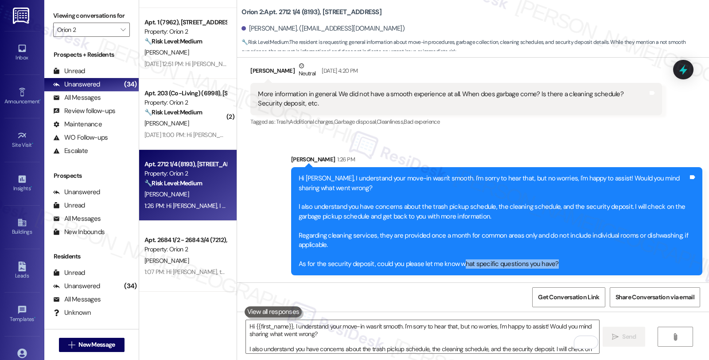
drag, startPoint x: 559, startPoint y: 262, endPoint x: 456, endPoint y: 265, distance: 103.3
click at [456, 265] on div "Hi [PERSON_NAME], I understand your move-in wasn't smooth. I'm sorry to hear th…" at bounding box center [494, 221] width 390 height 95
drag, startPoint x: 308, startPoint y: 70, endPoint x: 338, endPoint y: 69, distance: 29.7
click at [338, 69] on div "[DATE] 4:20 PM" at bounding box center [339, 70] width 38 height 9
click at [557, 299] on span "Get Conversation Link" at bounding box center [568, 297] width 61 height 9
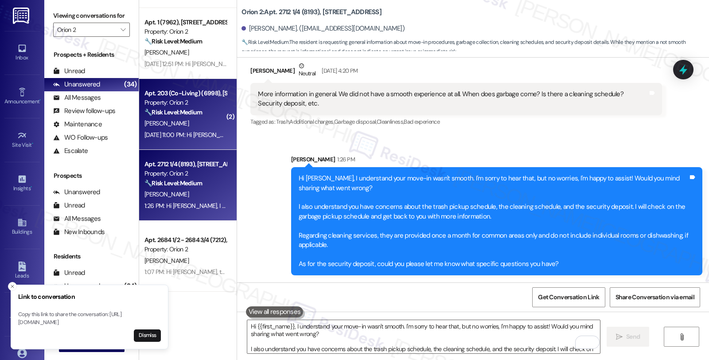
click at [206, 108] on div "🔧 Risk Level: Medium The resident is reporting that the issue has been resolved…" at bounding box center [186, 112] width 82 height 9
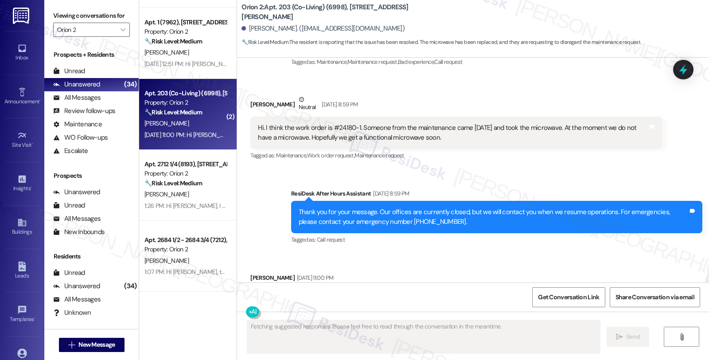
scroll to position [742, 0]
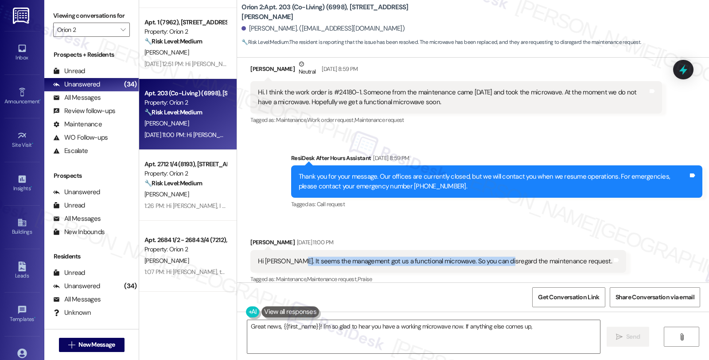
drag, startPoint x: 284, startPoint y: 250, endPoint x: 494, endPoint y: 251, distance: 210.1
click at [494, 257] on div "Hi [PERSON_NAME]. It seems the management got us a functional microwave. So you…" at bounding box center [435, 261] width 354 height 9
click at [441, 257] on div "Hi [PERSON_NAME]. It seems the management got us a functional microwave. So you…" at bounding box center [435, 261] width 354 height 9
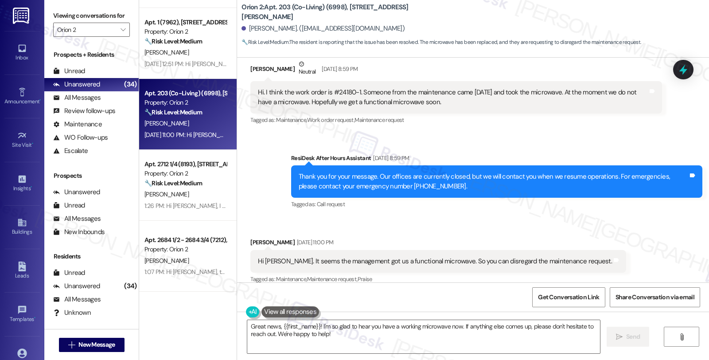
drag, startPoint x: 246, startPoint y: 232, endPoint x: 285, endPoint y: 231, distance: 39.5
click at [285, 238] on div "[PERSON_NAME] [DATE] 11:00 PM" at bounding box center [438, 244] width 376 height 12
click at [263, 238] on div "[PERSON_NAME] [DATE] 11:00 PM" at bounding box center [438, 244] width 376 height 12
drag, startPoint x: 244, startPoint y: 231, endPoint x: 290, endPoint y: 233, distance: 45.7
click at [290, 238] on div "[PERSON_NAME] [DATE] 11:00 PM" at bounding box center [438, 244] width 376 height 12
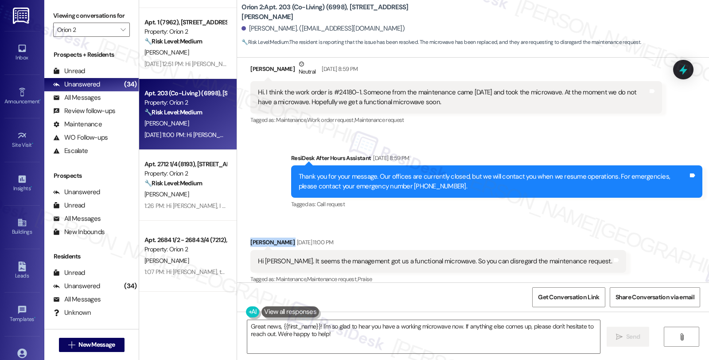
copy div "[PERSON_NAME]"
click at [564, 238] on div "[PERSON_NAME] [DATE] 11:00 PM" at bounding box center [438, 244] width 376 height 12
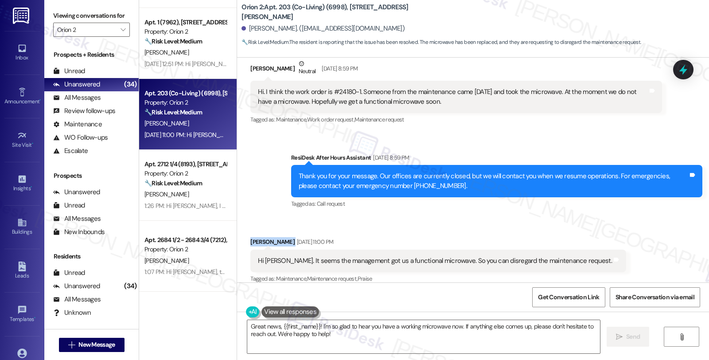
click at [529, 217] on div "Received via SMS [PERSON_NAME] [DATE] 11:00 PM Hi [PERSON_NAME]. It seems the m…" at bounding box center [473, 254] width 472 height 75
click at [473, 338] on textarea "Great news, {{first_name}}! I'm so glad to hear you have a working microwave no…" at bounding box center [423, 336] width 353 height 33
click at [384, 272] on div "Tagged as: Maintenance , Click to highlight conversations about Maintenance Mai…" at bounding box center [438, 278] width 376 height 13
click at [605, 222] on div "Received via SMS [PERSON_NAME] [DATE] 11:00 PM Hi [PERSON_NAME]. It seems the m…" at bounding box center [473, 254] width 472 height 75
drag, startPoint x: 244, startPoint y: 229, endPoint x: 289, endPoint y: 234, distance: 45.5
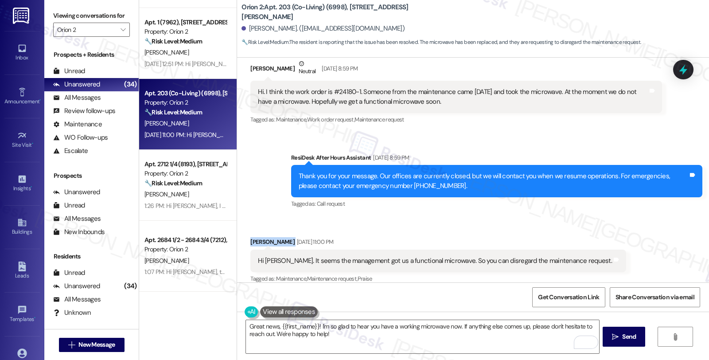
click at [289, 237] on div "[PERSON_NAME] [DATE] 11:00 PM" at bounding box center [438, 243] width 376 height 12
copy div "[PERSON_NAME]"
click at [254, 237] on div "[PERSON_NAME] [DATE] 11:00 PM" at bounding box center [438, 243] width 376 height 12
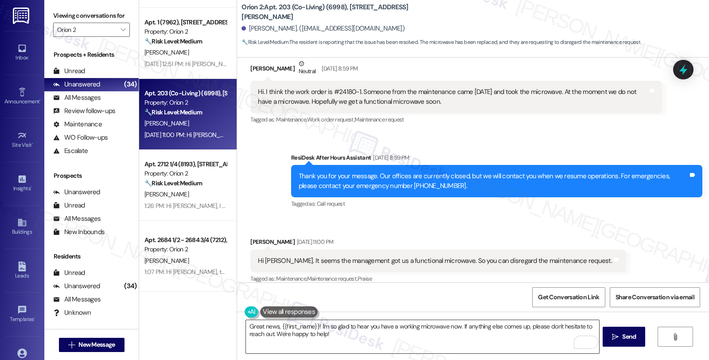
click at [246, 326] on textarea "Great news, {{first_name}}! I'm so glad to hear you have a working microwave no…" at bounding box center [422, 336] width 353 height 33
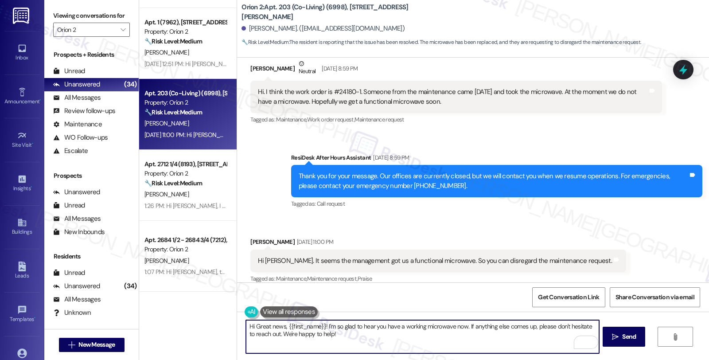
paste textarea "[PERSON_NAME]"
drag, startPoint x: 573, startPoint y: 326, endPoint x: 582, endPoint y: 348, distance: 23.1
click at [582, 348] on div "Hi [PERSON_NAME], I'm so glad to hear you have a working microwave now. If anyt…" at bounding box center [423, 337] width 354 height 34
type textarea "Hi [PERSON_NAME], I'm so glad to hear you have a working microwave now. If anyt…"
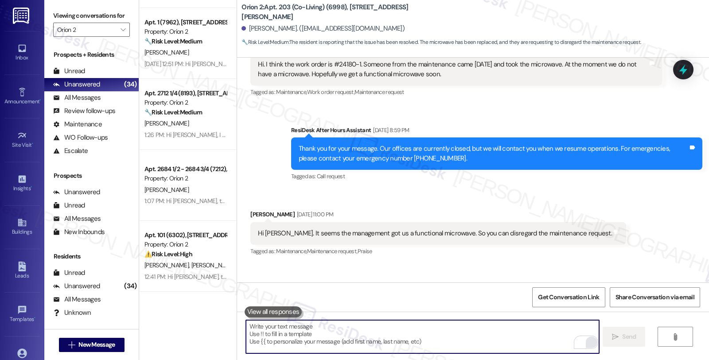
scroll to position [804, 0]
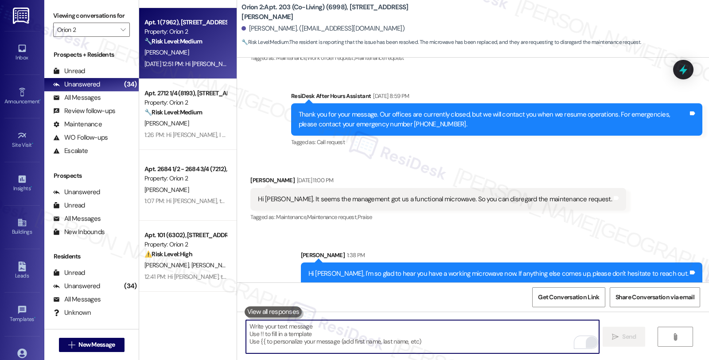
click at [184, 57] on div "[PERSON_NAME]" at bounding box center [186, 52] width 84 height 11
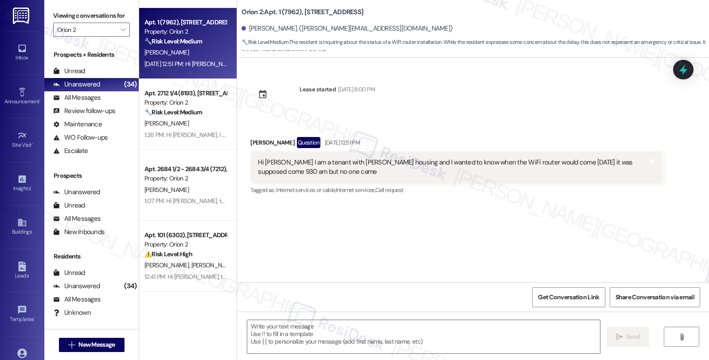
type textarea "Fetching suggested responses. Please feel free to read through the conversation…"
